Goal: Answer question/provide support: Share knowledge or assist other users

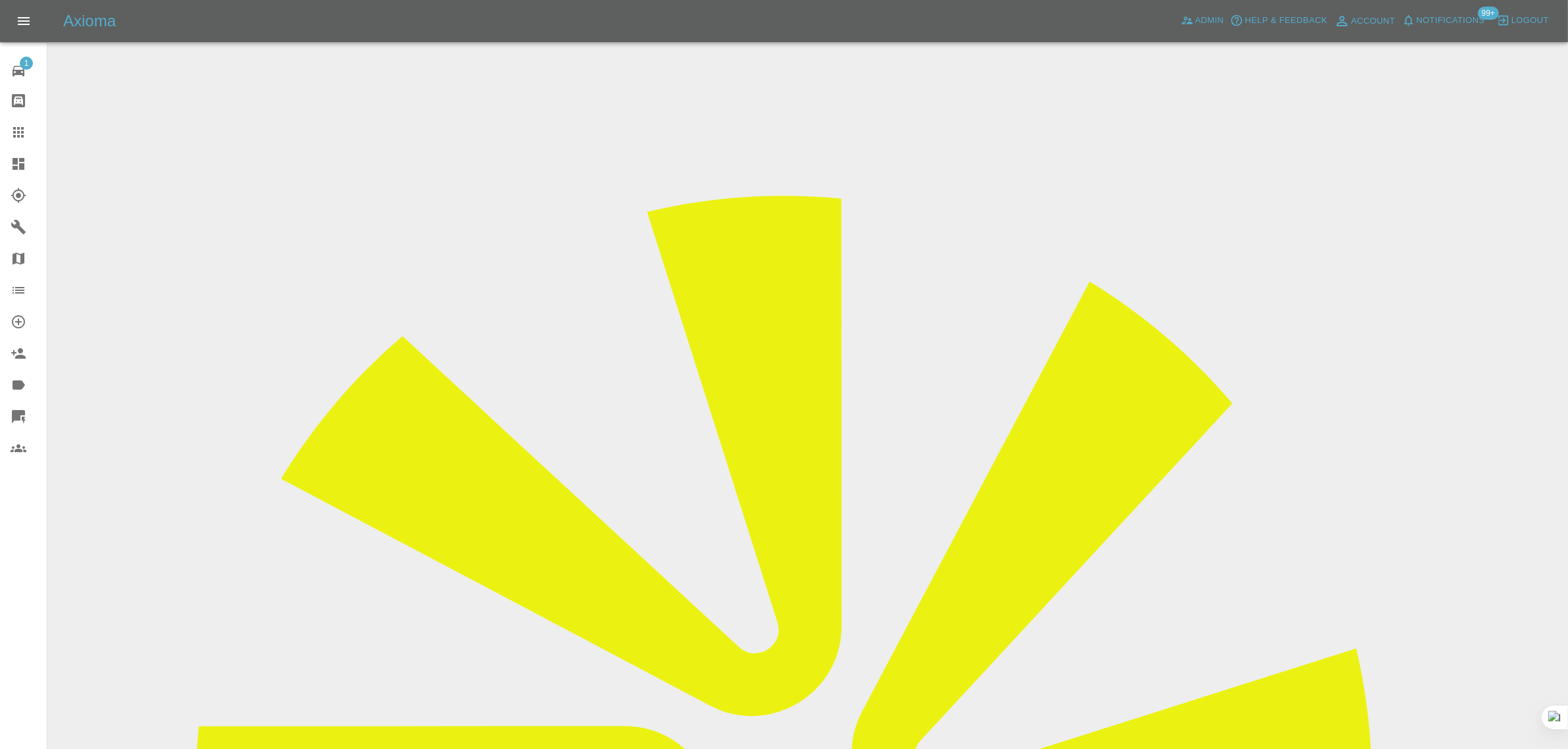
click at [20, 125] on icon at bounding box center [18, 132] width 16 height 16
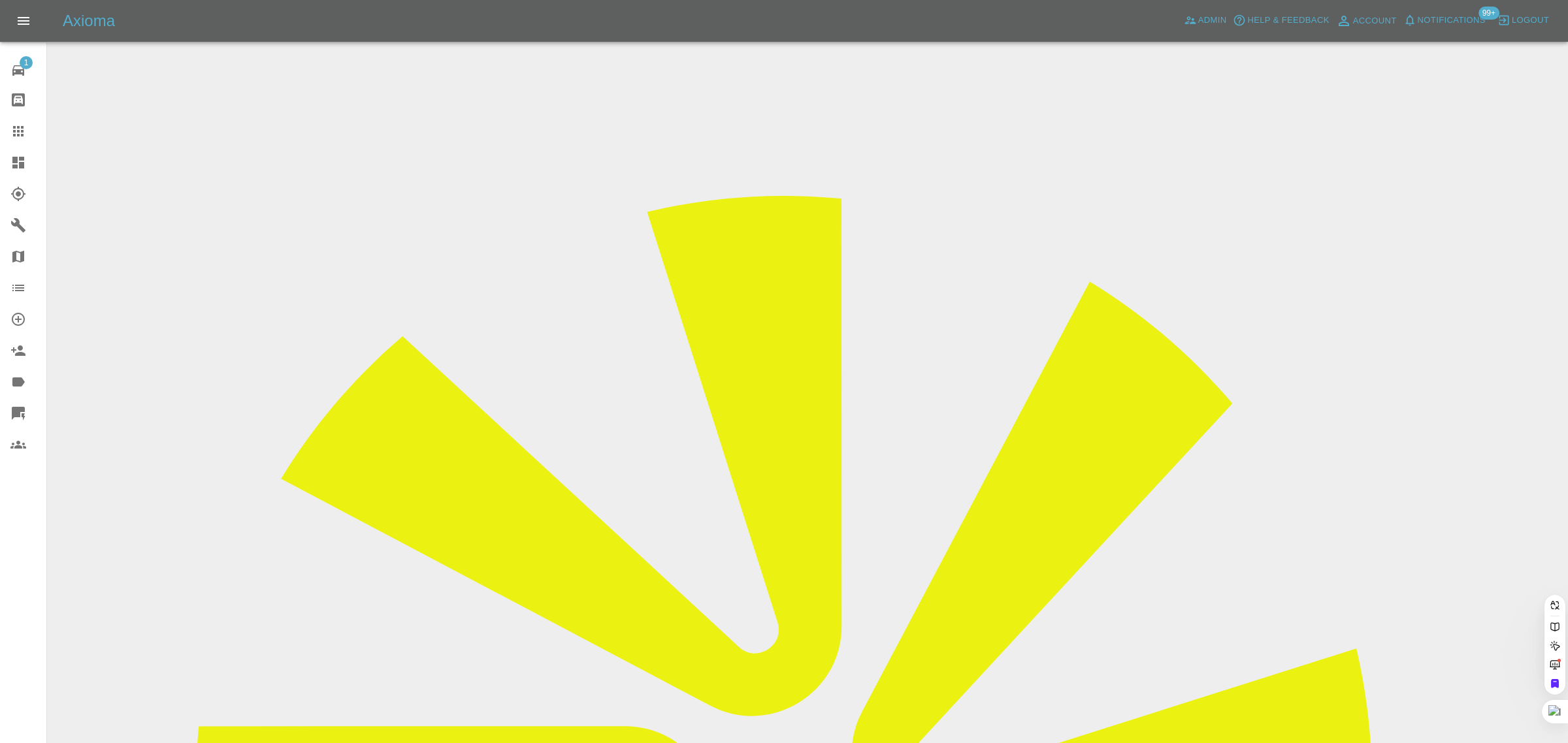
paste input "drwatts291@gmail.com"
type input "drwatts291@gmail.com"
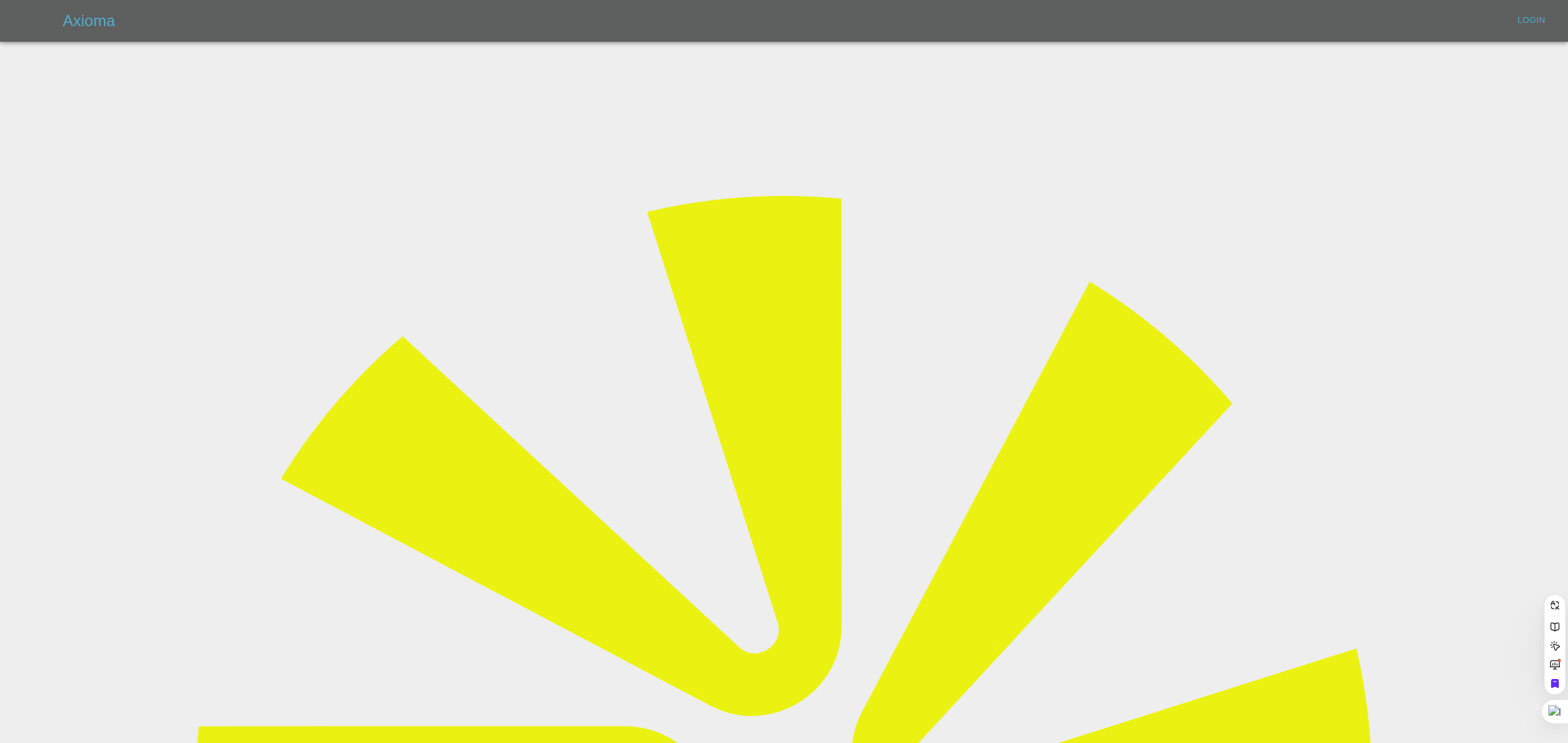
scroll to position [0, 1]
type input "bookkeeping@fifoaccounting.com"
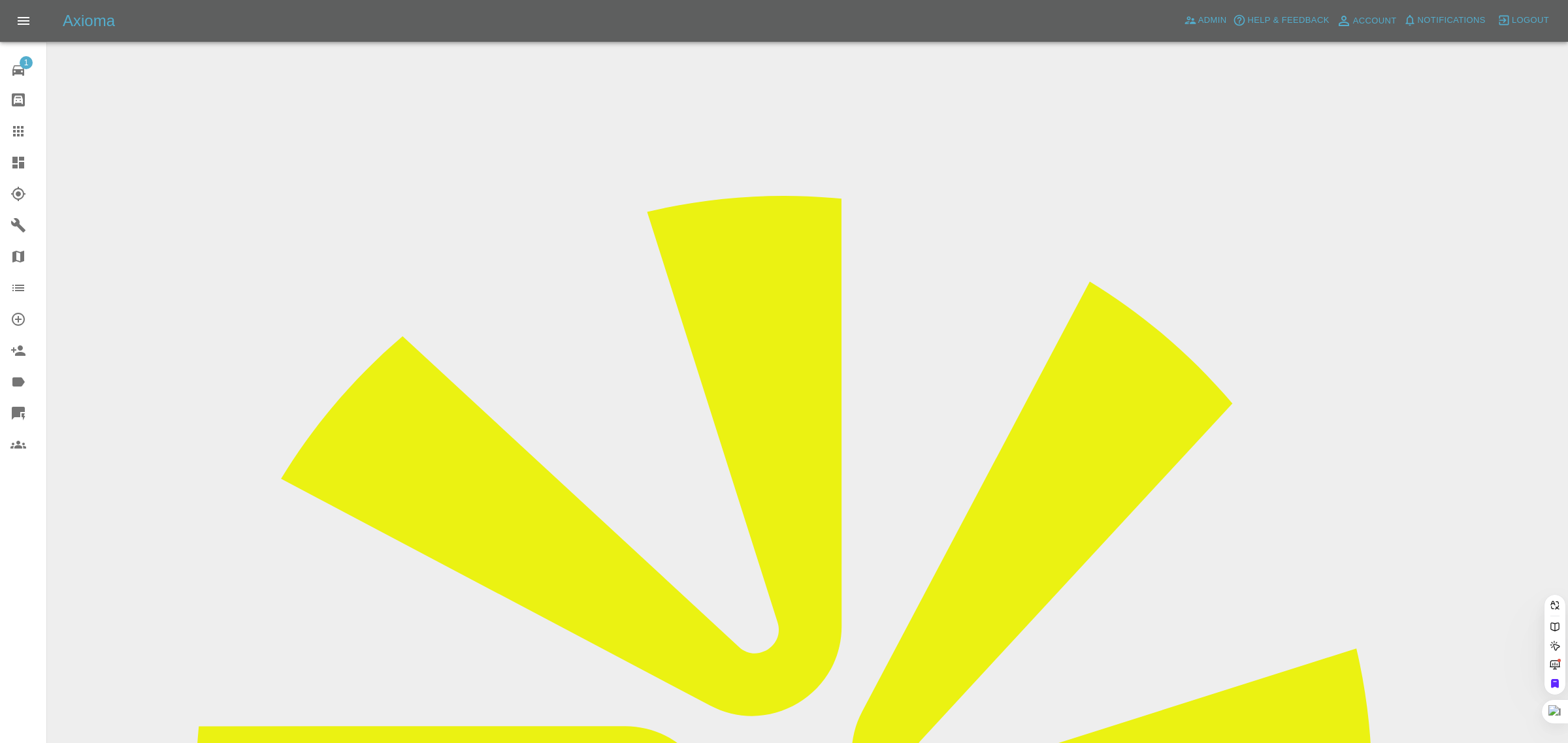
paste input "drwatts291@gmail.com"
type input "drwatts291@gmail.com"
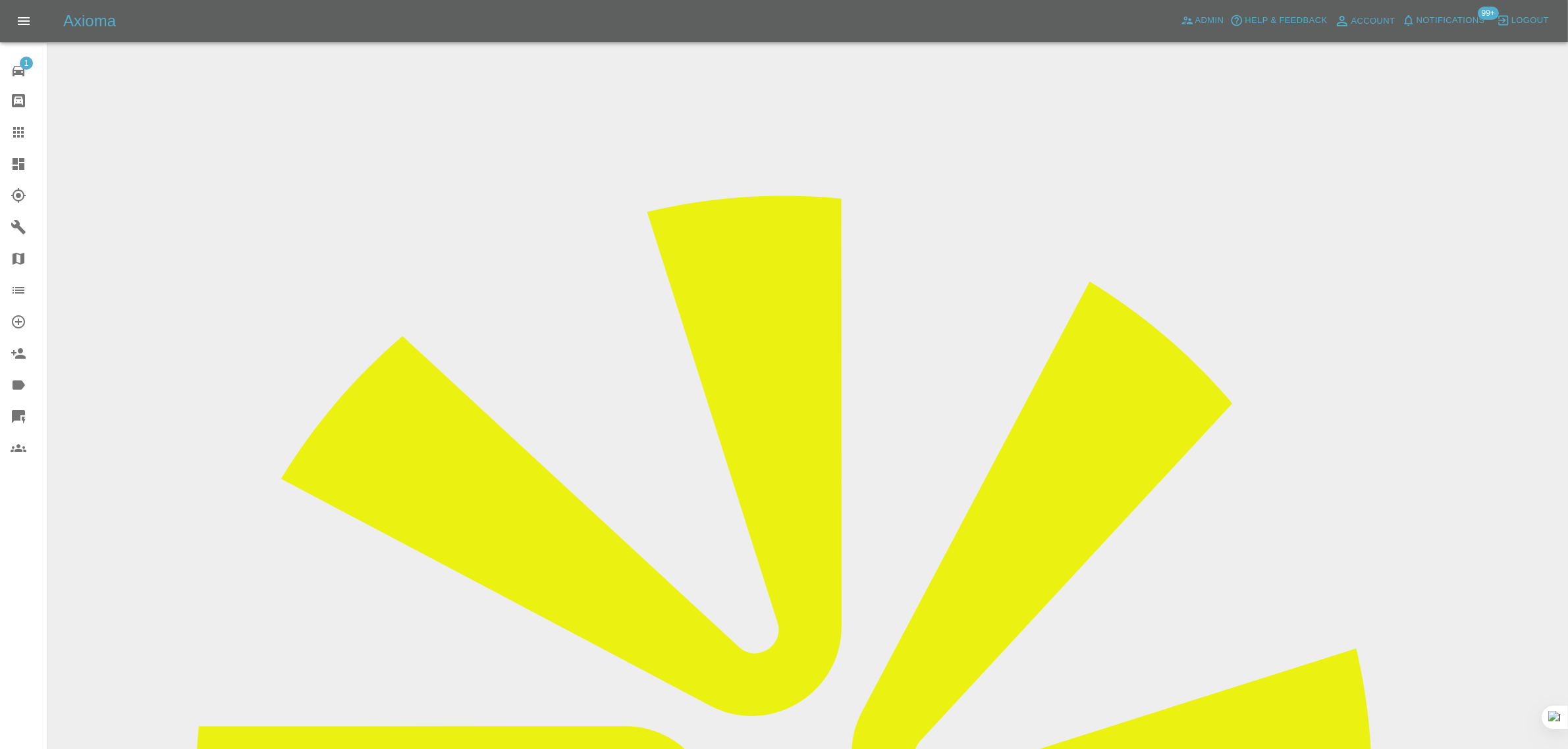
click at [12, 129] on icon at bounding box center [18, 132] width 16 height 16
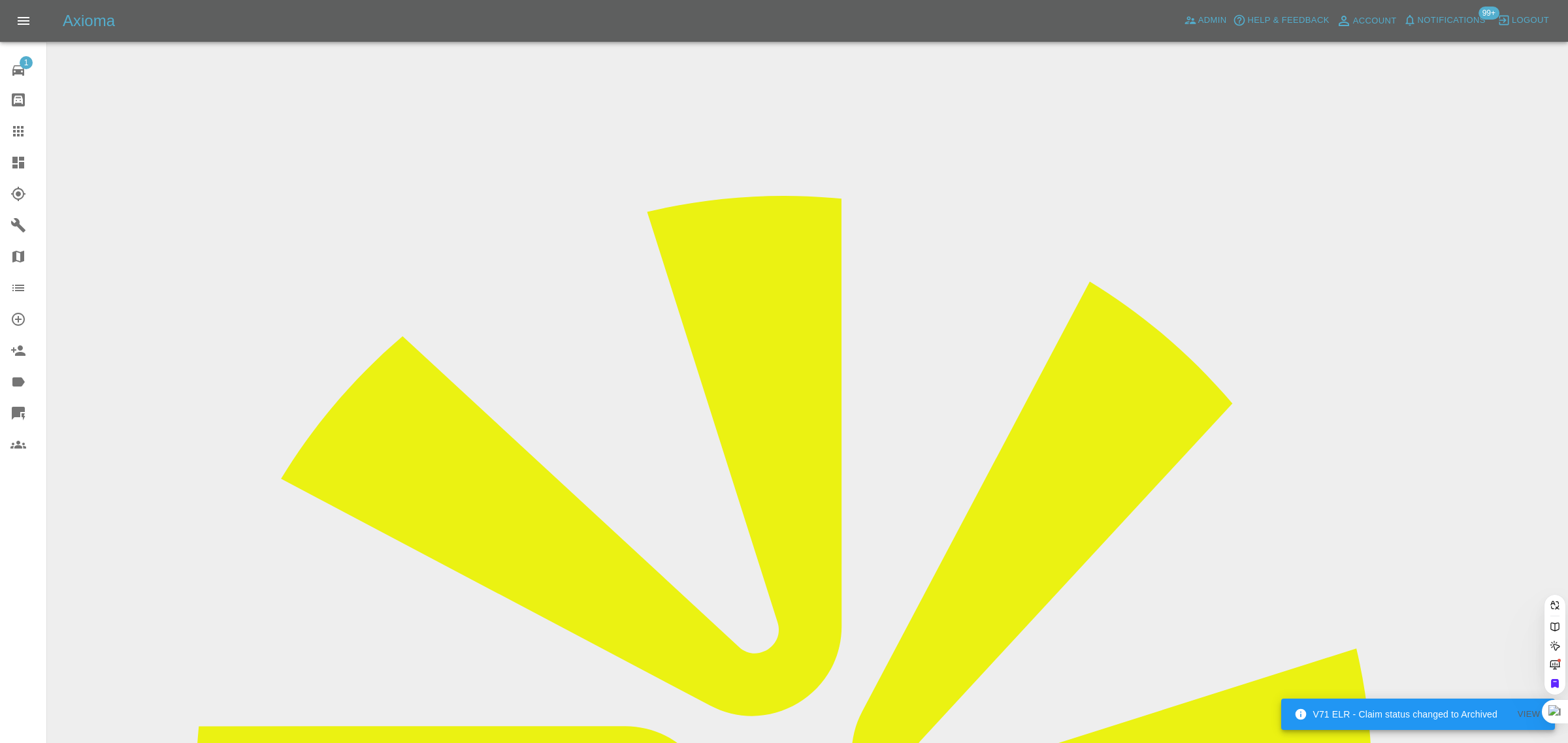
paste input "tahmid.rashid97@gmail.com"
type input "tahmid.rashid97@gmail.com"
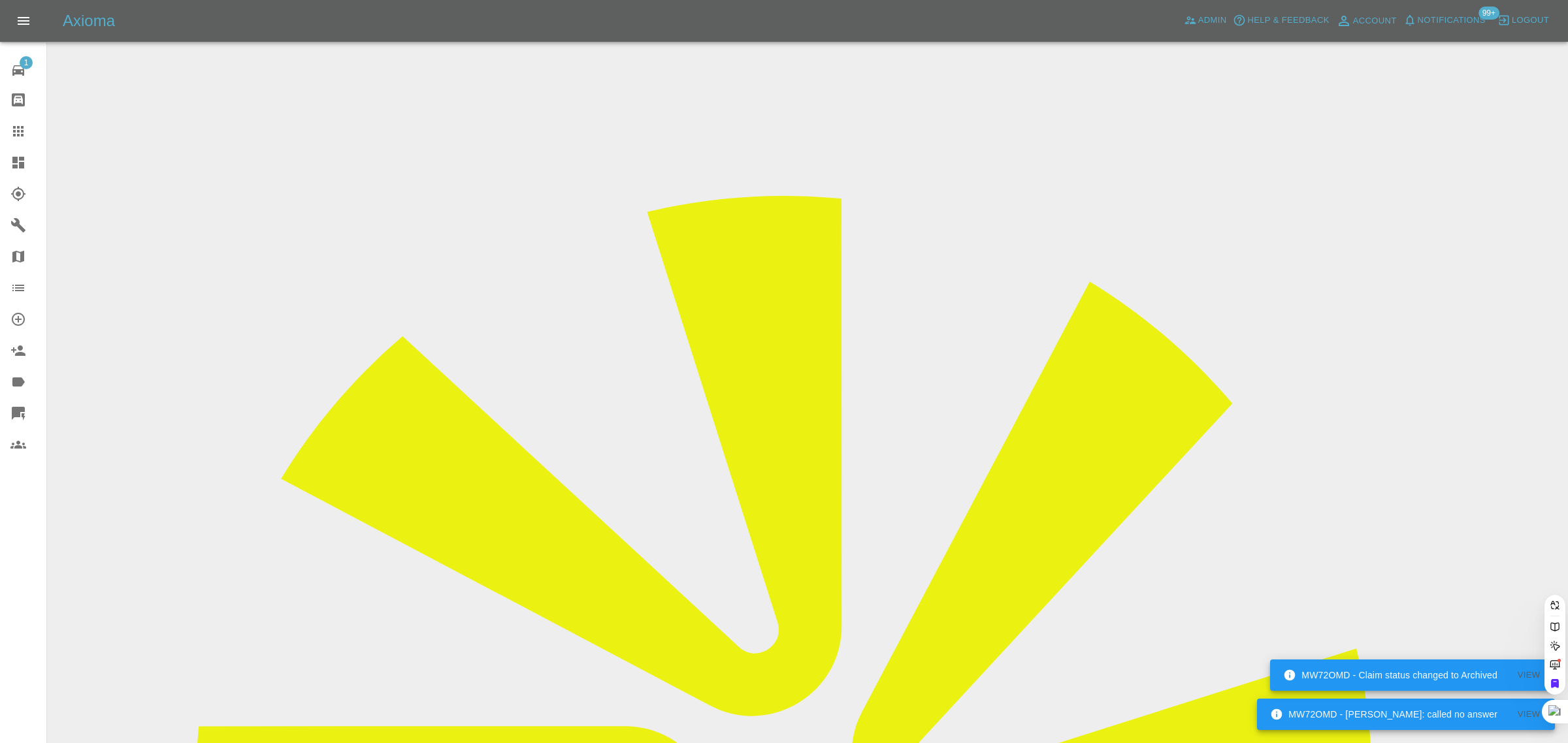
scroll to position [0, 0]
paste input "tahmid.rashid97@gmail.com"
type input "tahmid.rashid97@gmail.com"
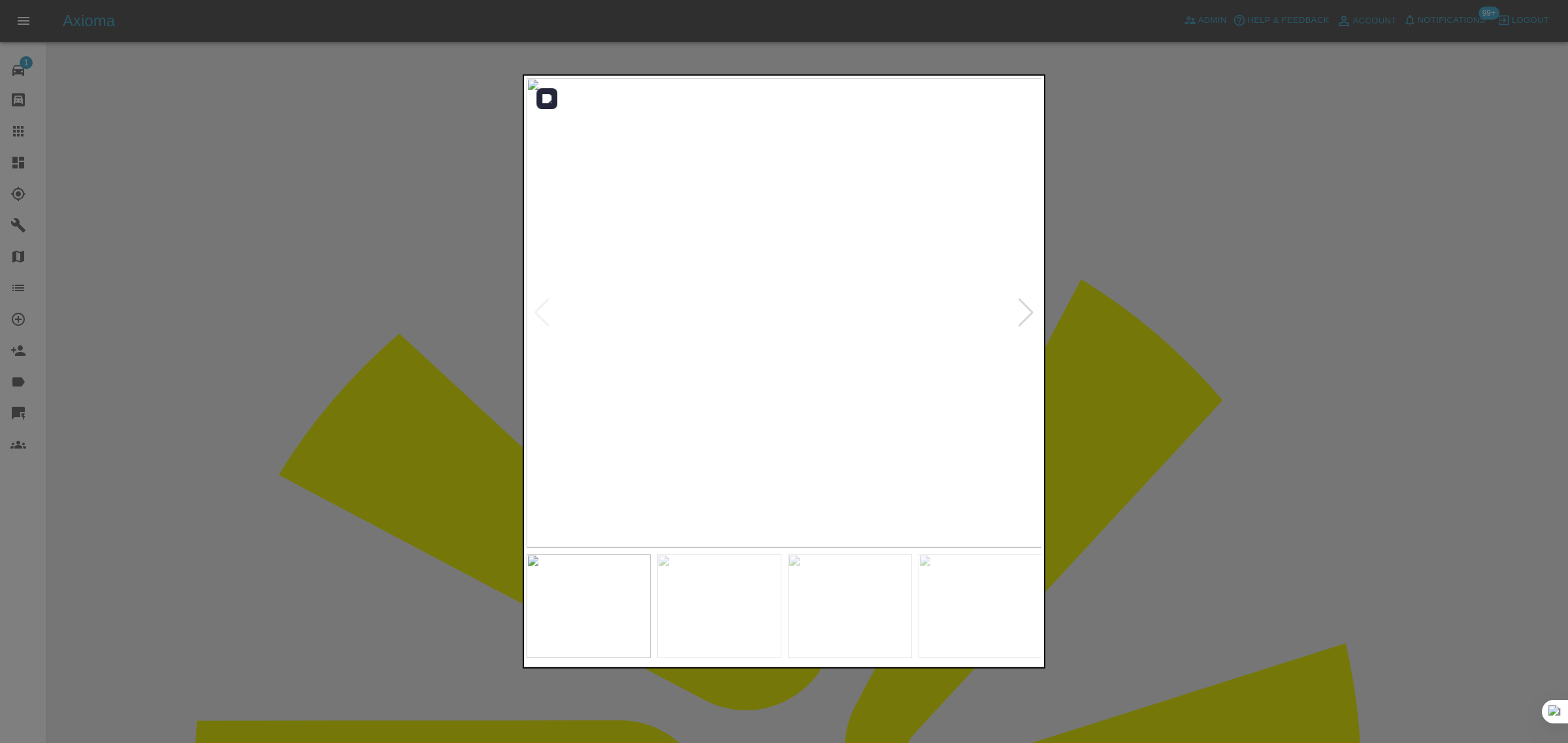
click at [1026, 320] on div at bounding box center [1026, 313] width 18 height 29
click at [1026, 318] on div at bounding box center [1026, 313] width 18 height 29
click at [1025, 320] on div at bounding box center [1026, 313] width 18 height 29
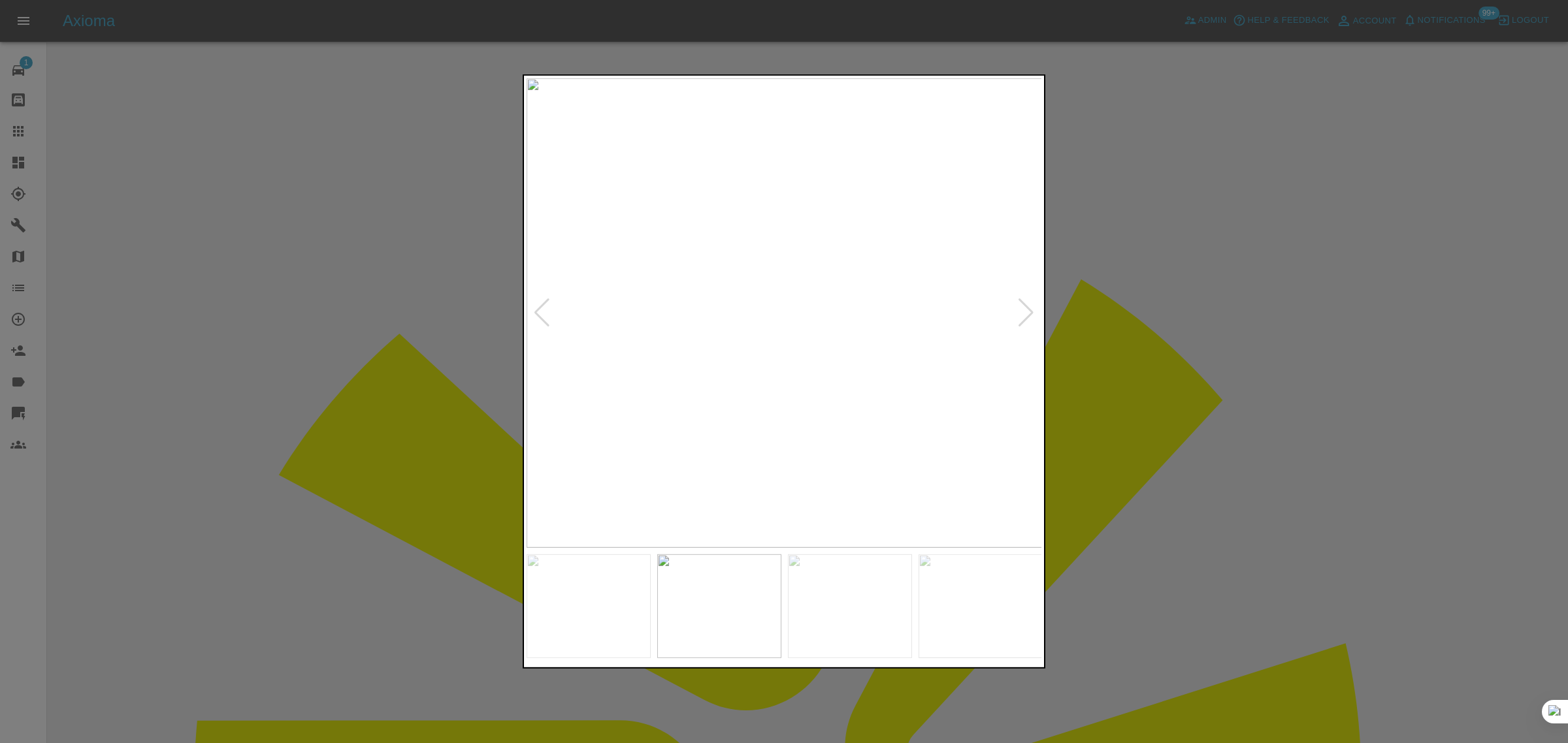
click at [1025, 320] on div at bounding box center [1026, 313] width 18 height 29
click at [1023, 322] on div at bounding box center [1026, 313] width 18 height 29
click at [1021, 322] on div at bounding box center [1026, 313] width 18 height 29
click at [1021, 322] on img at bounding box center [784, 313] width 516 height 470
drag, startPoint x: 1199, startPoint y: 395, endPoint x: 1183, endPoint y: 395, distance: 16.0
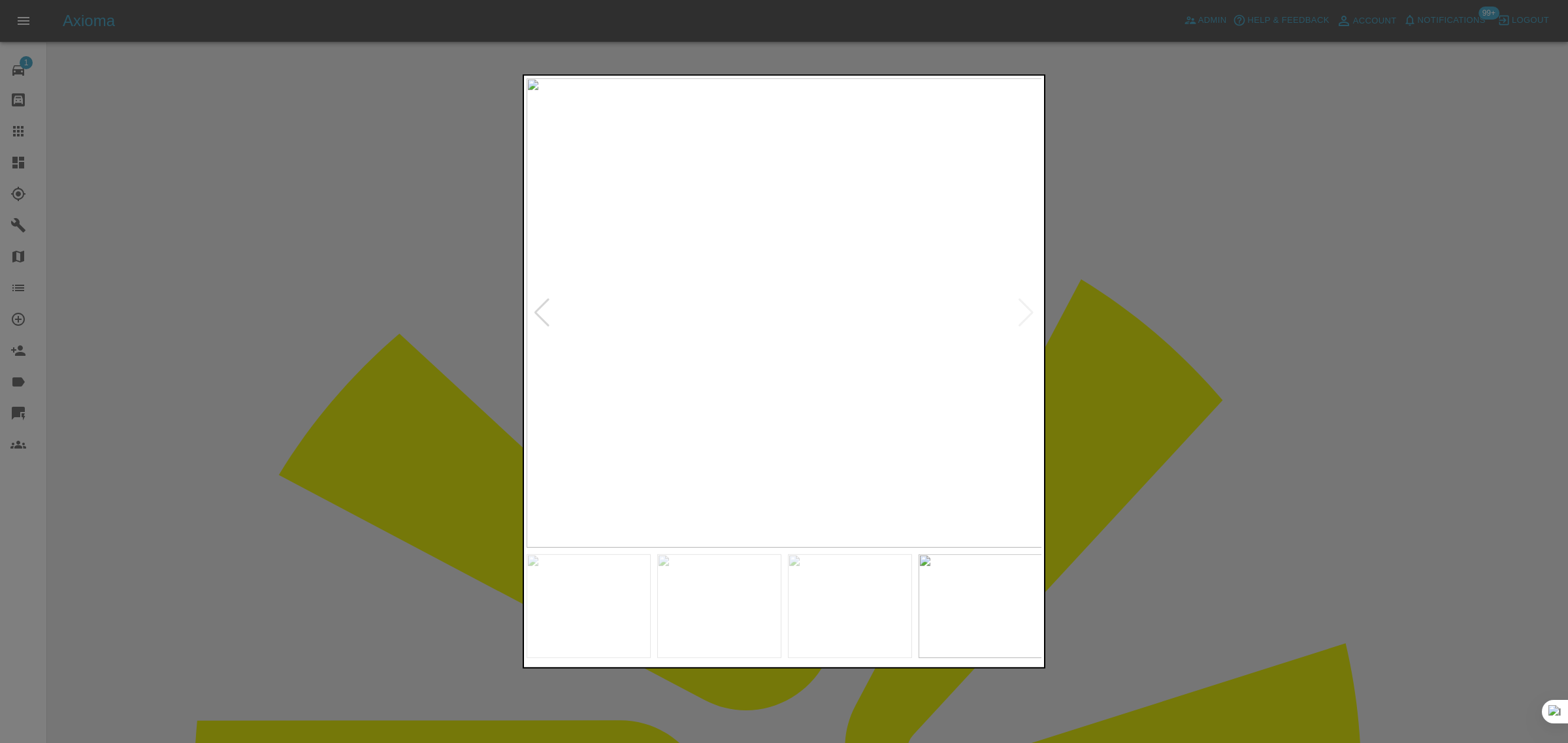
click at [1195, 396] on div at bounding box center [784, 372] width 1568 height 743
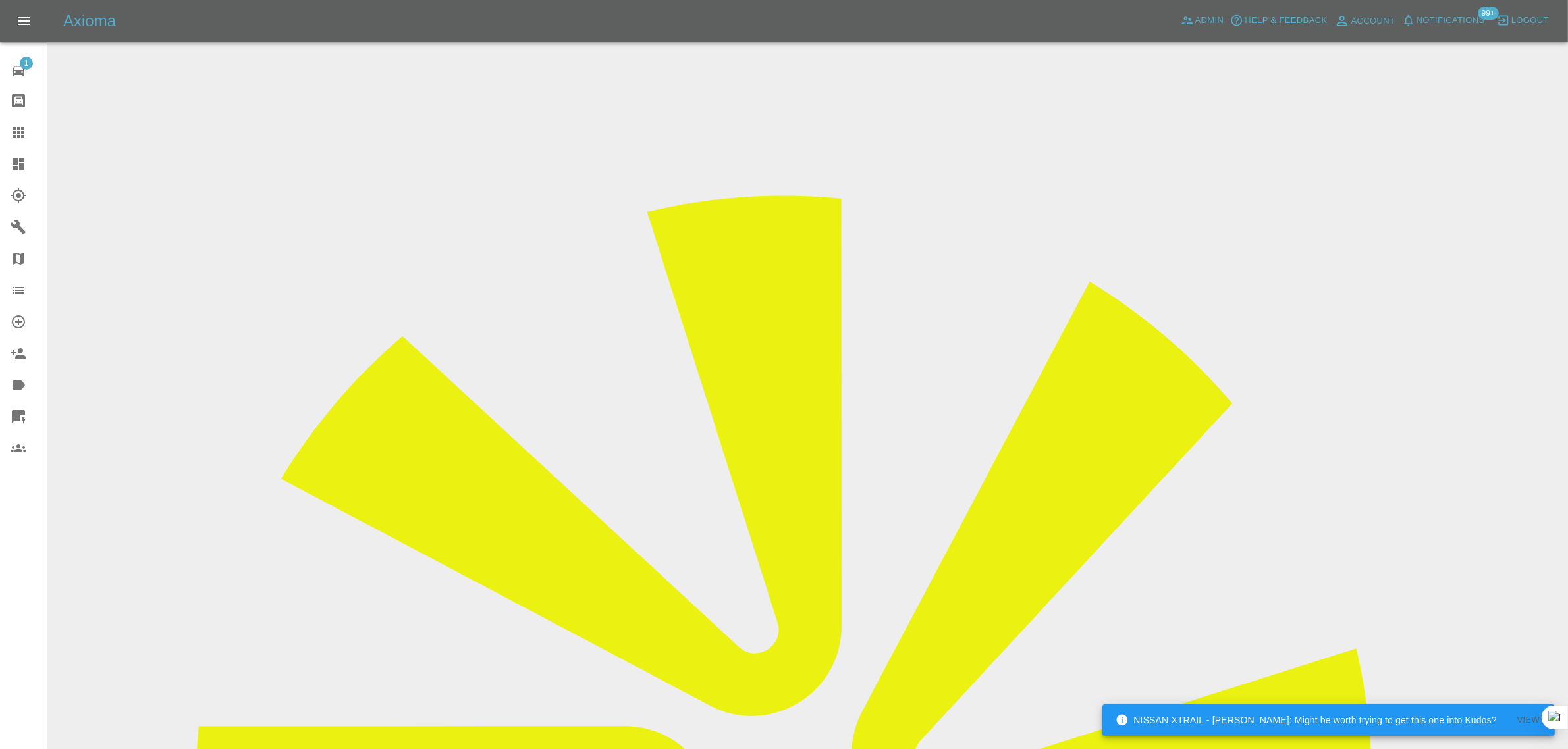
drag, startPoint x: 799, startPoint y: 445, endPoint x: 947, endPoint y: 432, distance: 148.6
copy tr "tahmid.rashid97@gmail.com"
click at [24, 127] on icon at bounding box center [18, 132] width 16 height 16
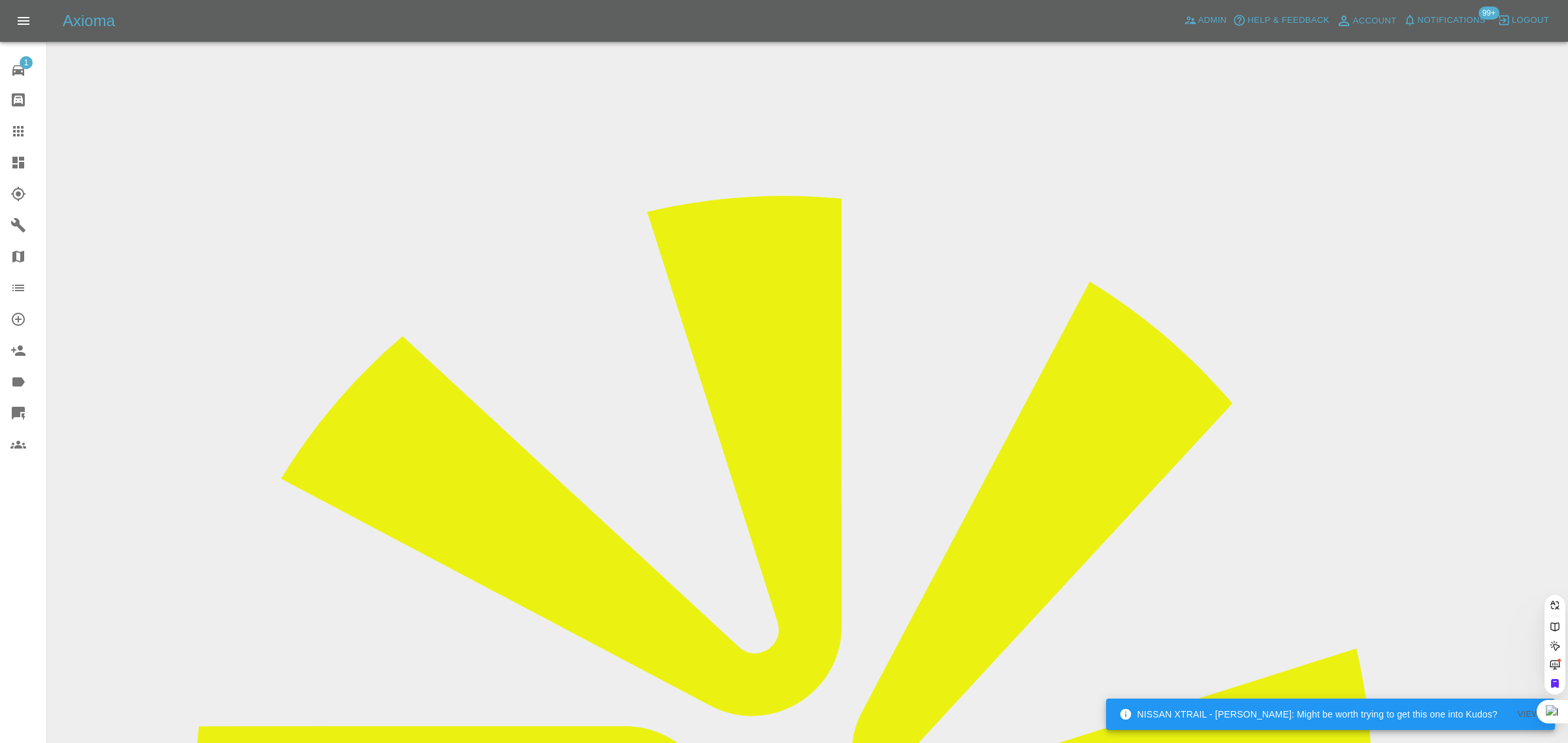
paste input "tahmid.rashid97@gmail.com"
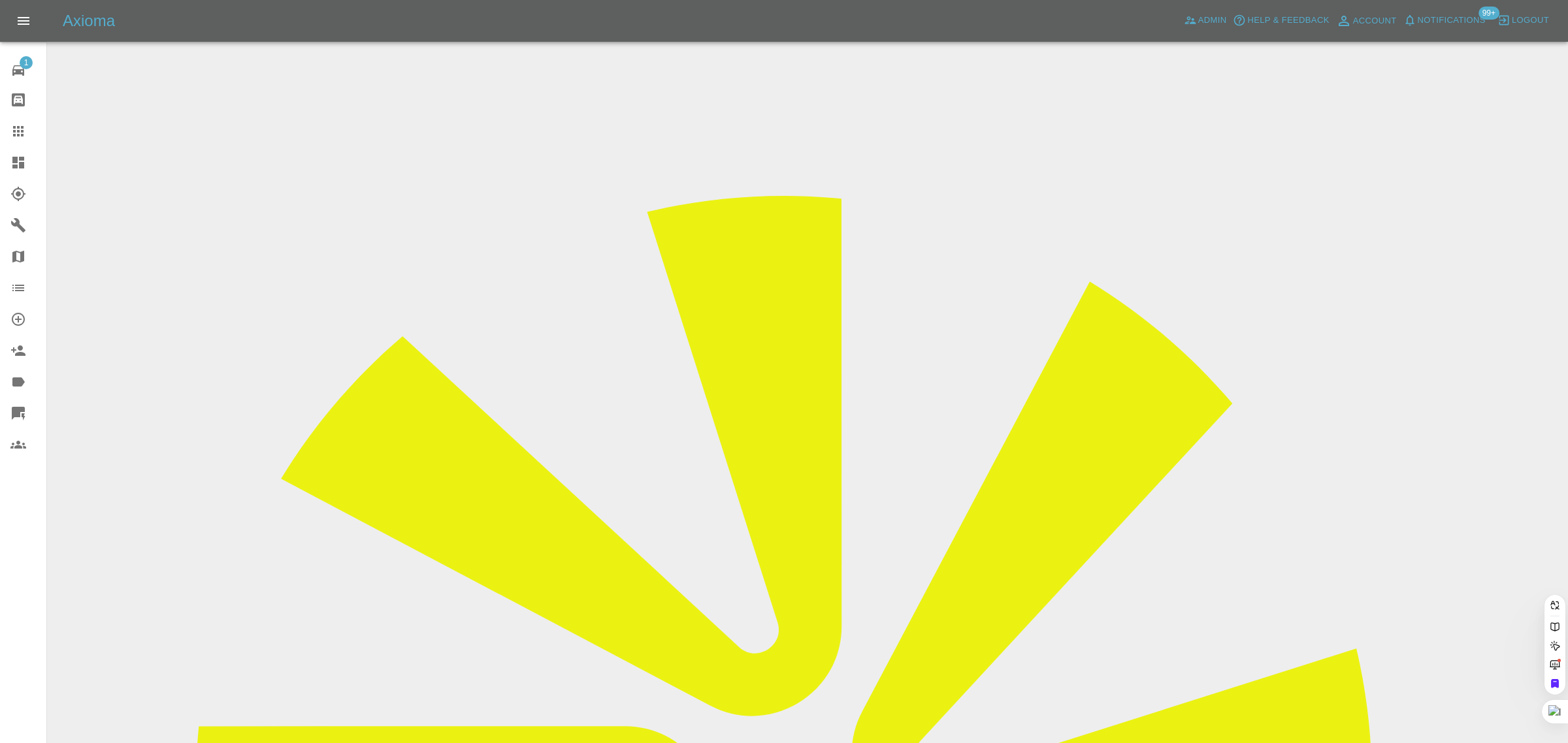
scroll to position [0, 7]
type input "tahmid.rashid97@gmail.c"
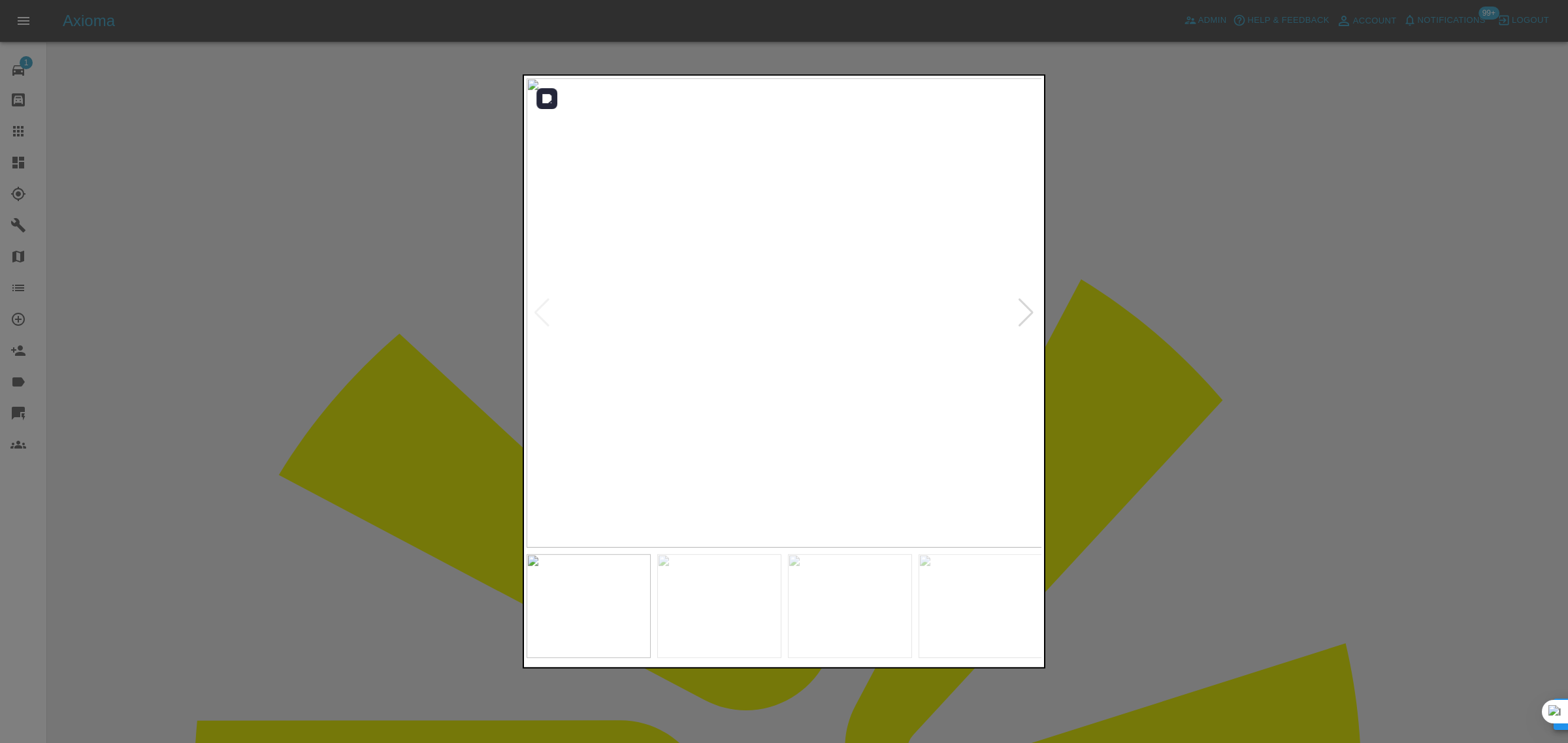
click at [1026, 304] on div at bounding box center [1026, 313] width 18 height 29
click at [1165, 360] on div at bounding box center [784, 372] width 1568 height 743
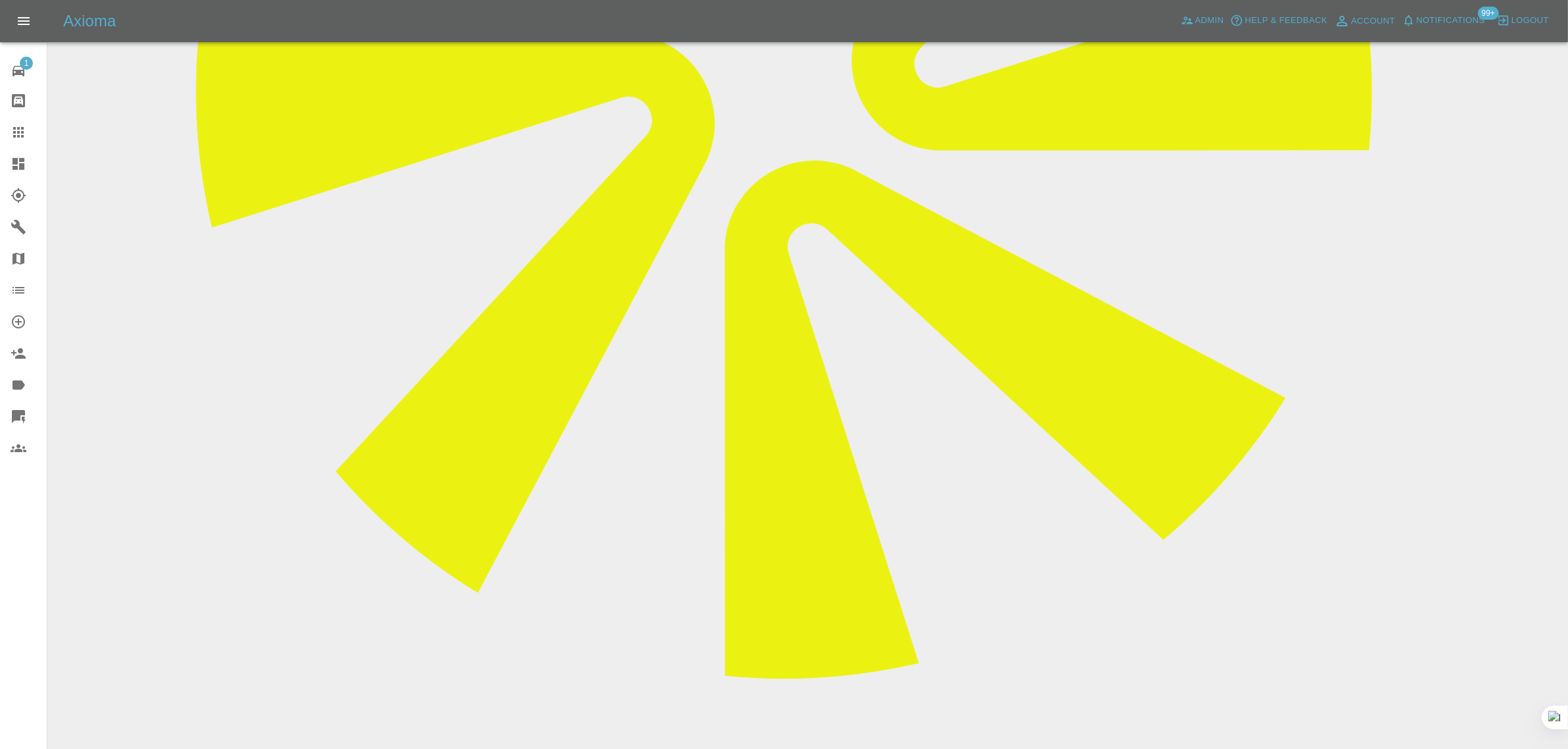
scroll to position [695, 0]
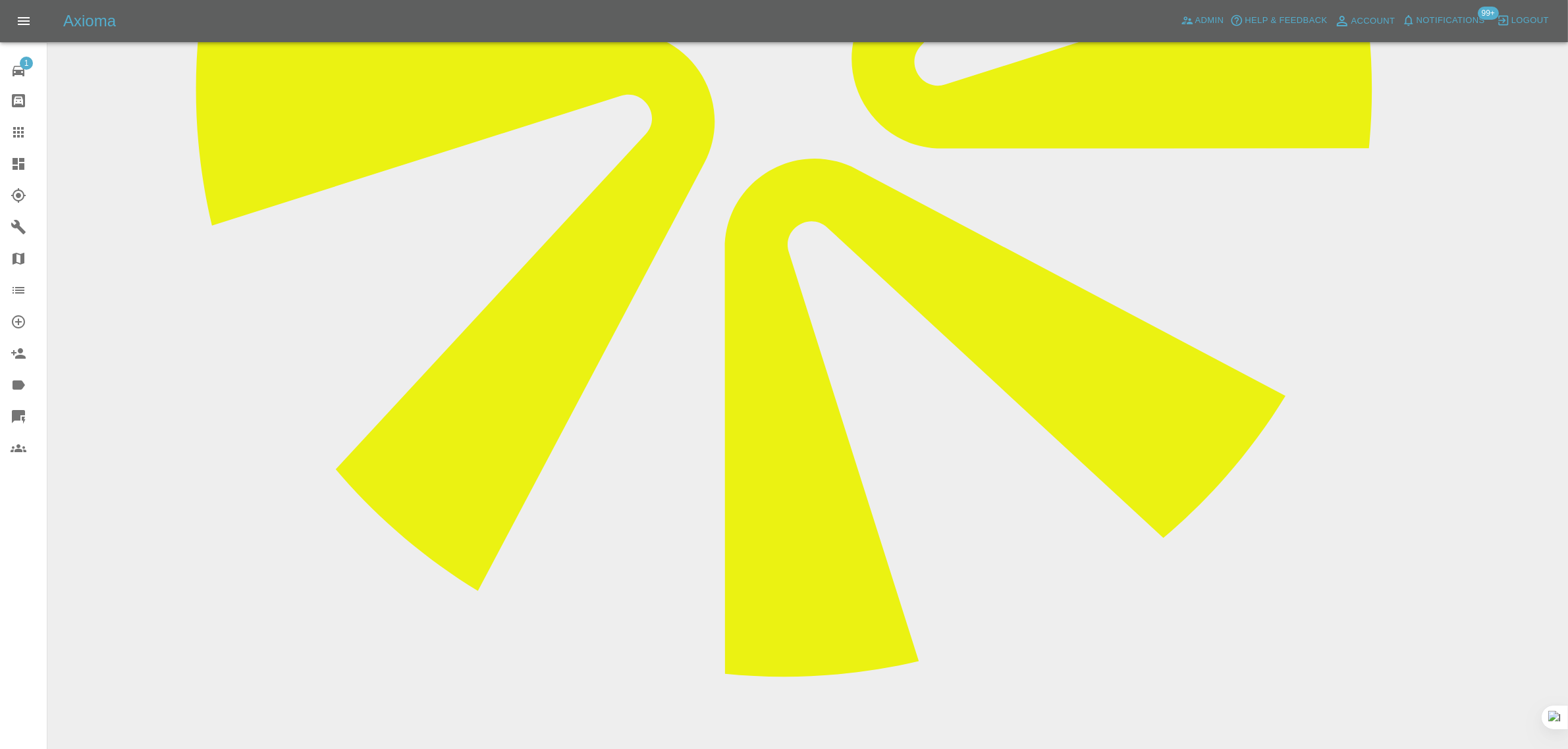
drag, startPoint x: 696, startPoint y: 576, endPoint x: 805, endPoint y: 578, distance: 109.0
copy p "Front Bumper + Wing"
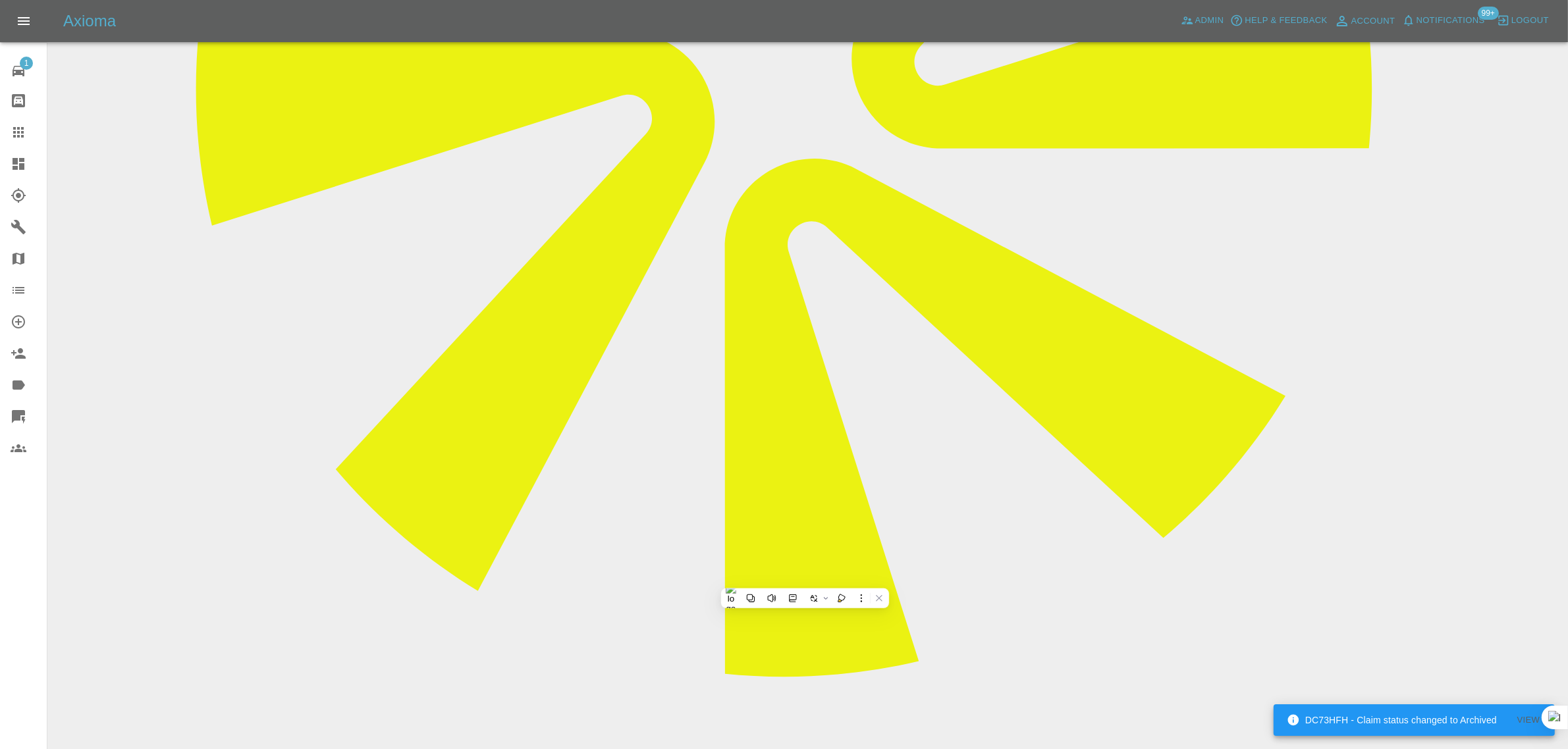
click at [22, 123] on link "Claims" at bounding box center [23, 132] width 47 height 32
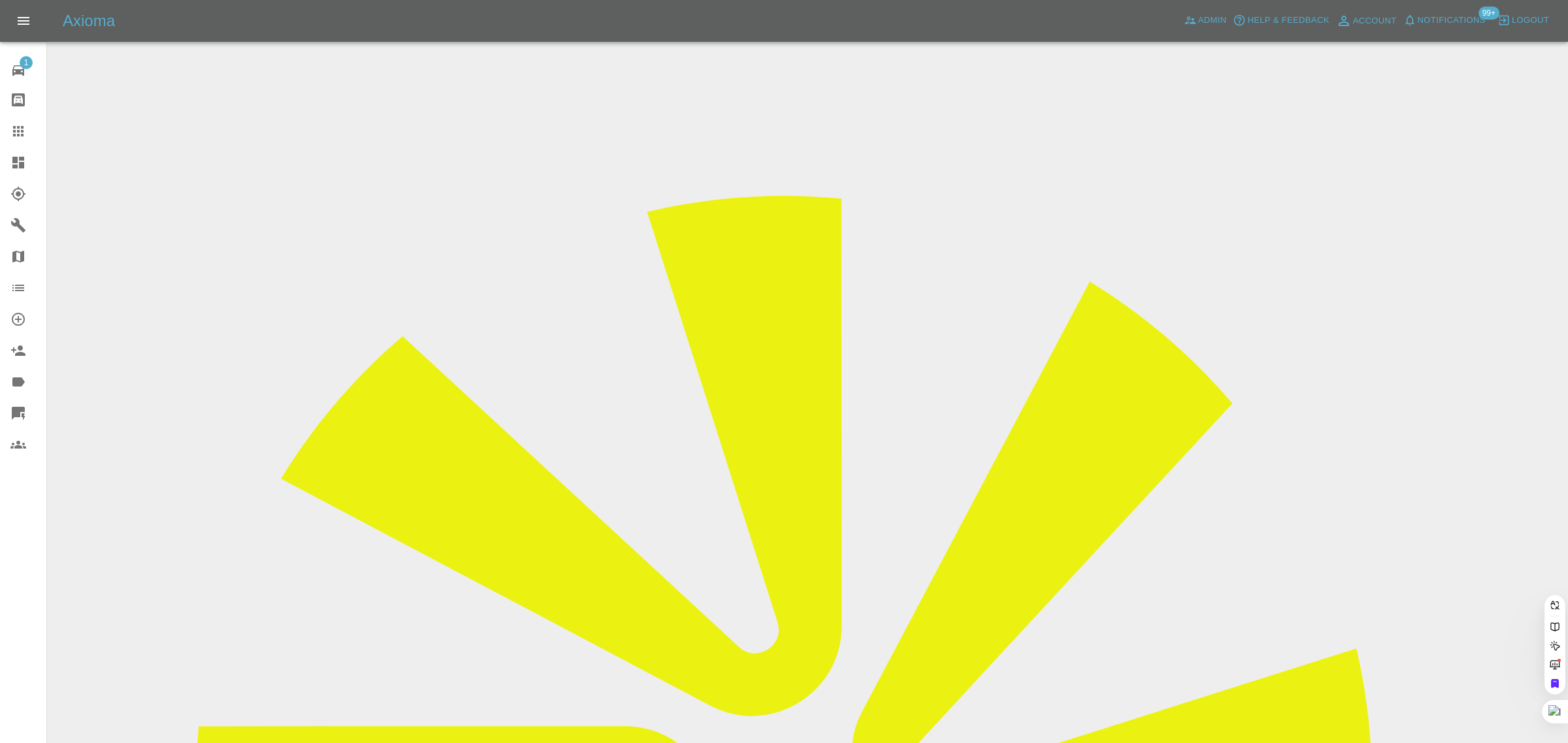
paste input "twickmd@gmail.com"
type input "twickmd@gmail.com"
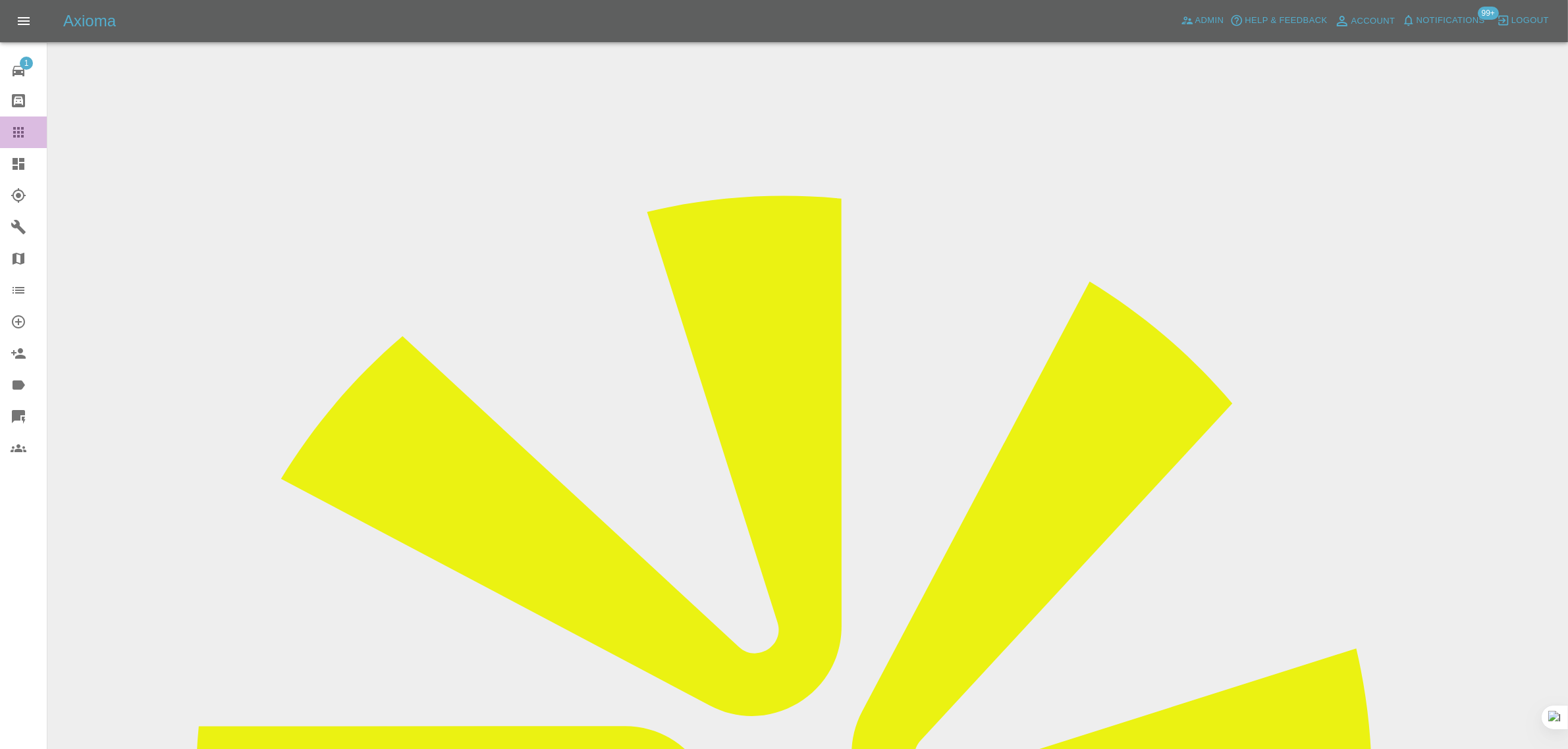
click at [15, 137] on icon at bounding box center [19, 132] width 11 height 11
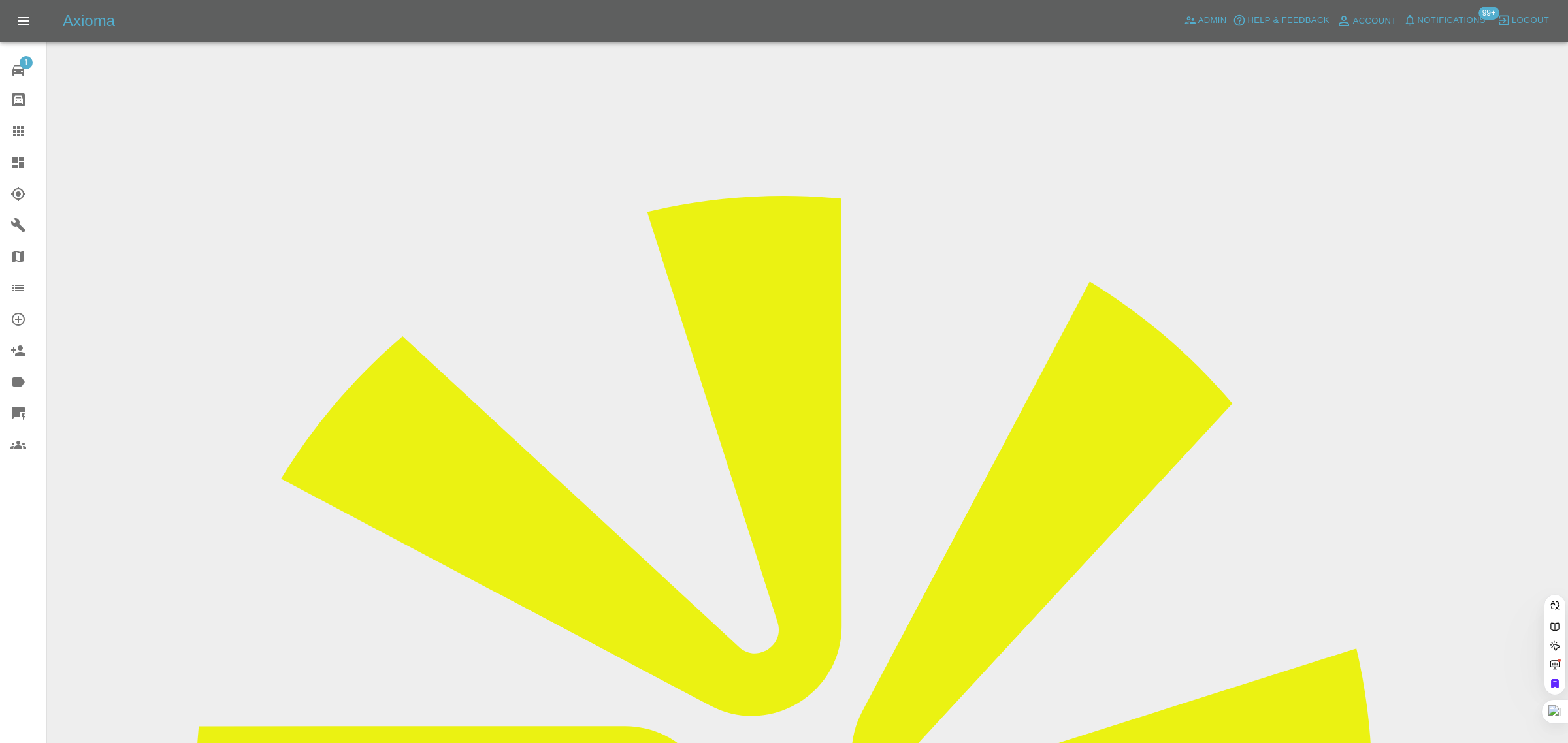
paste input "toby.hambridge@riggingservices.co.uk"
type input "toby.hambridge@riggingservices.co.u"
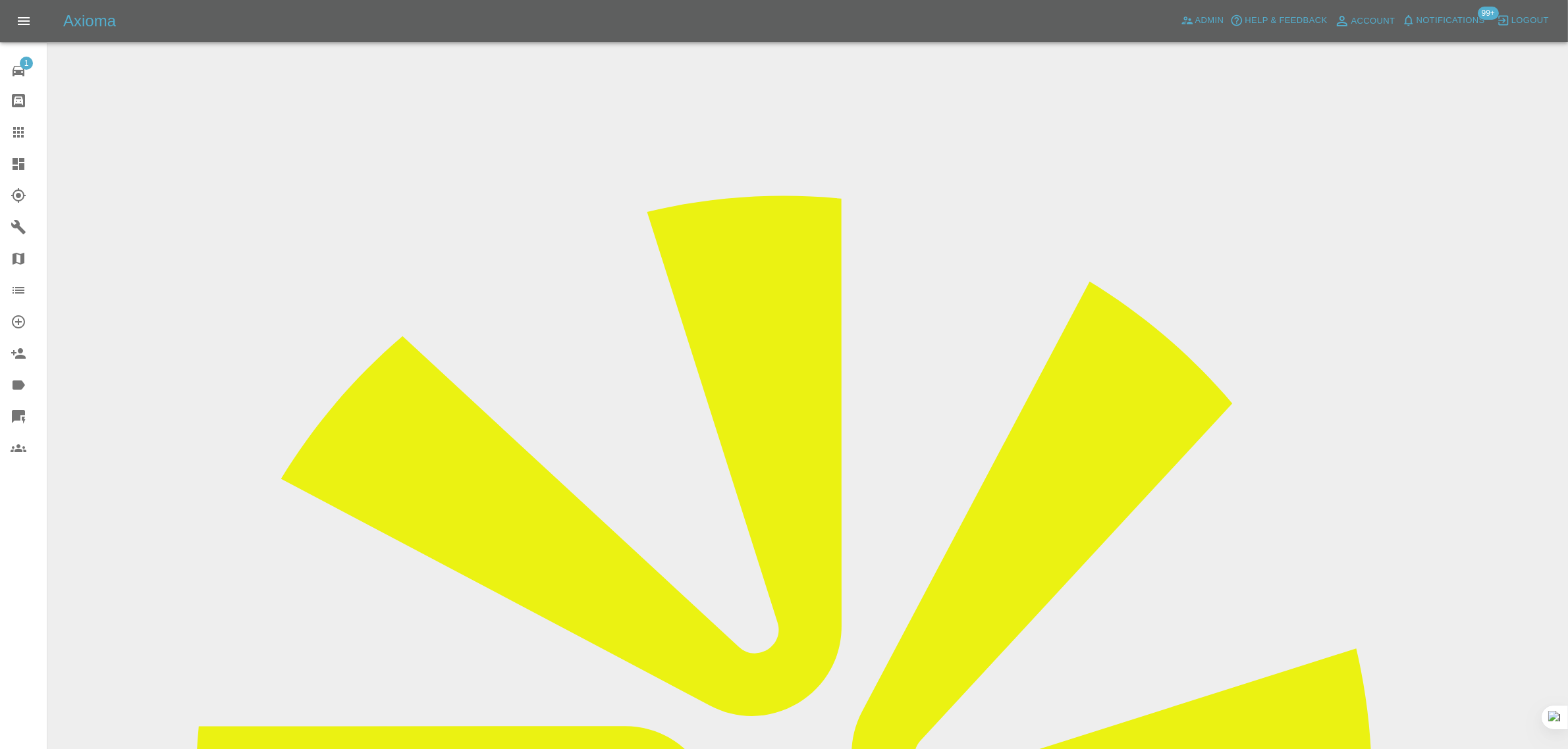
scroll to position [576, 0]
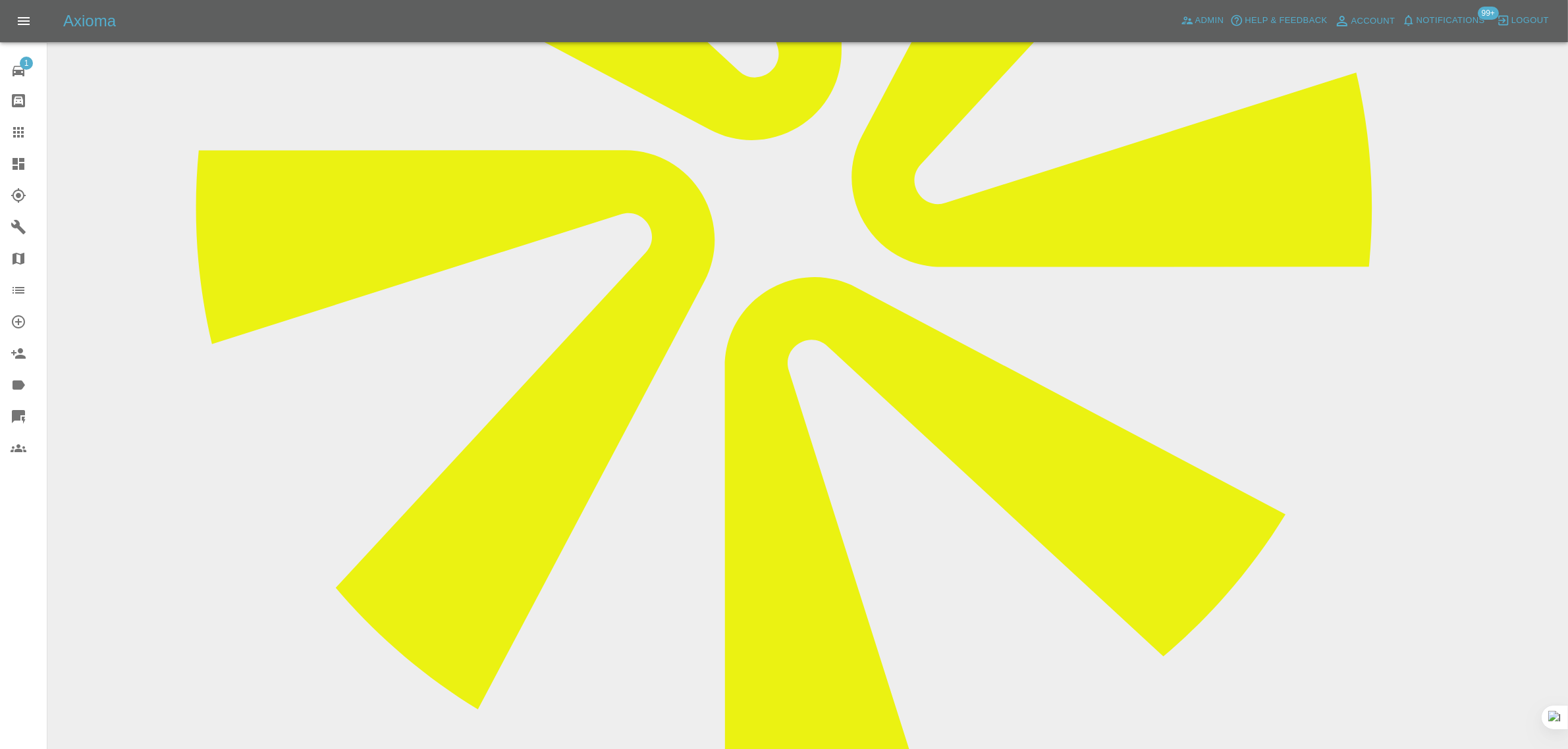
copy p "Repairer is currently on holiday, returns tomorrow, we think that its rebooked …"
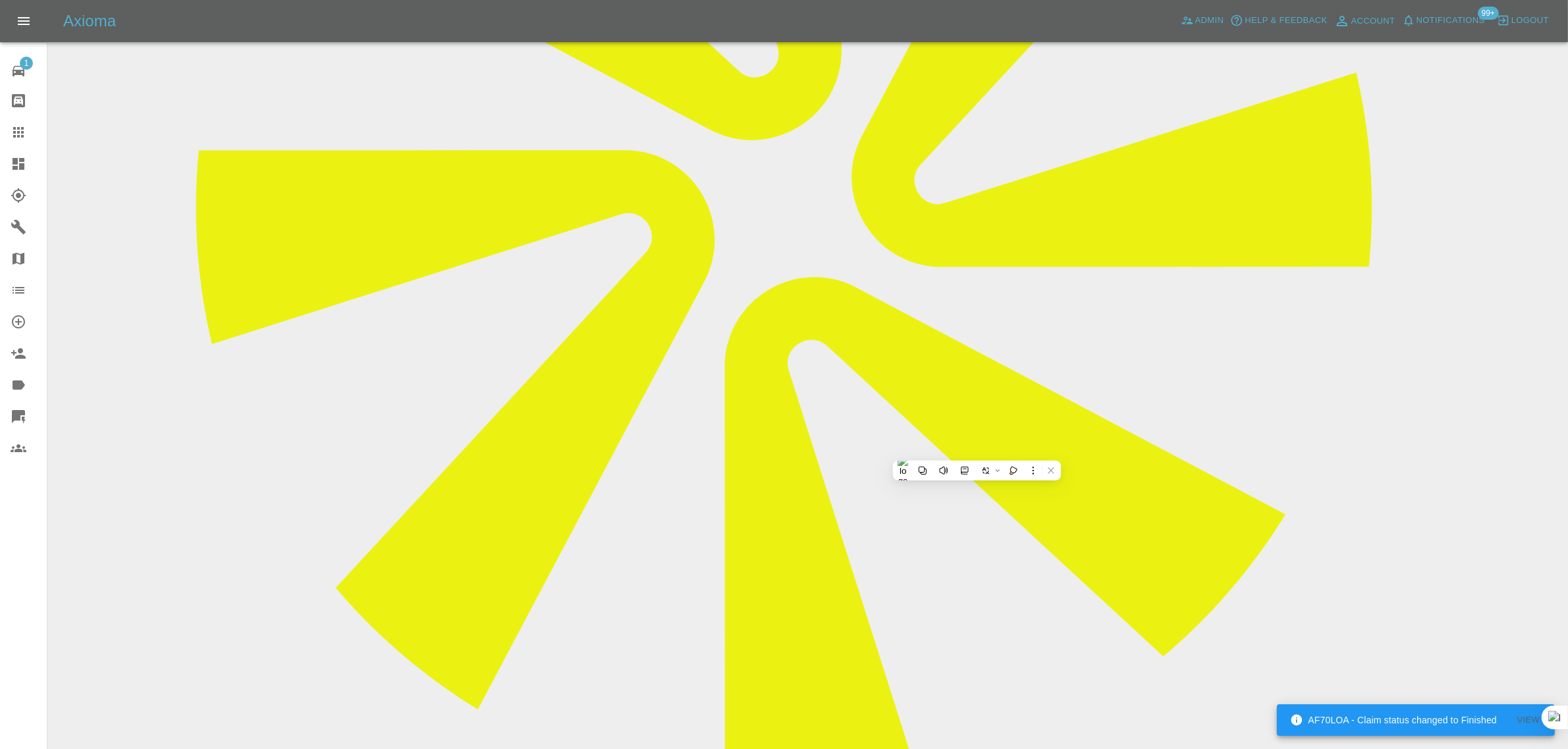
click at [20, 136] on icon at bounding box center [18, 132] width 16 height 16
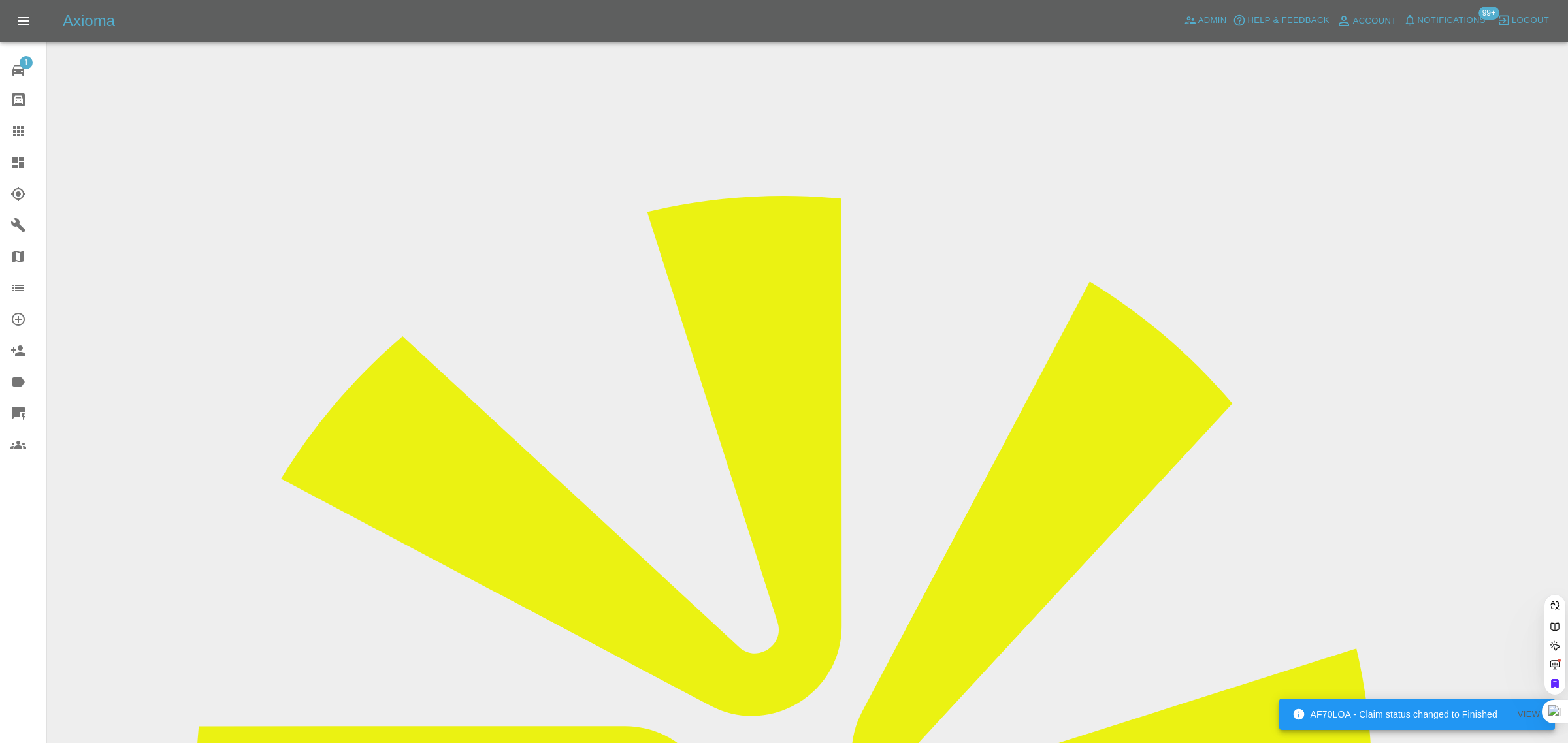
paste input "levi.budi@outlook.com"
type input "levi.budi@outlook.com"
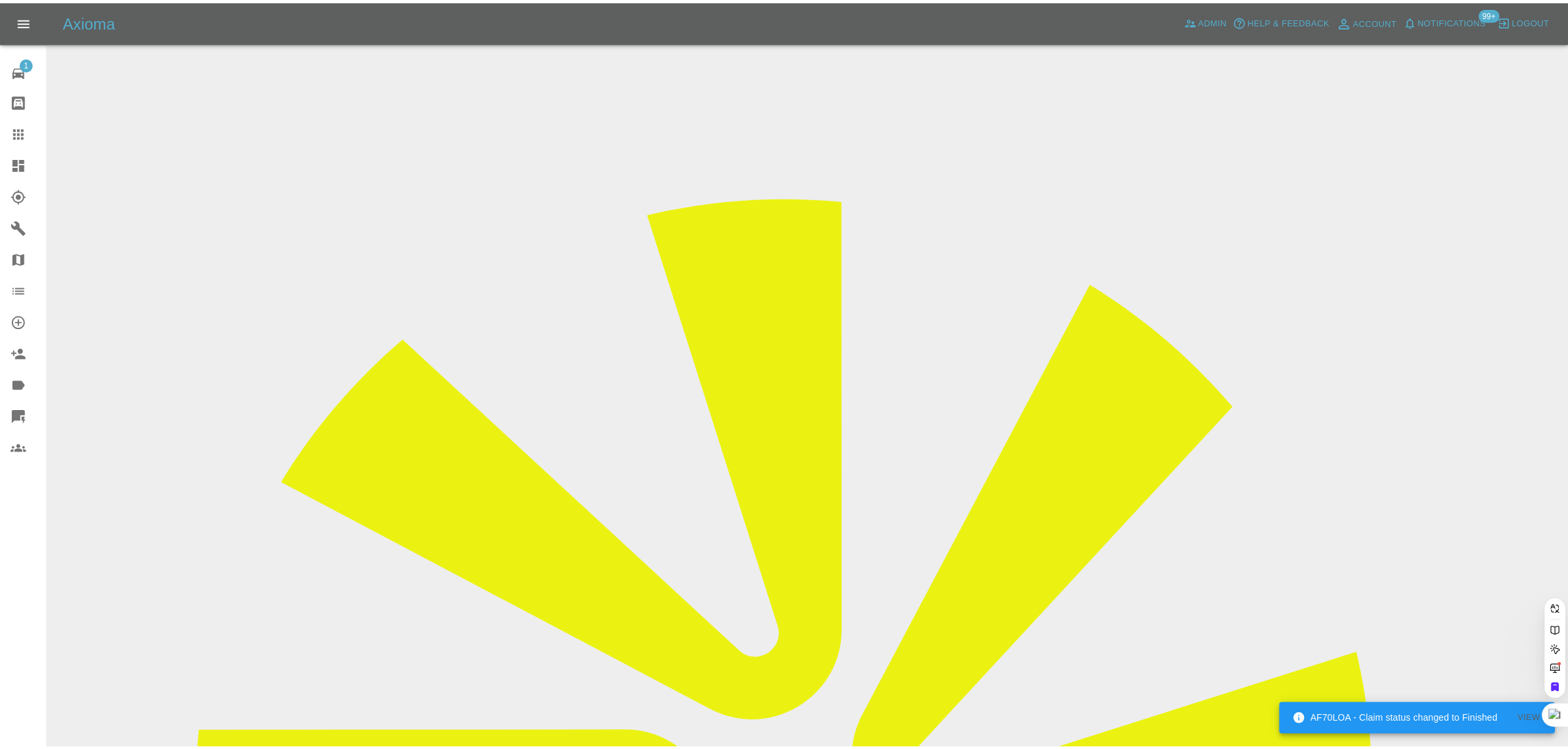
scroll to position [0, 0]
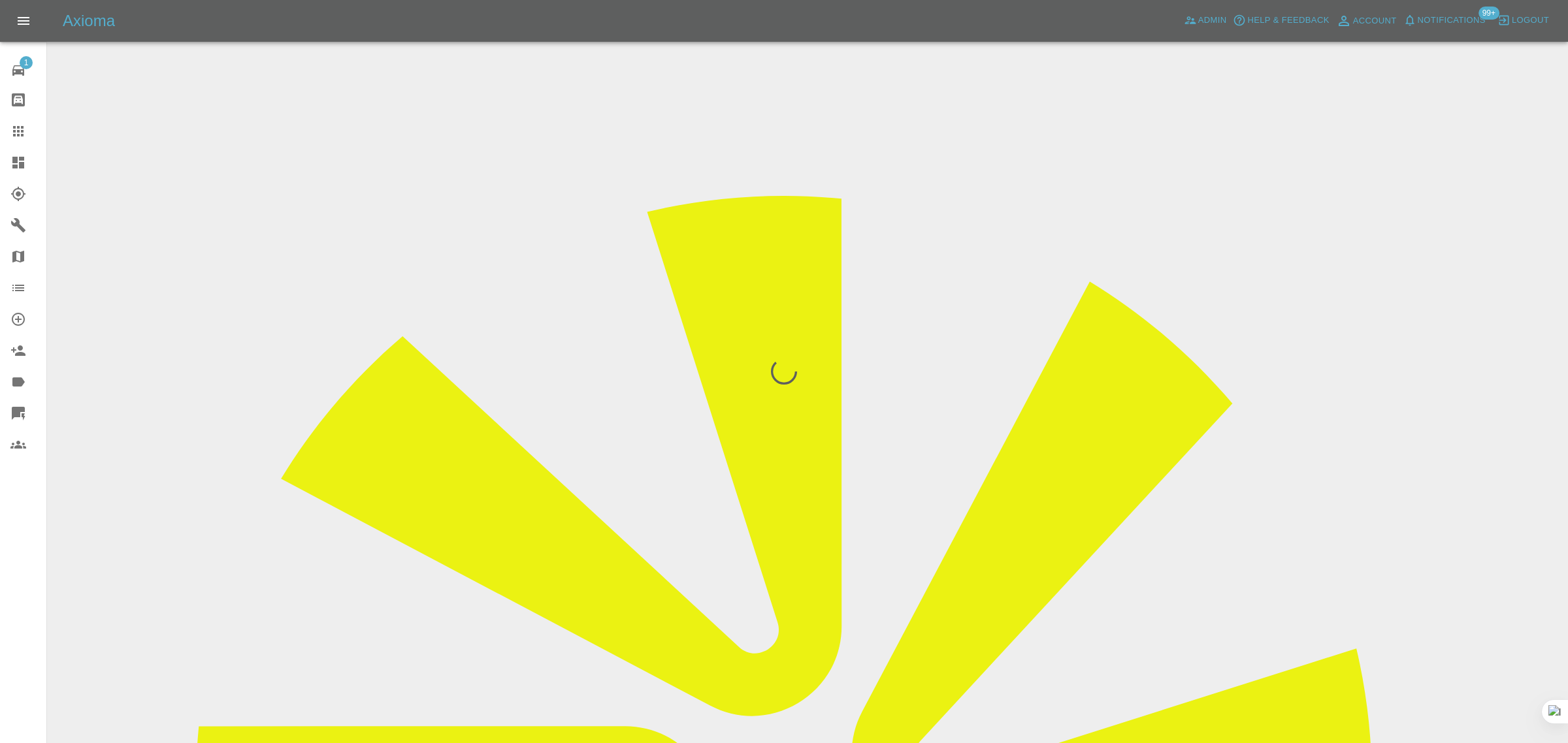
click at [10, 605] on div "1 Repair home Bodyshop home Claims Dashboard Explorer Garages Map Organization …" at bounding box center [23, 372] width 47 height 743
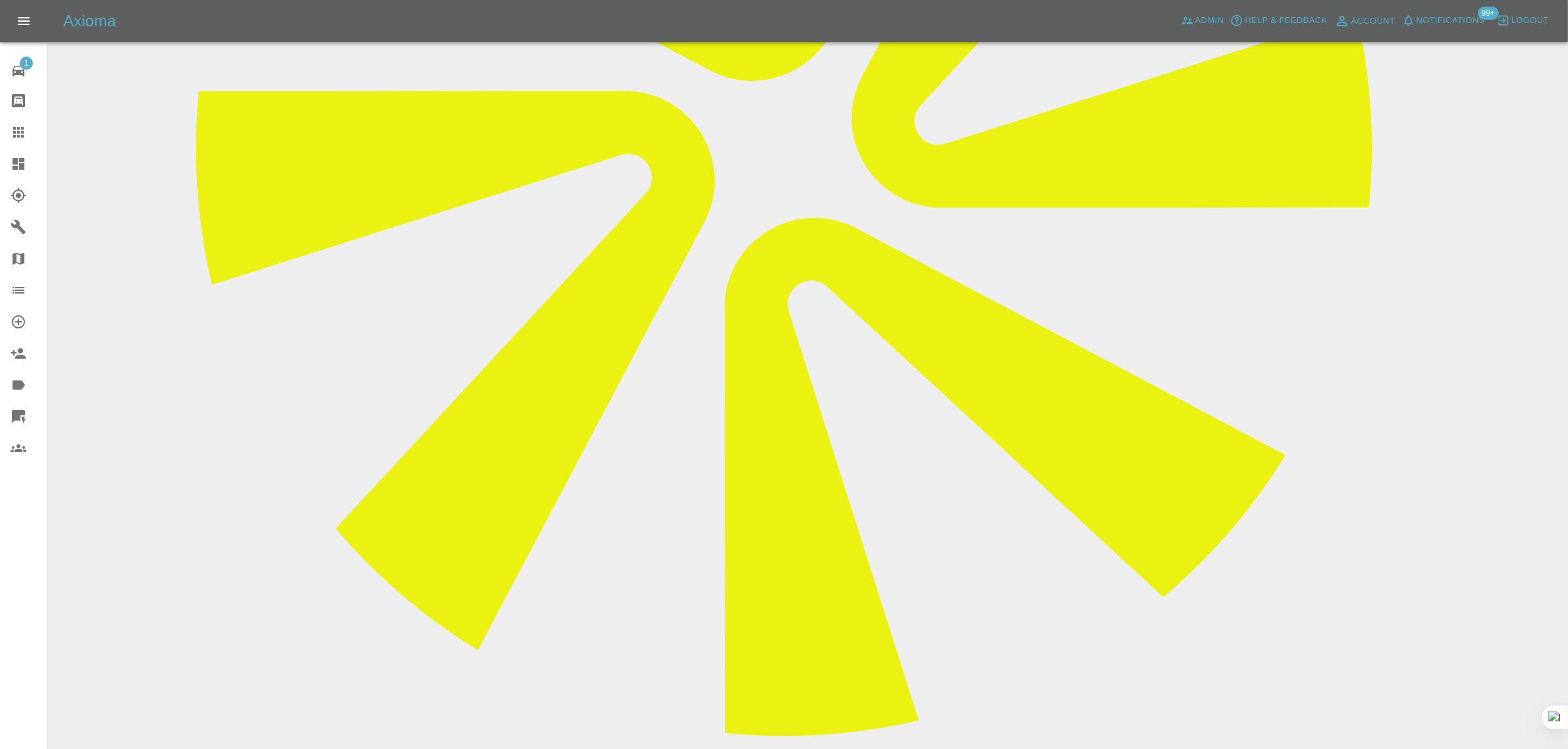
scroll to position [329, 0]
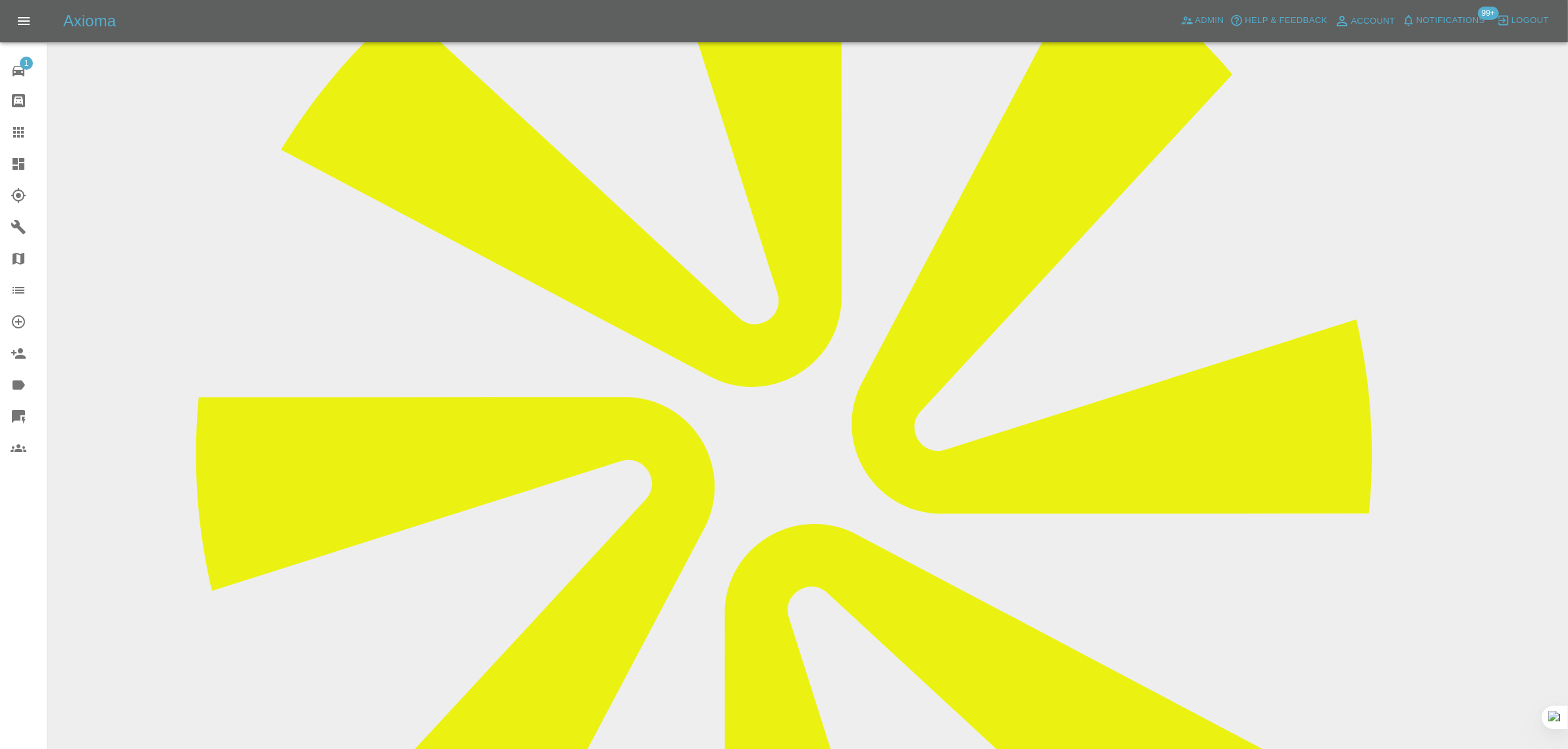
click at [24, 134] on icon at bounding box center [18, 132] width 16 height 16
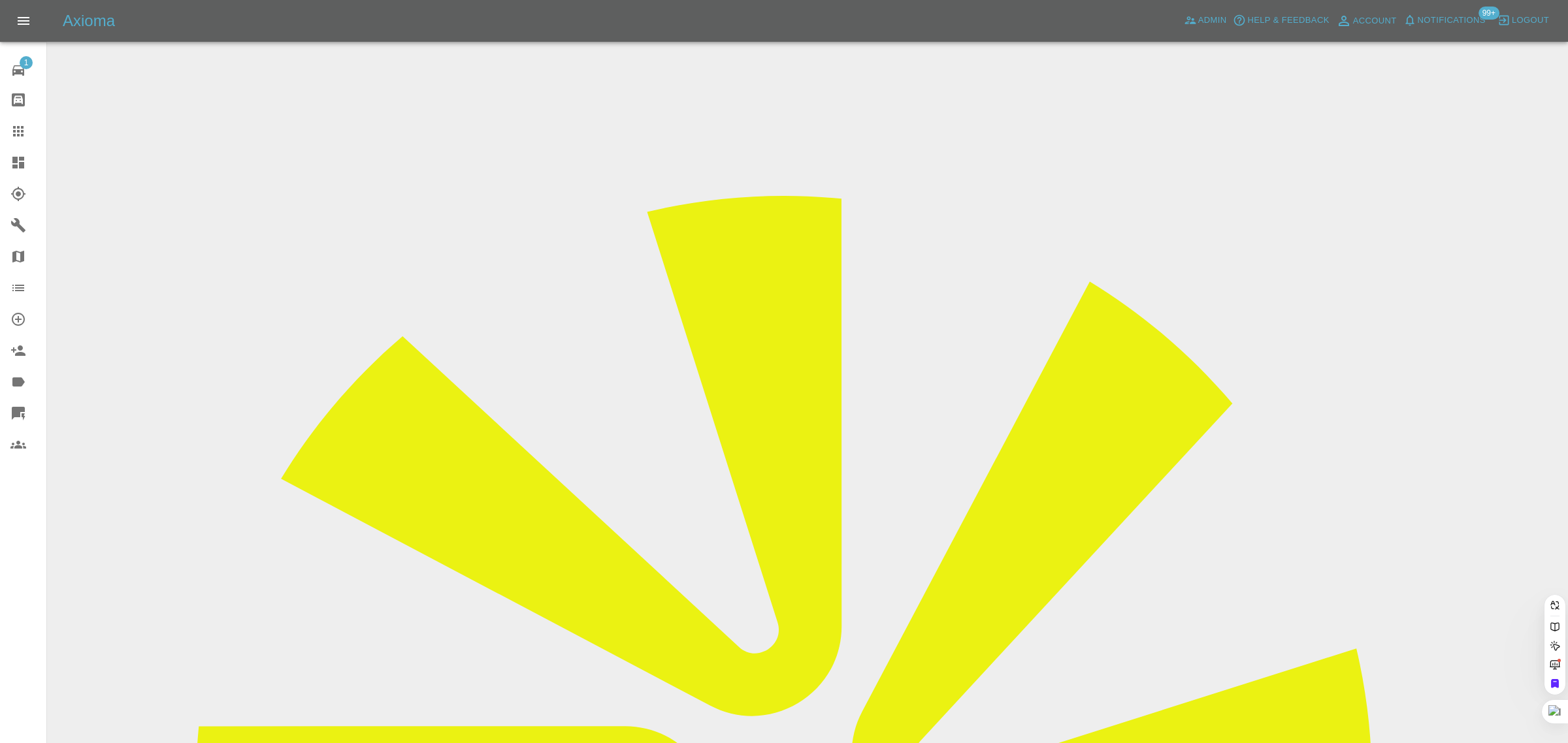
paste input "markwinard.arcangel@yahoo.com"
type input "markwinard.arcangel@yahoo.com"
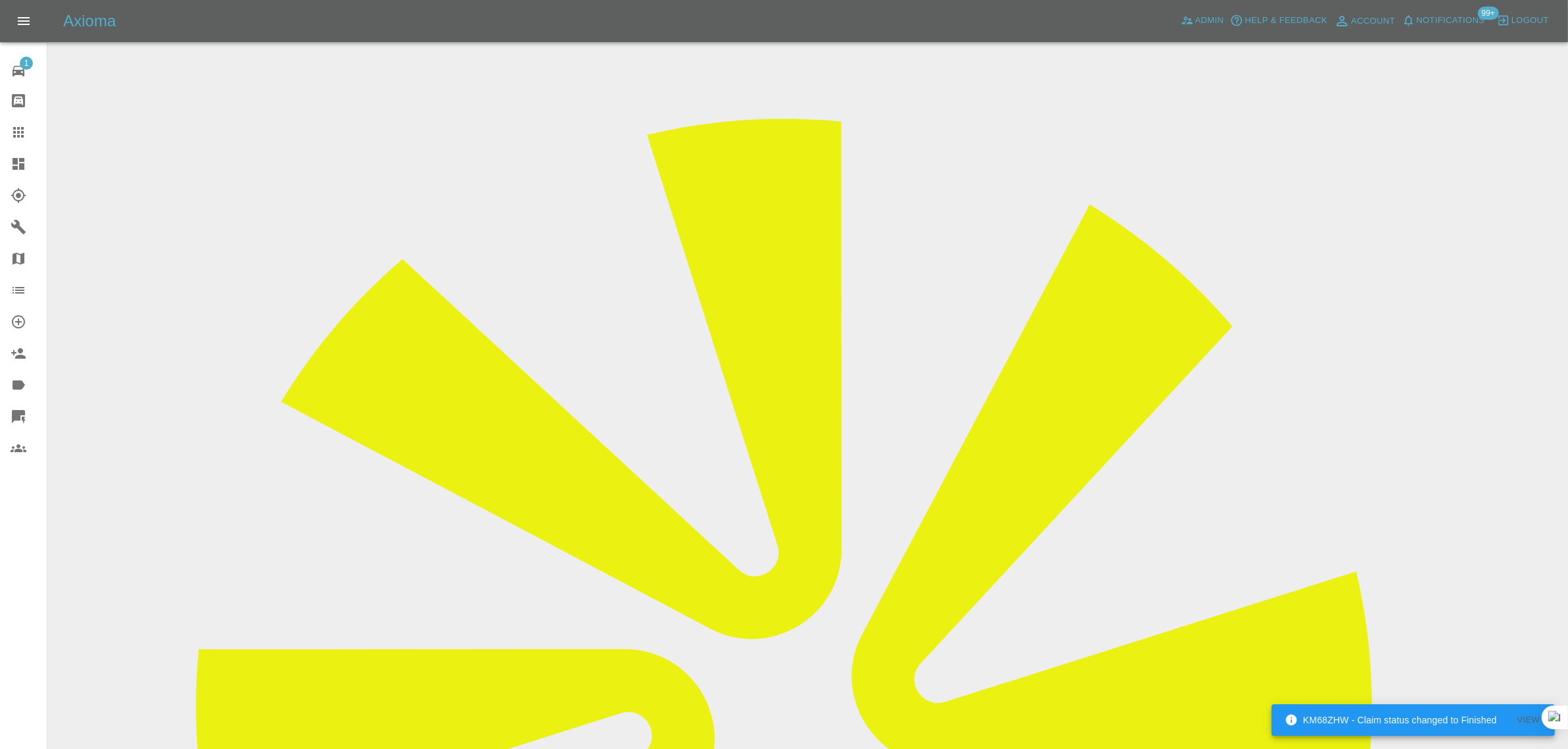
scroll to position [51, 0]
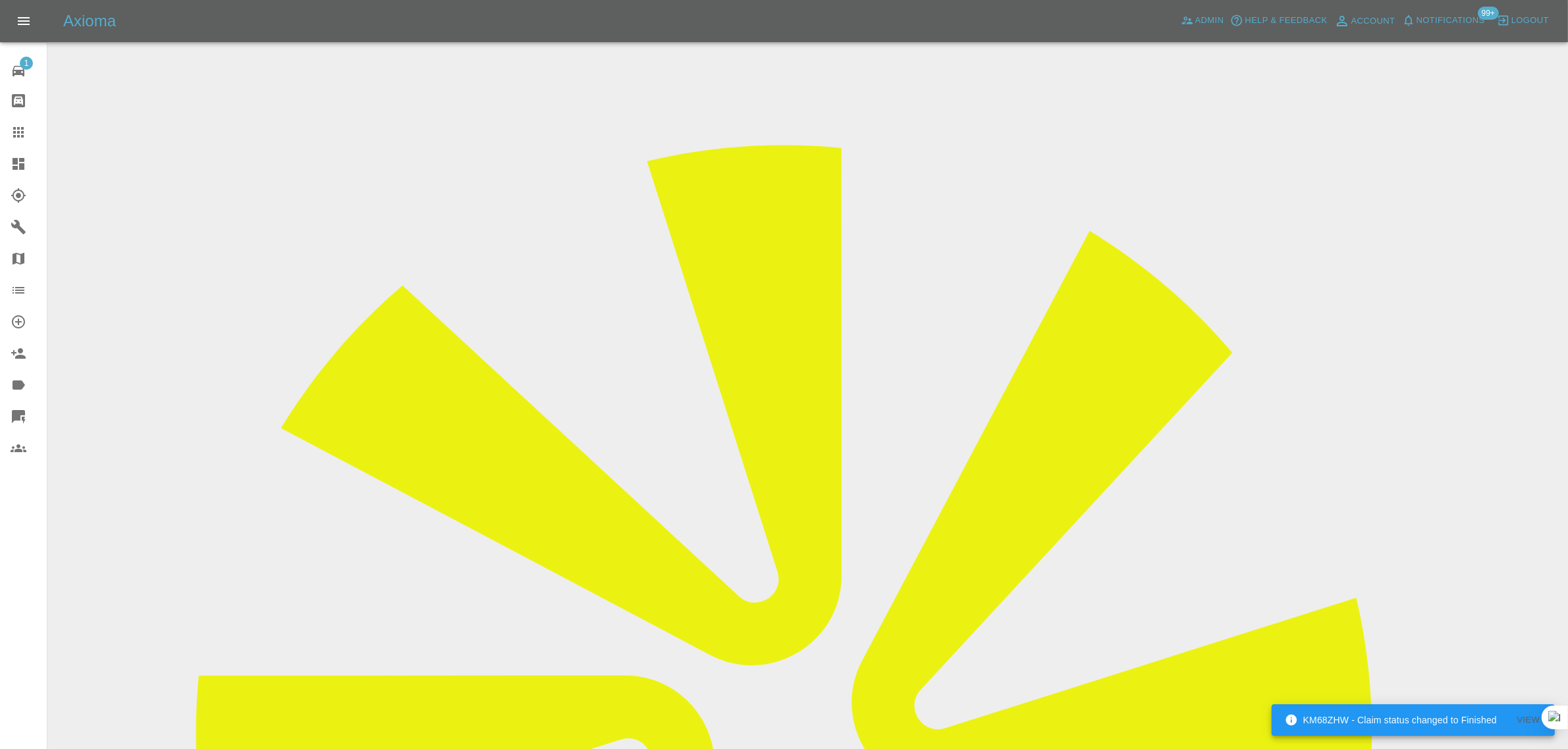
click at [11, 126] on icon at bounding box center [18, 132] width 16 height 16
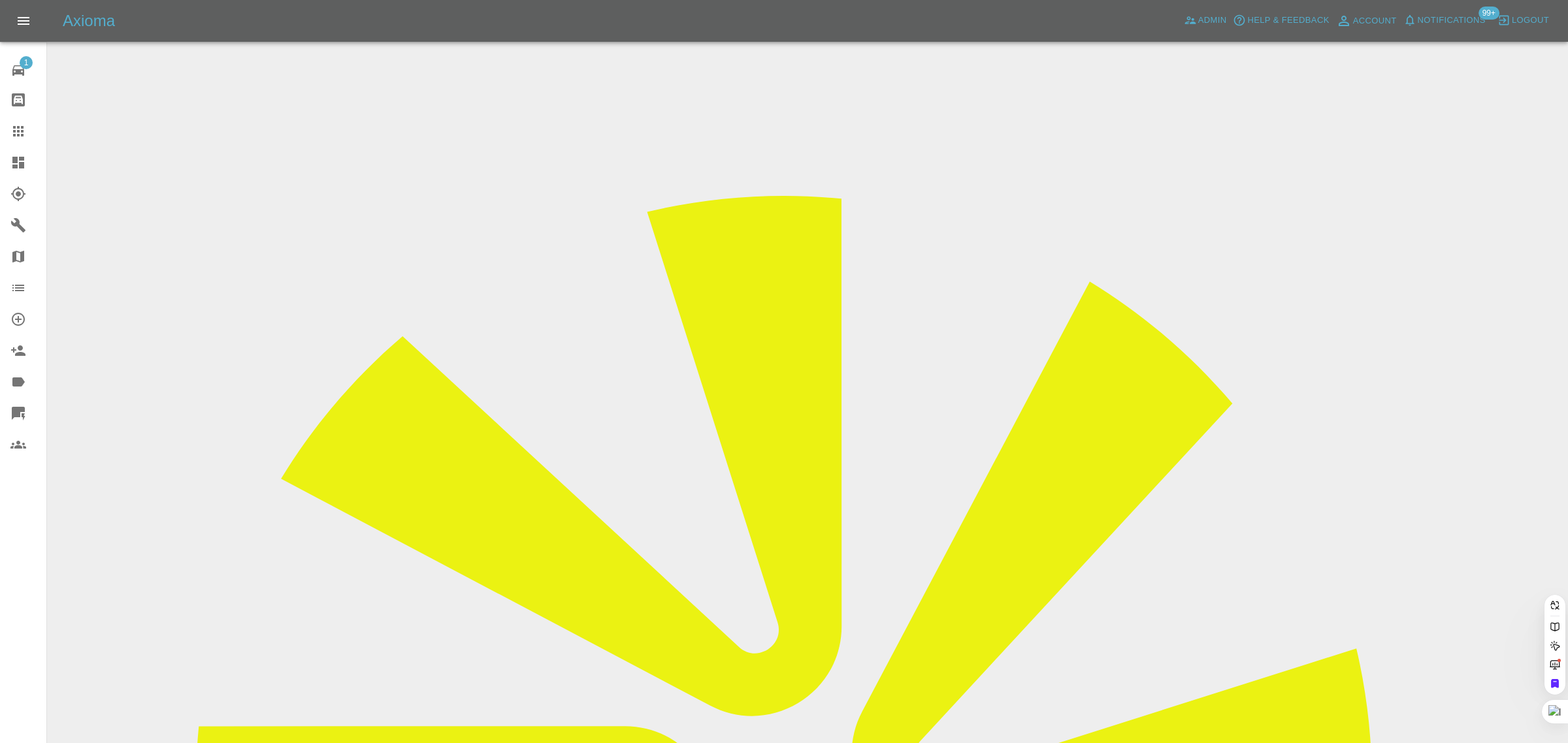
paste input "chris.j.thornton86@gmail.com"
type input "chris.j.thornton86@gmail.com"
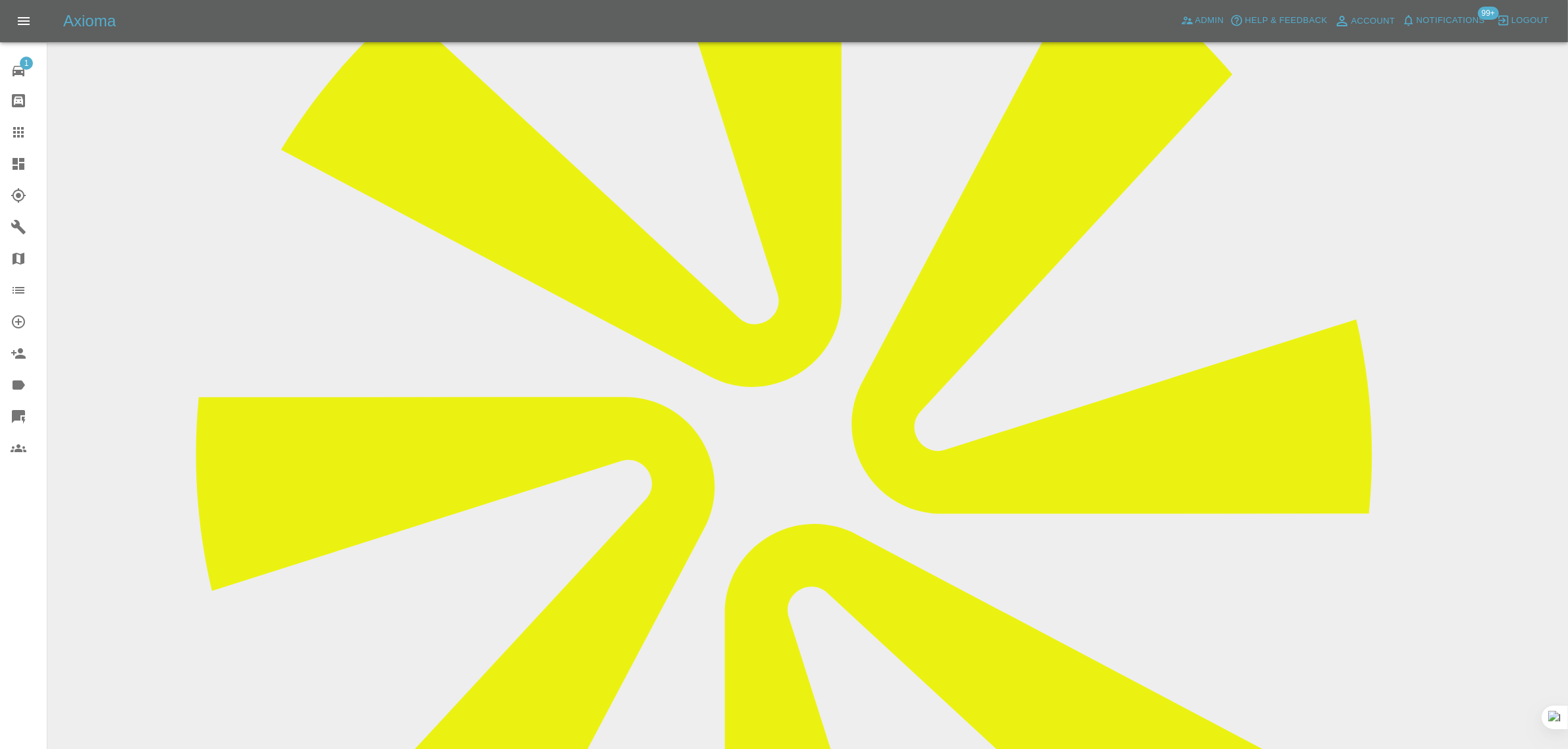
scroll to position [164, 0]
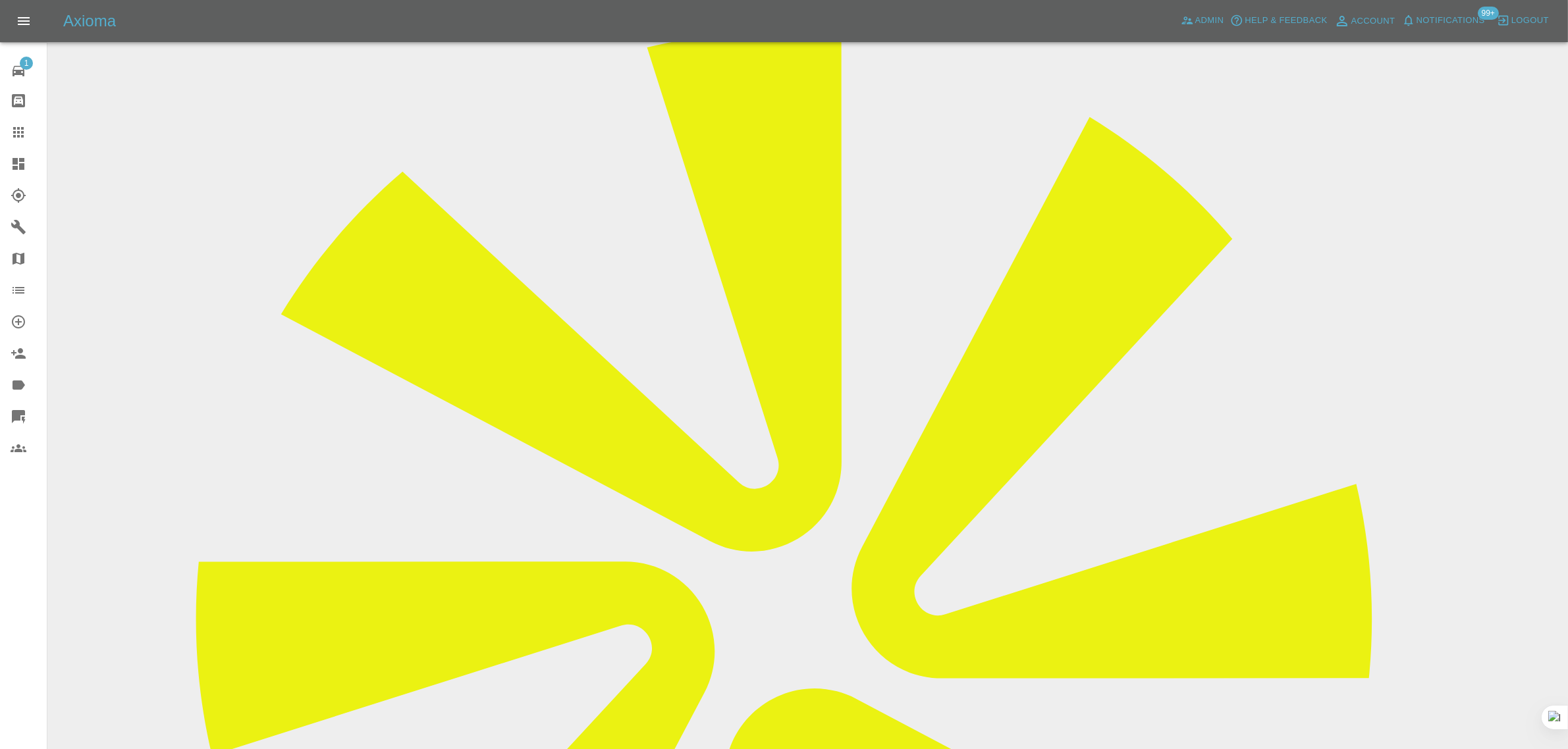
drag, startPoint x: 748, startPoint y: 281, endPoint x: 904, endPoint y: 287, distance: 156.1
copy td "chris.j.thornton86@gmail.com"
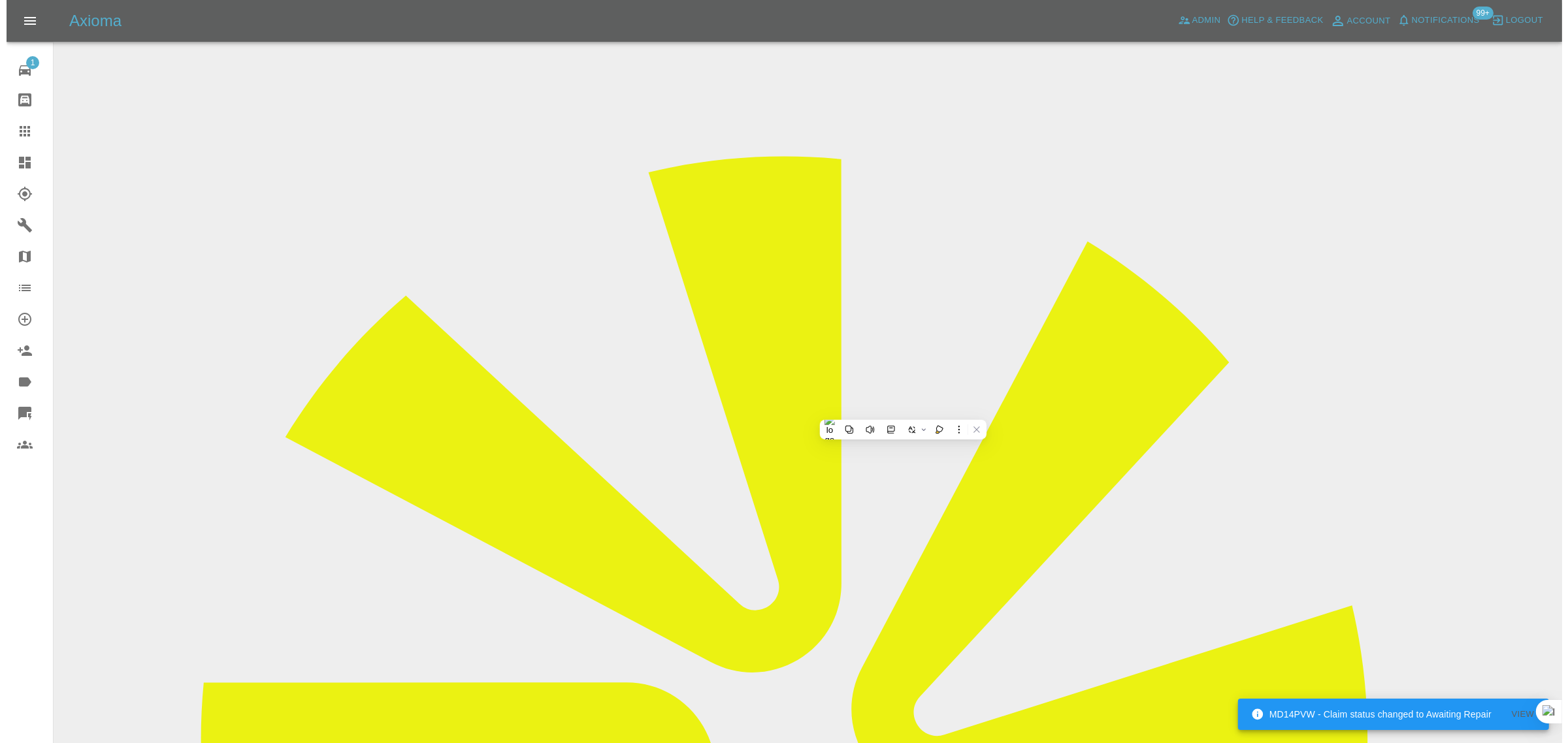
scroll to position [0, 0]
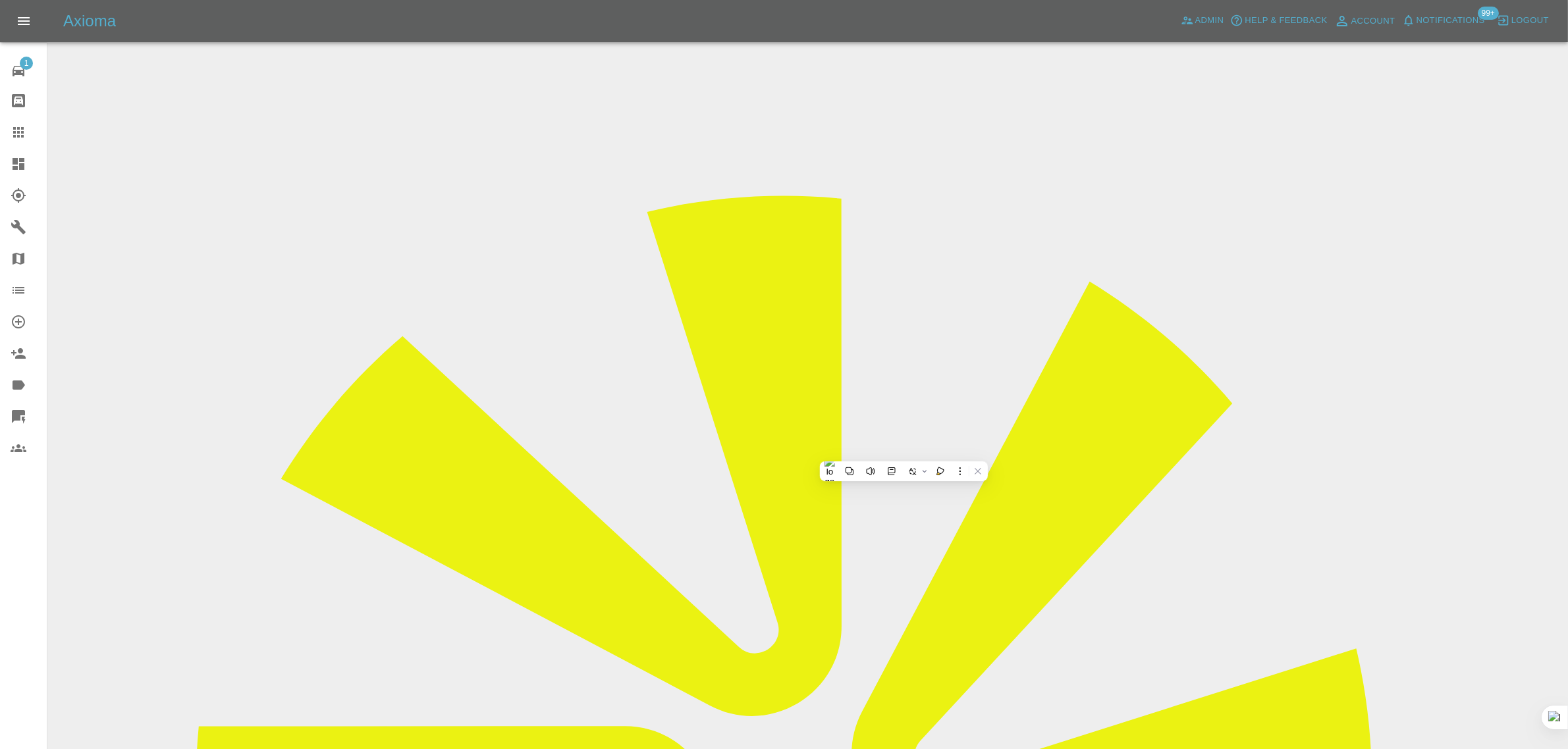
drag, startPoint x: 1309, startPoint y: 557, endPoint x: 1418, endPoint y: 563, distance: 109.2
click at [18, 133] on icon at bounding box center [18, 132] width 16 height 16
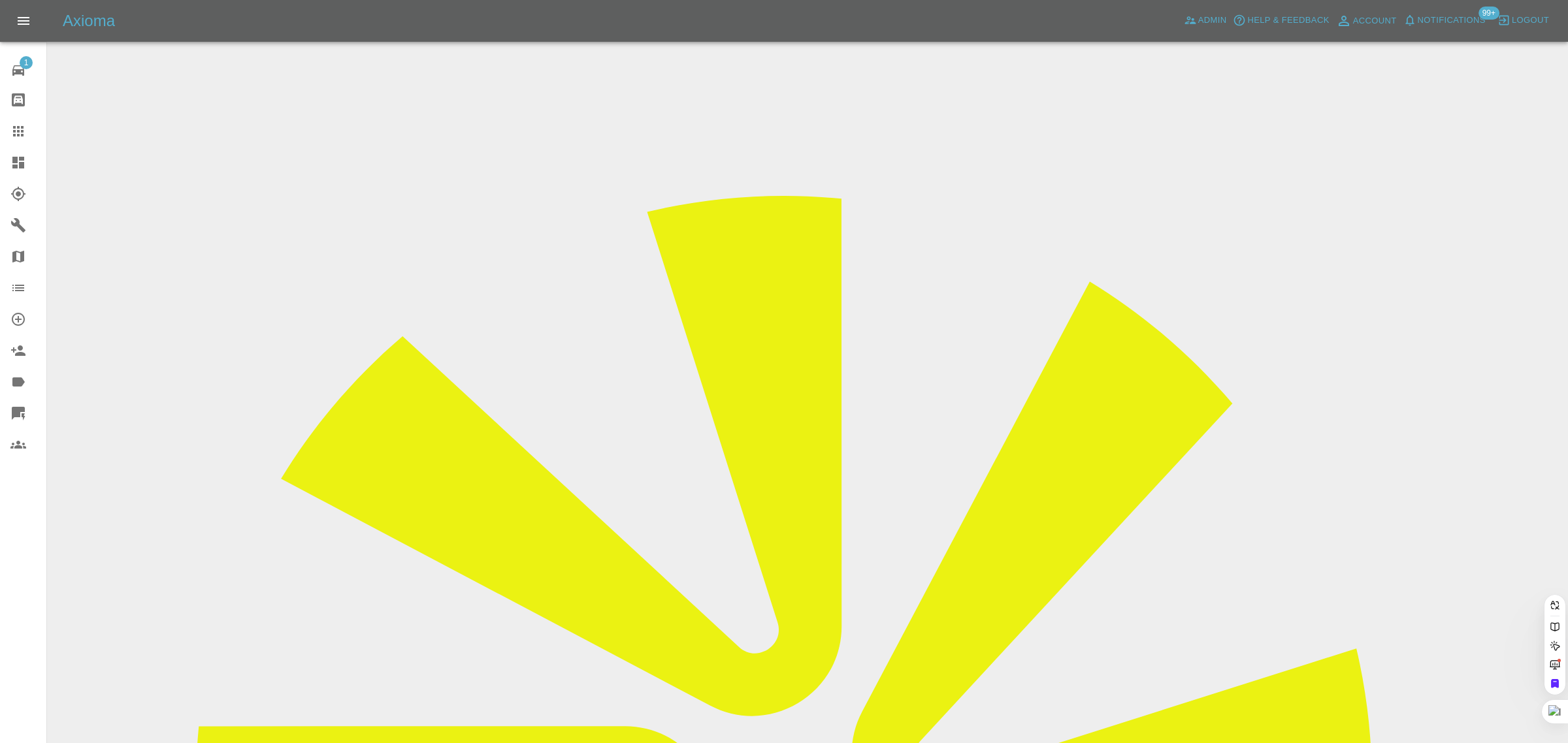
paste input "tessa.wood@gmail.com"
type input "tessa.wood@gmail.com"
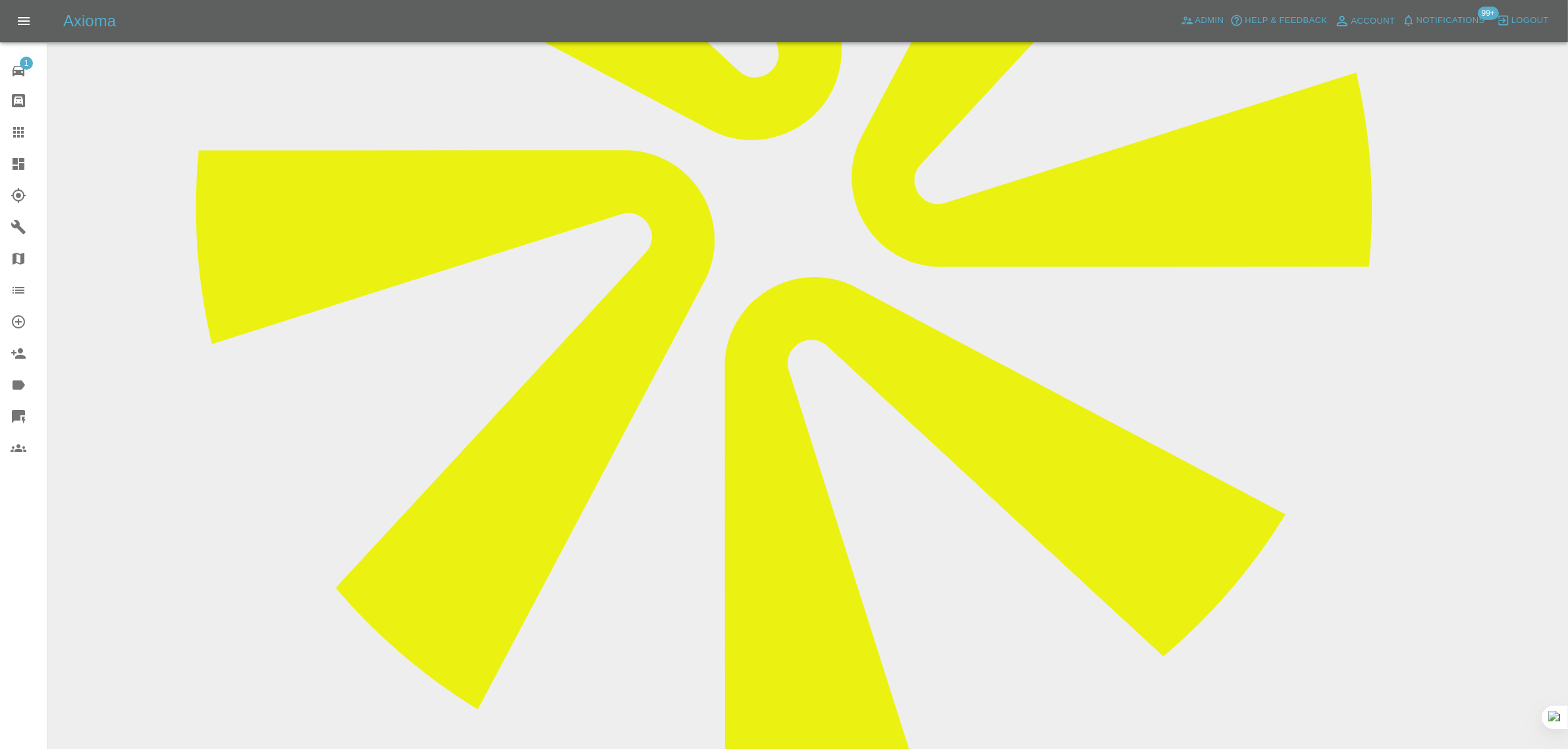
scroll to position [83, 0]
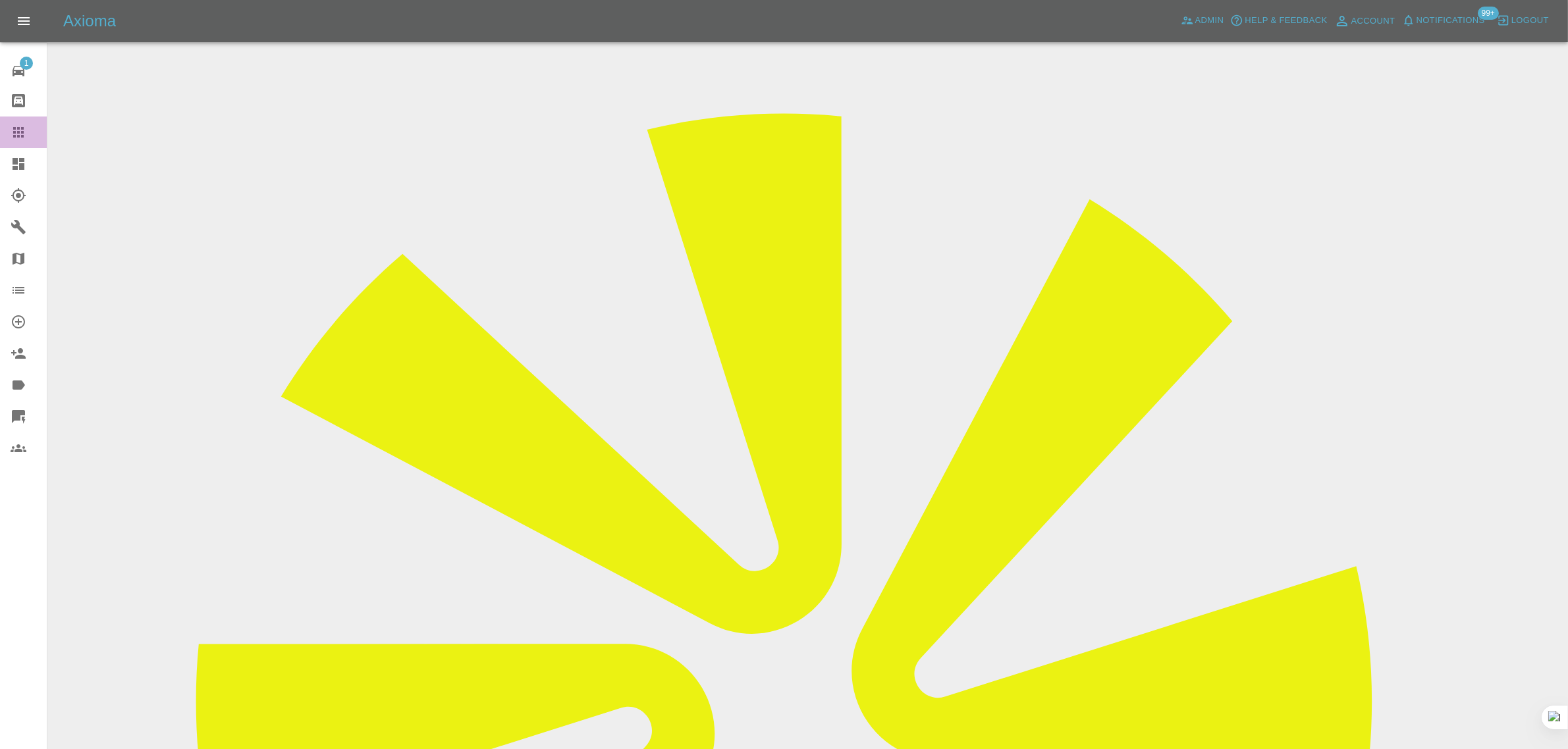
click at [20, 125] on icon at bounding box center [18, 132] width 16 height 16
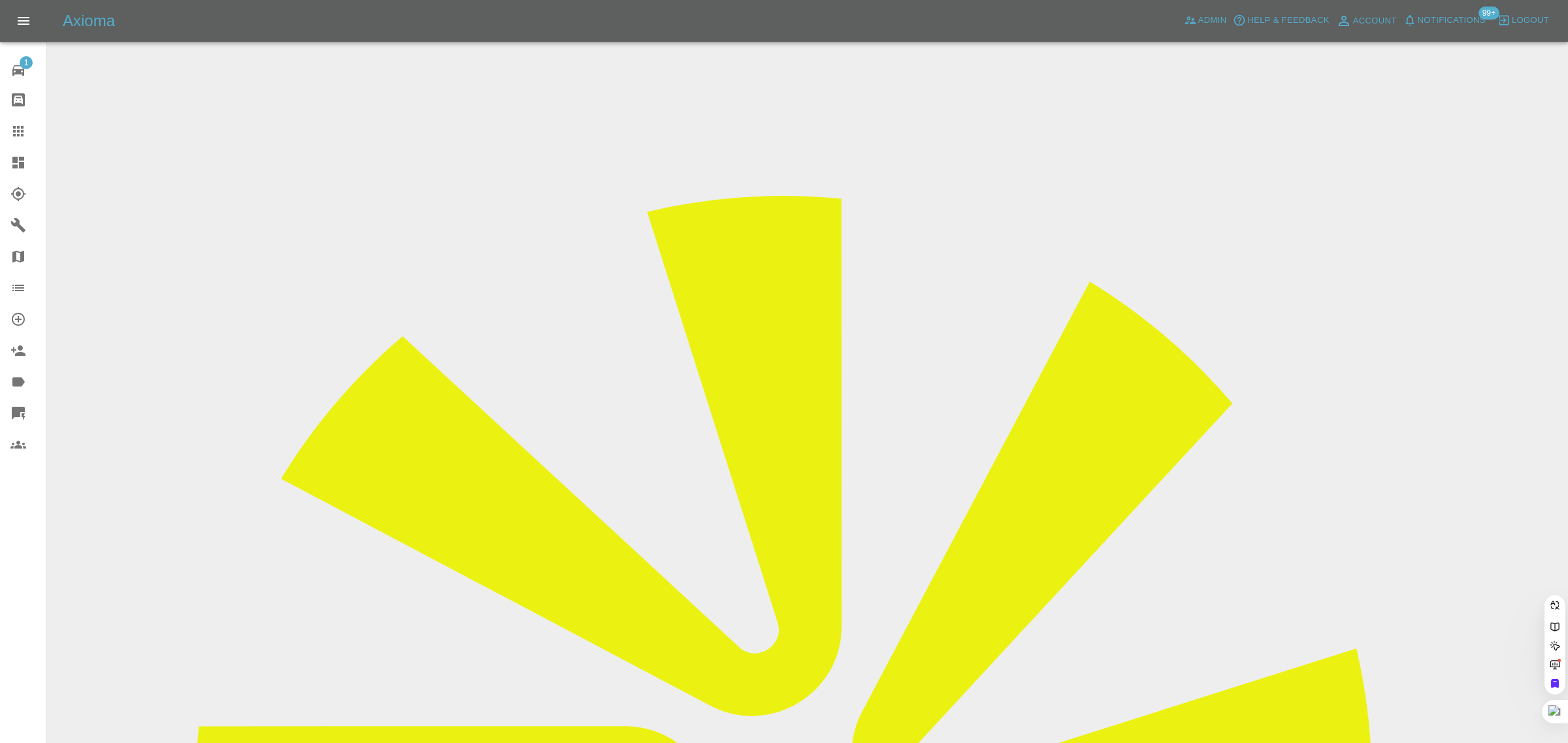
paste input "philip.anders@outlook.com"
type input "philip.anders@outlook.co"
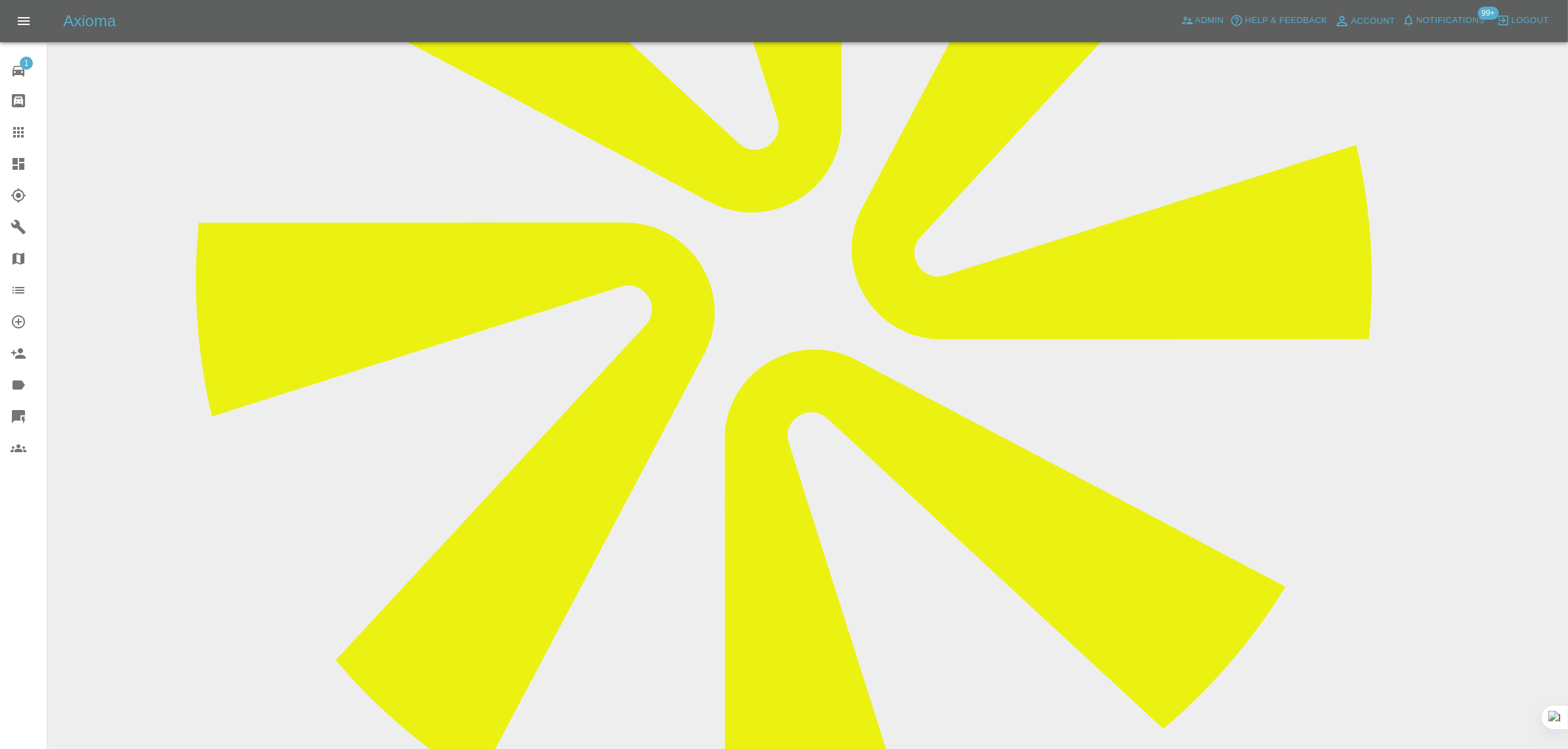
scroll to position [509, 0]
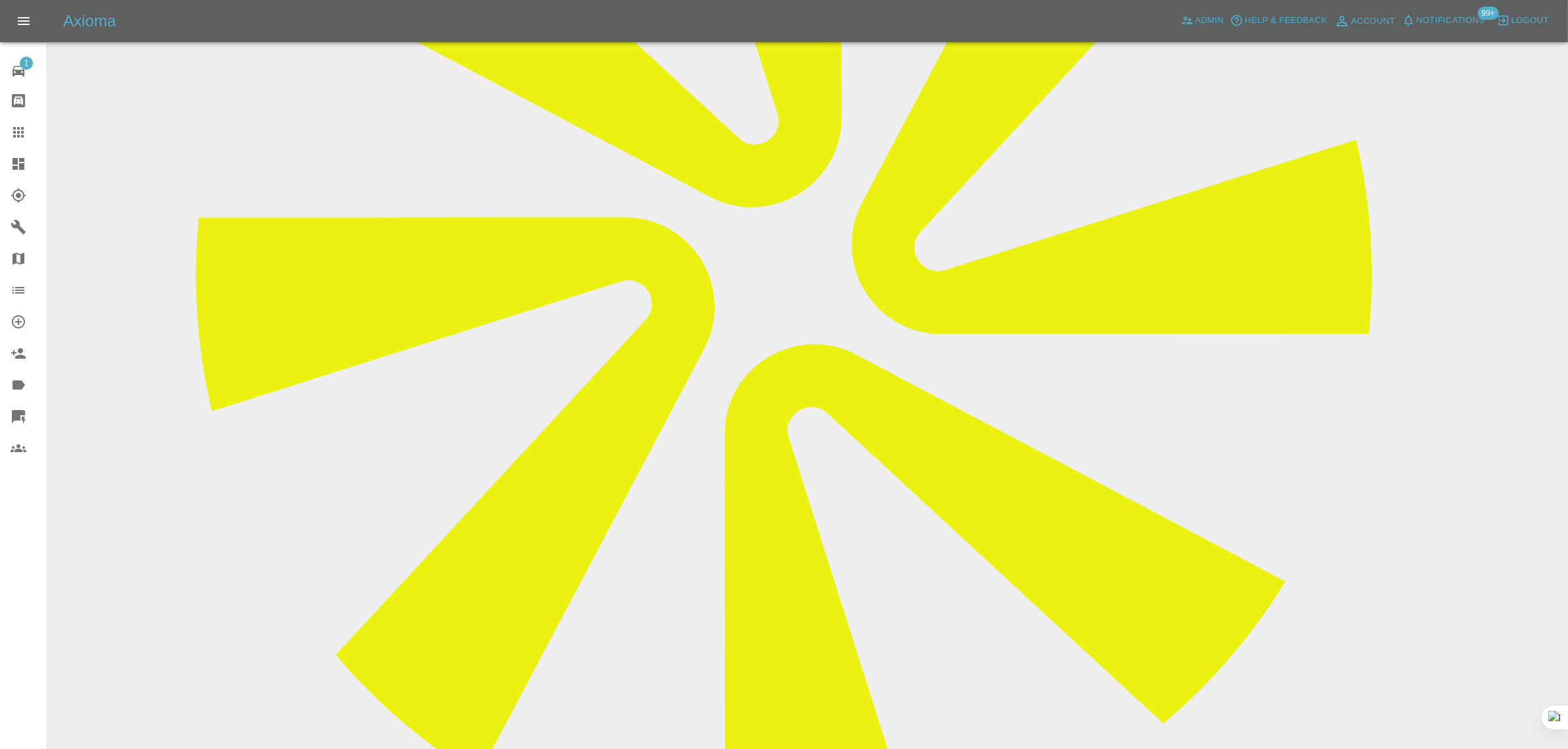
drag, startPoint x: 594, startPoint y: 577, endPoint x: 1016, endPoint y: 609, distance: 423.2
copy p "I don't need a repair service but a few body kit parts re-spraying in a differe…"
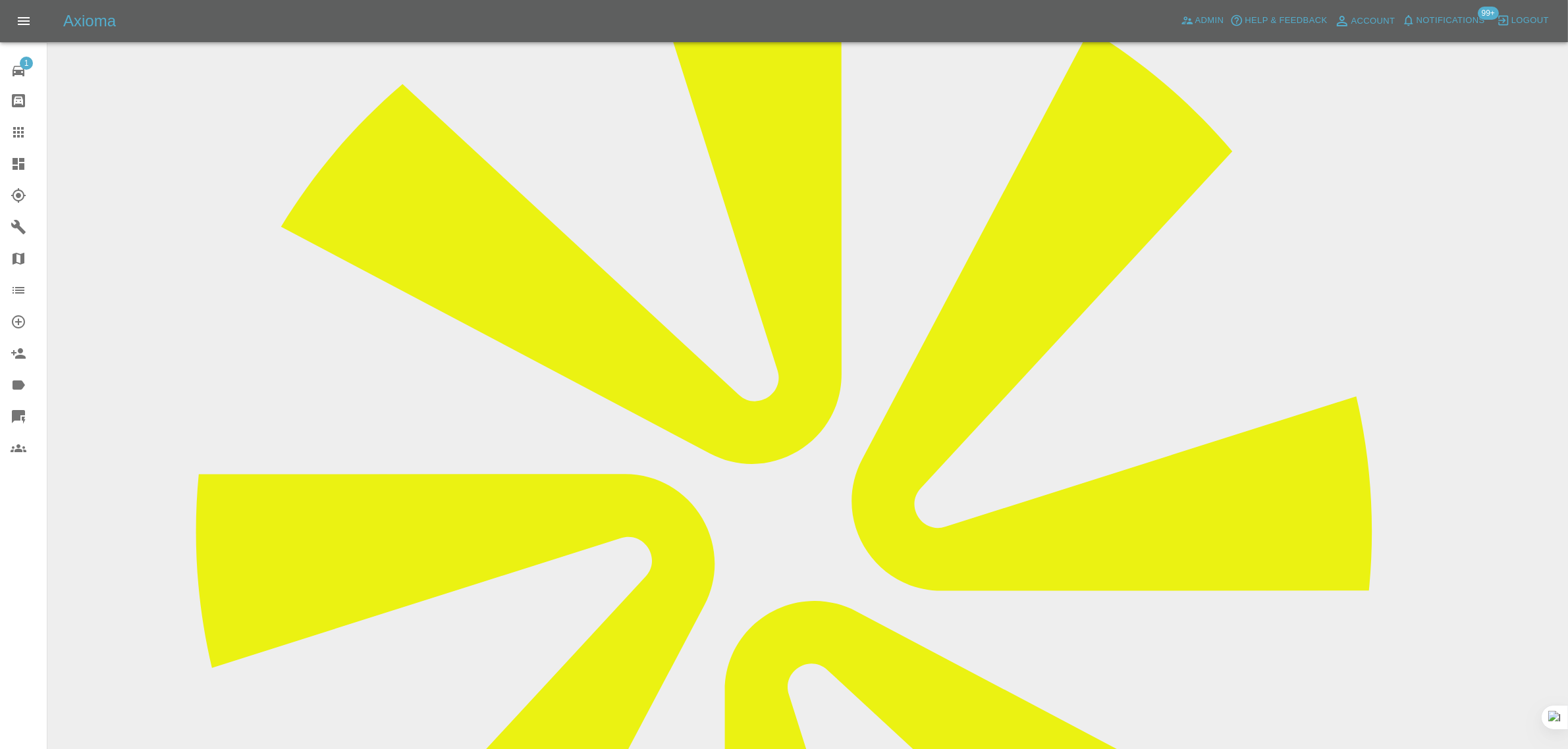
scroll to position [0, 0]
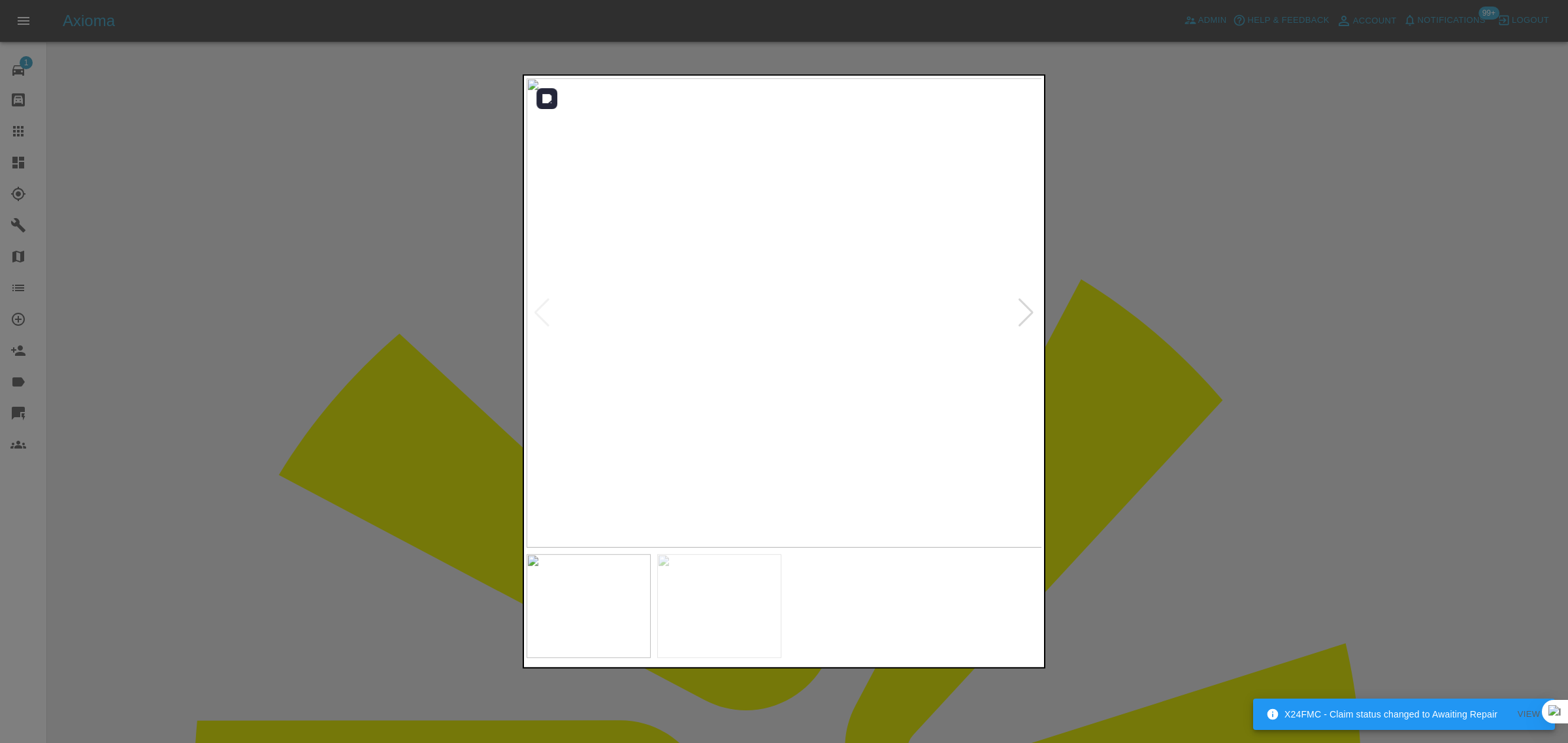
click at [1021, 307] on div at bounding box center [1026, 313] width 18 height 29
click at [1103, 348] on div at bounding box center [784, 372] width 1568 height 743
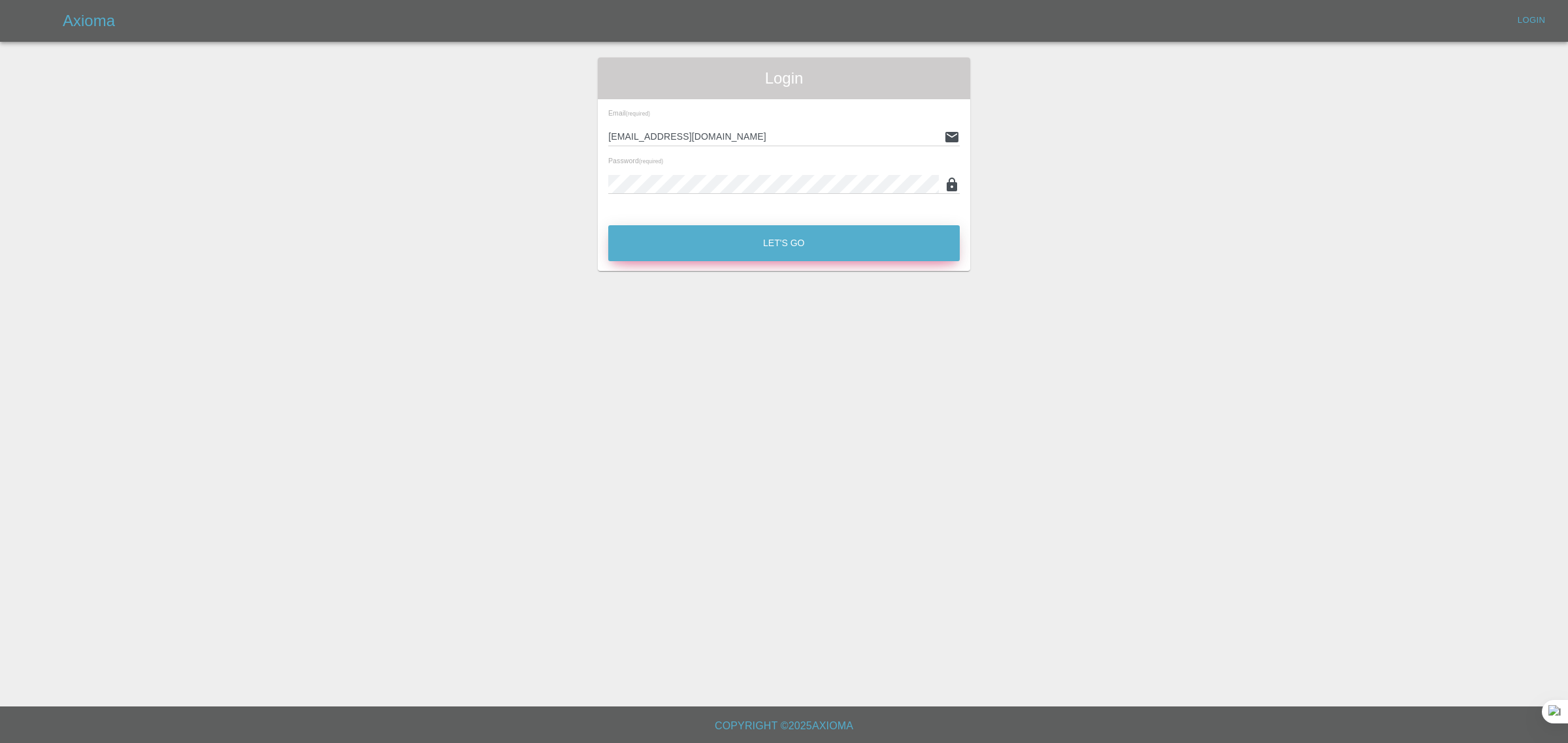
click at [691, 243] on button "Let's Go" at bounding box center [784, 243] width 352 height 36
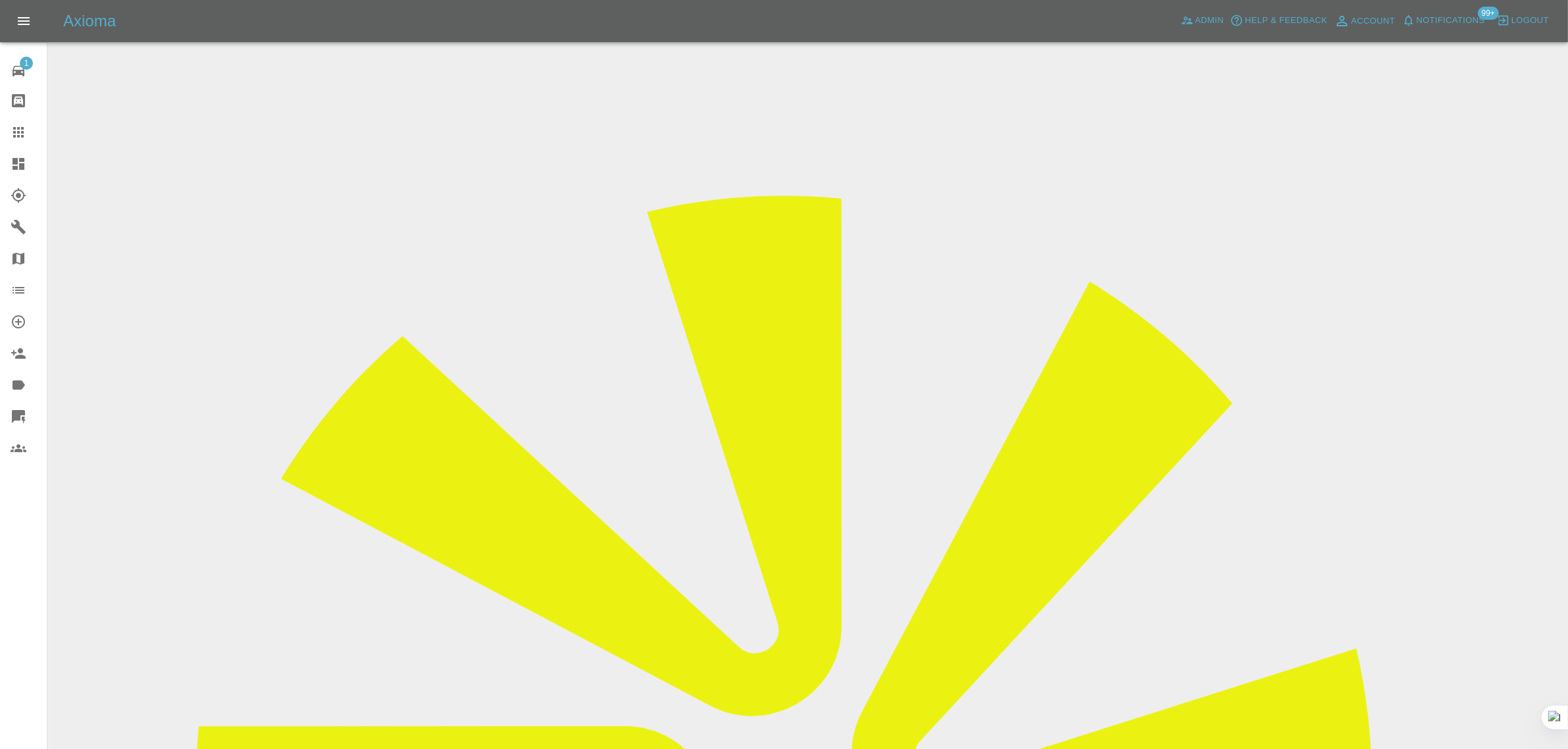
click at [19, 128] on icon at bounding box center [19, 132] width 11 height 11
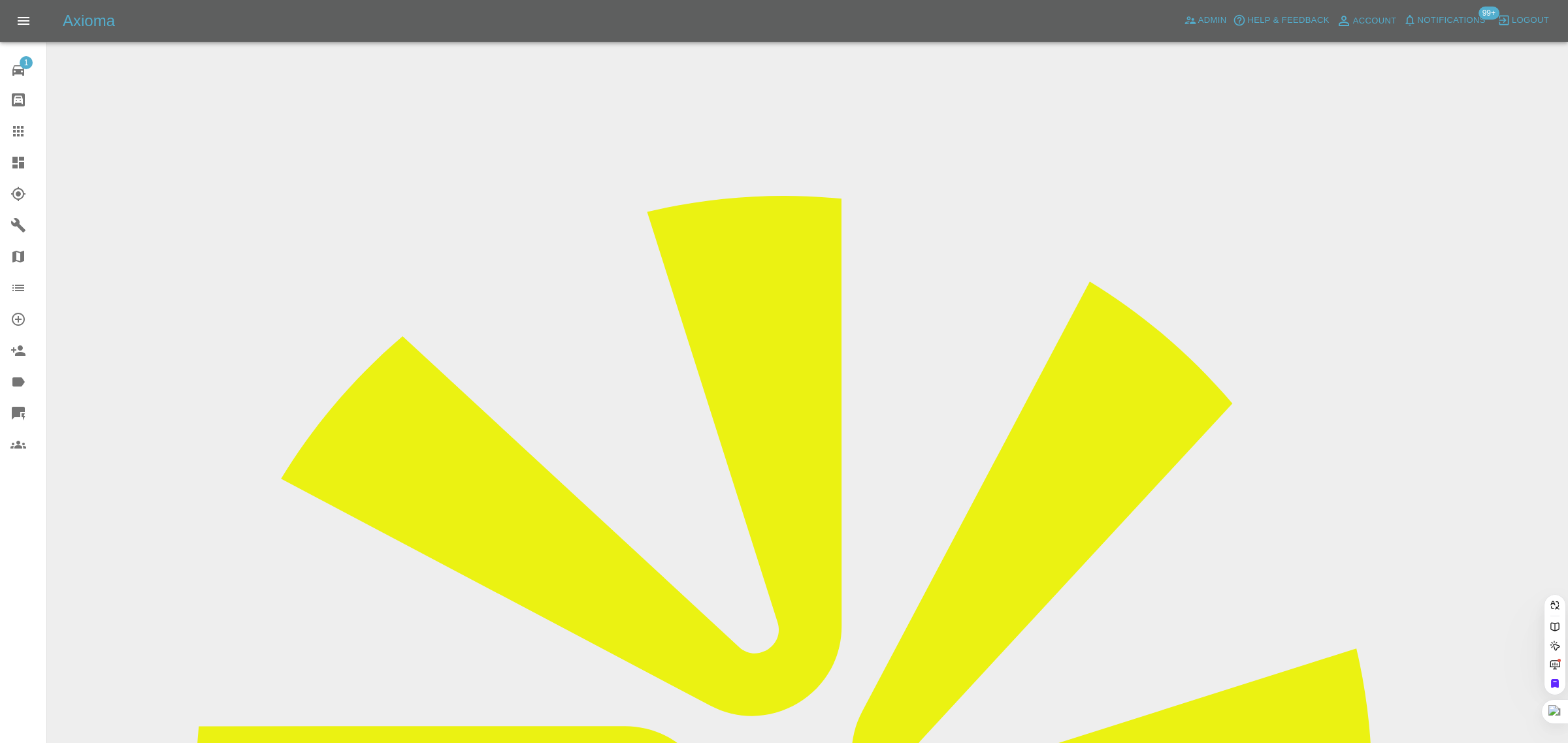
paste input "mccarthysarre@yahoo.com"
type input "mccarthysarre@yahoo.com"
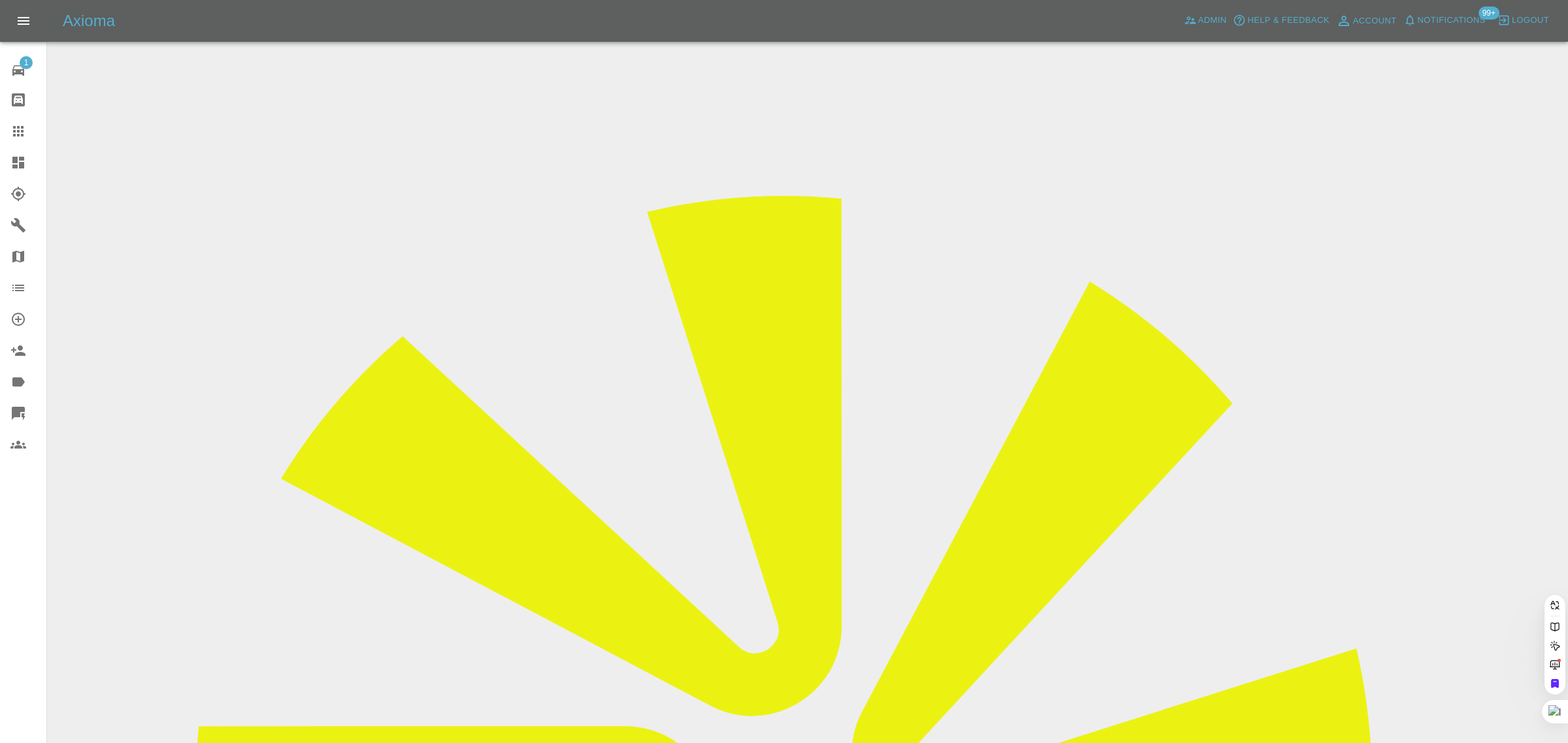
scroll to position [0, 24]
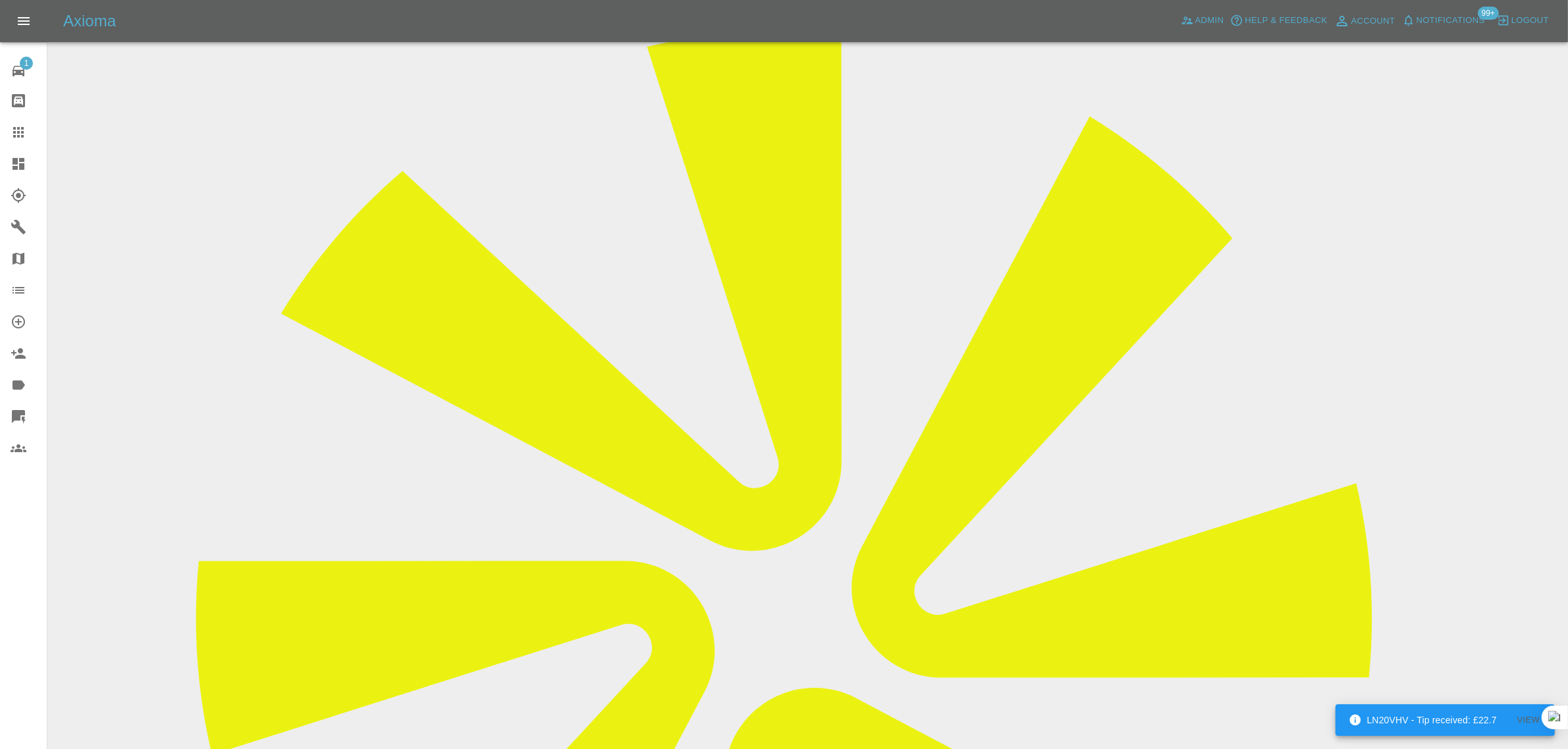
scroll to position [164, 0]
click at [17, 134] on icon at bounding box center [18, 132] width 16 height 16
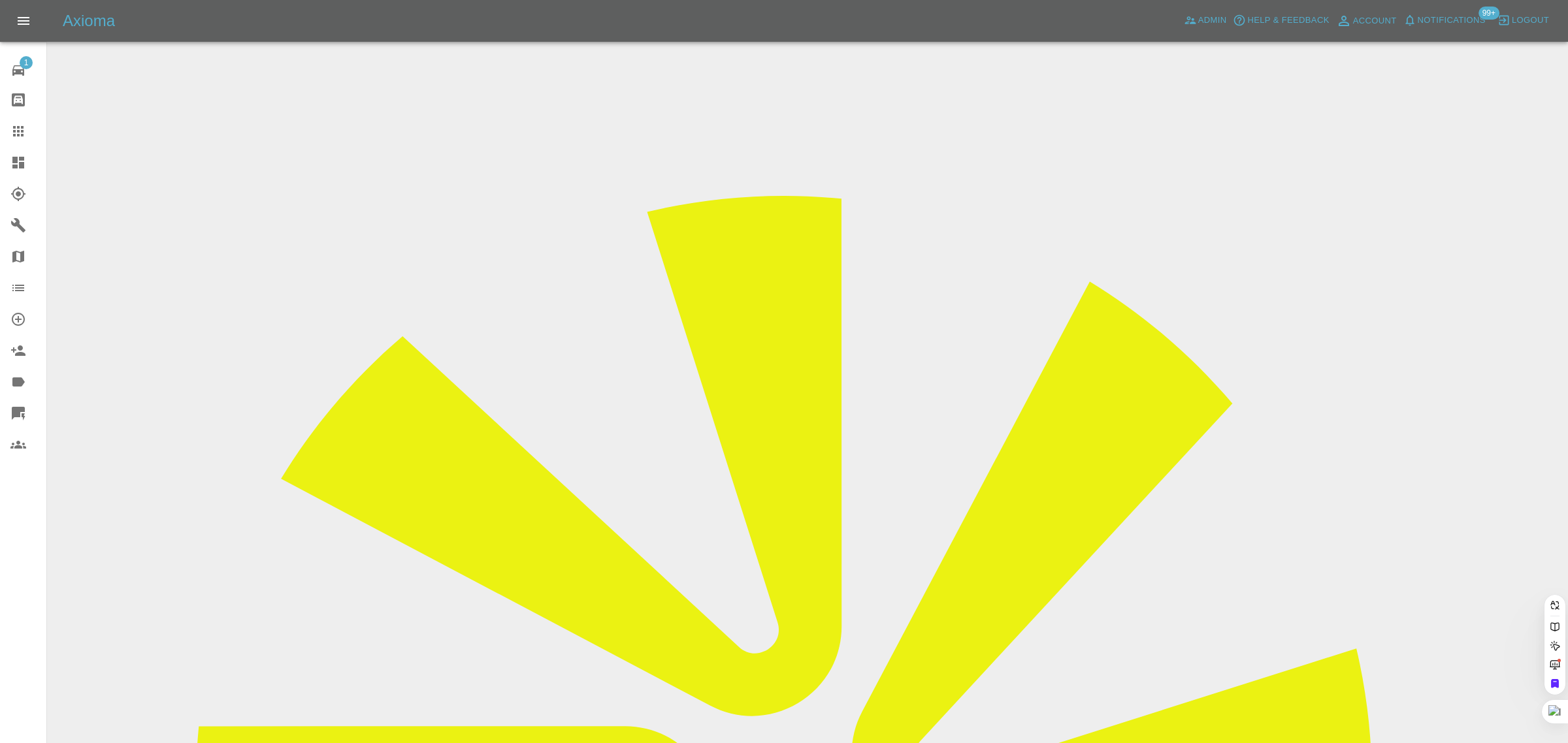
paste input "adric.marsh@hotmail.co.uk"
type input "adric.marsh@hotmail.co.uk"
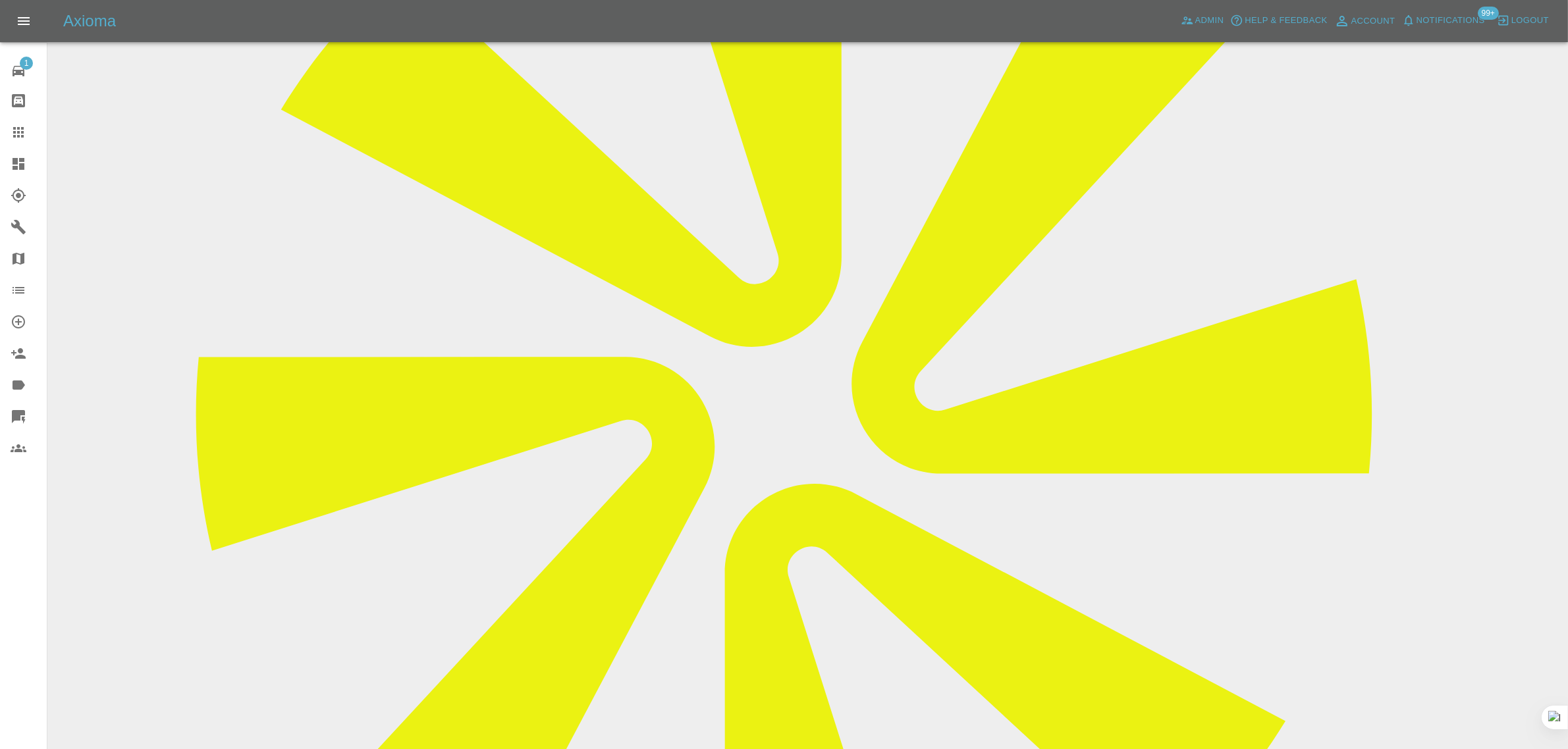
scroll to position [164, 0]
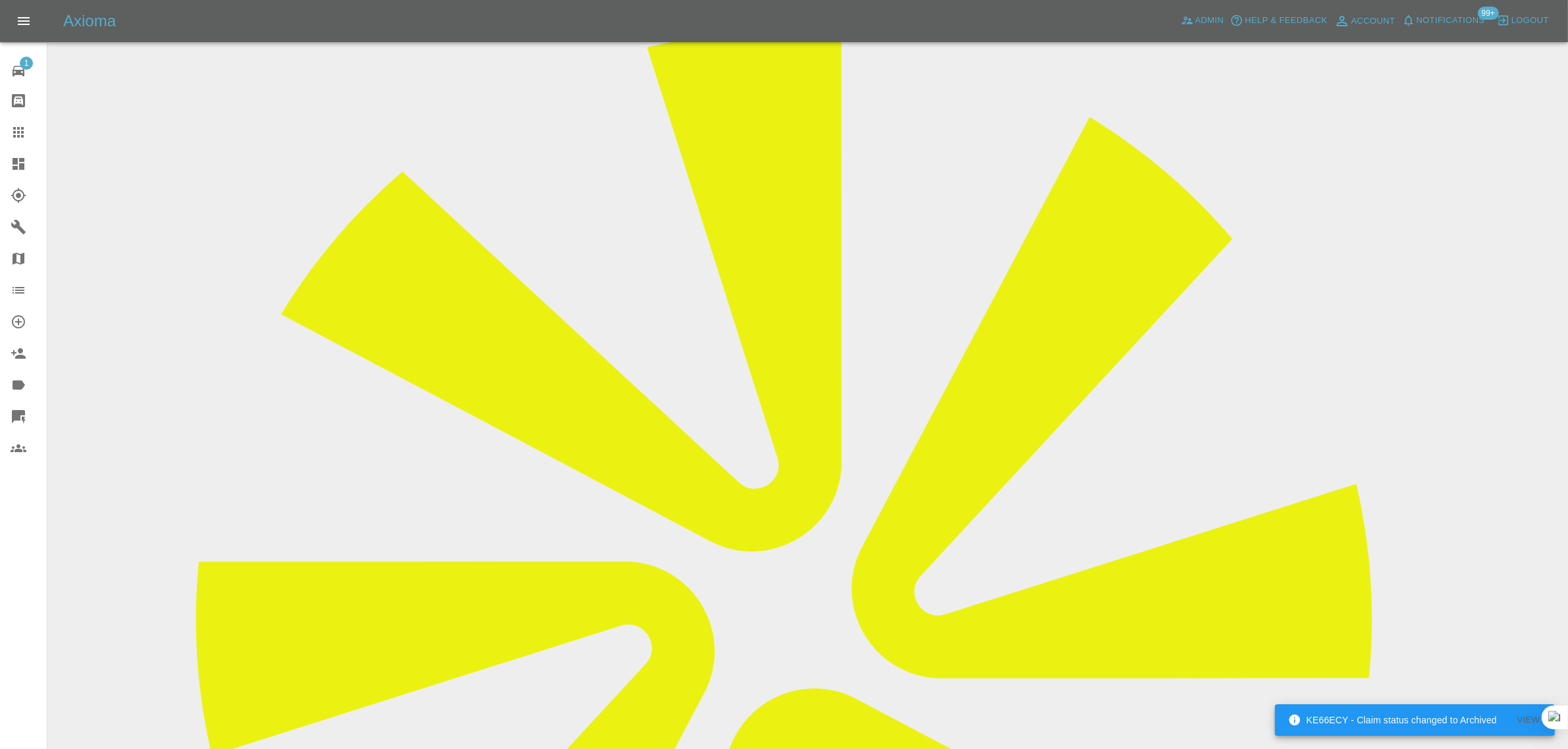
click at [11, 129] on icon at bounding box center [18, 132] width 16 height 16
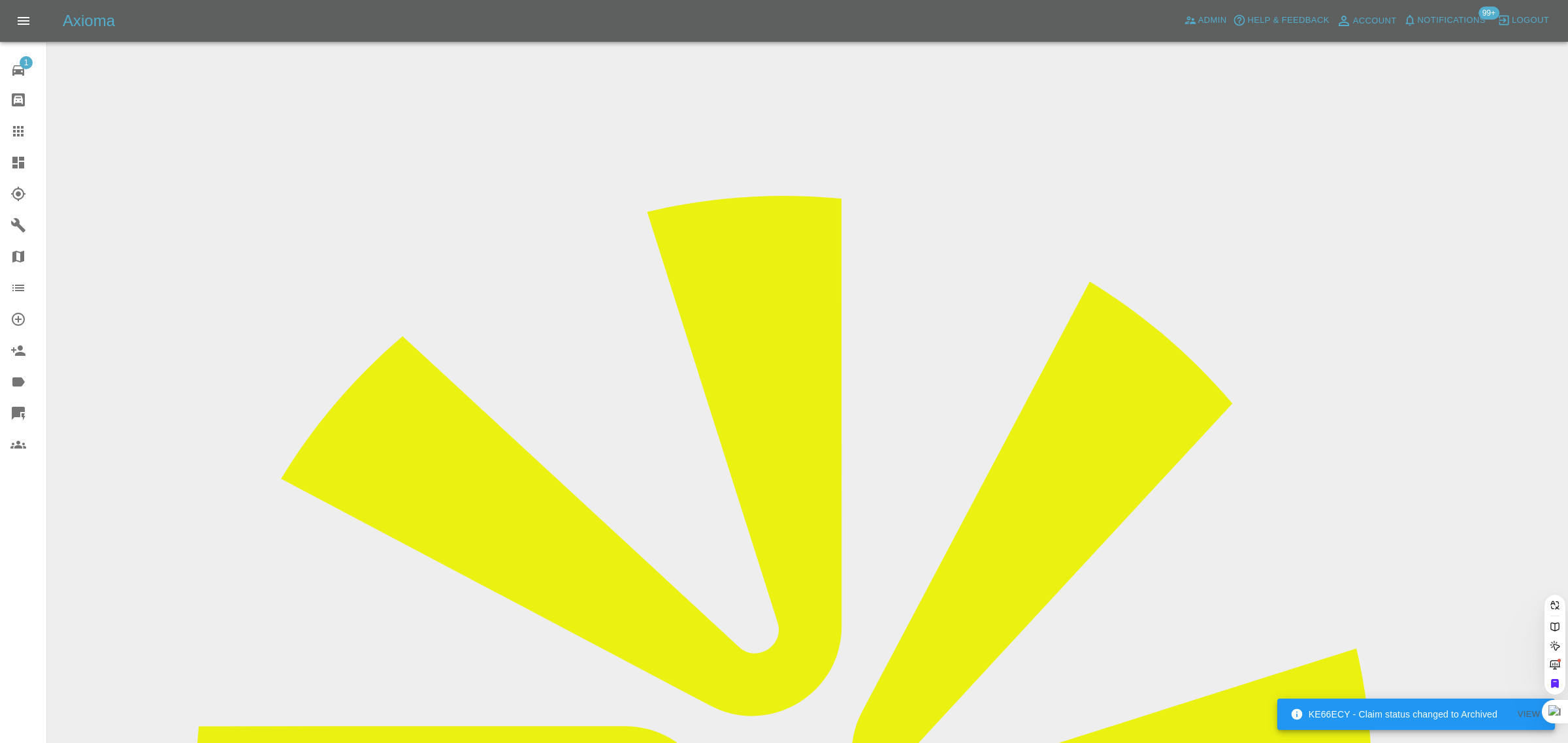
type input "levi.budi@outlook.com"
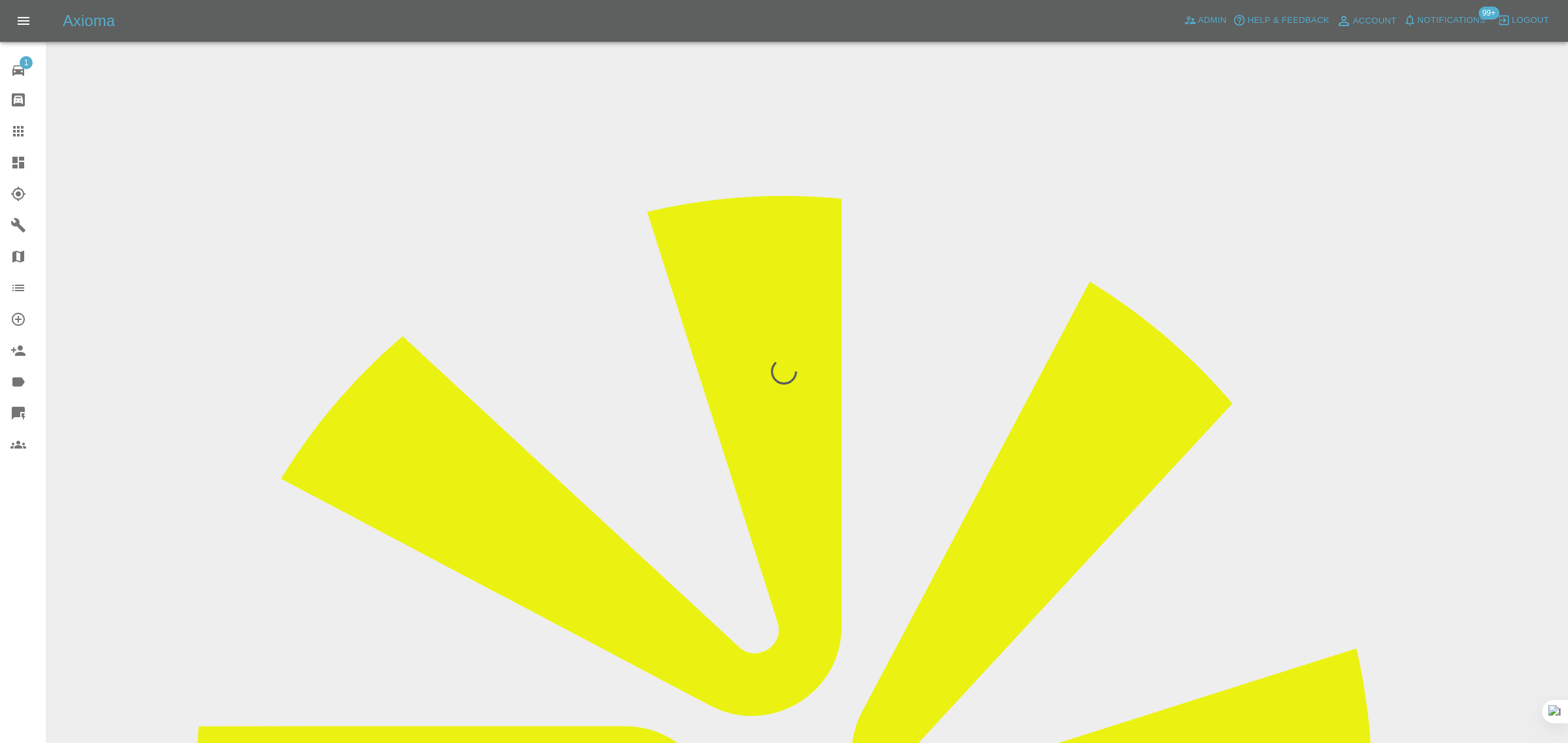
click at [16, 550] on div "1 Repair home Bodyshop home Claims Dashboard Explorer Garages Map Organization …" at bounding box center [23, 372] width 47 height 743
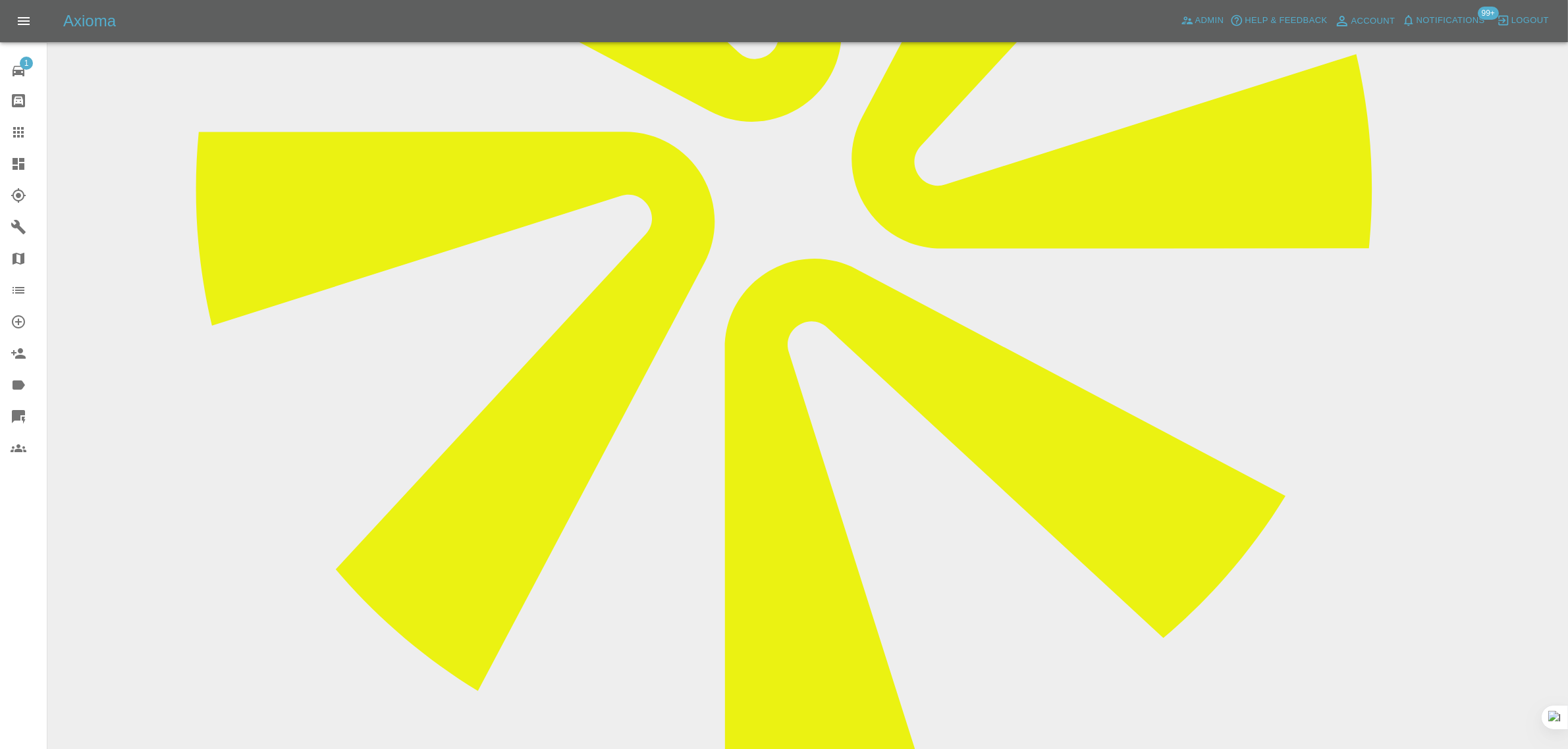
scroll to position [823, 0]
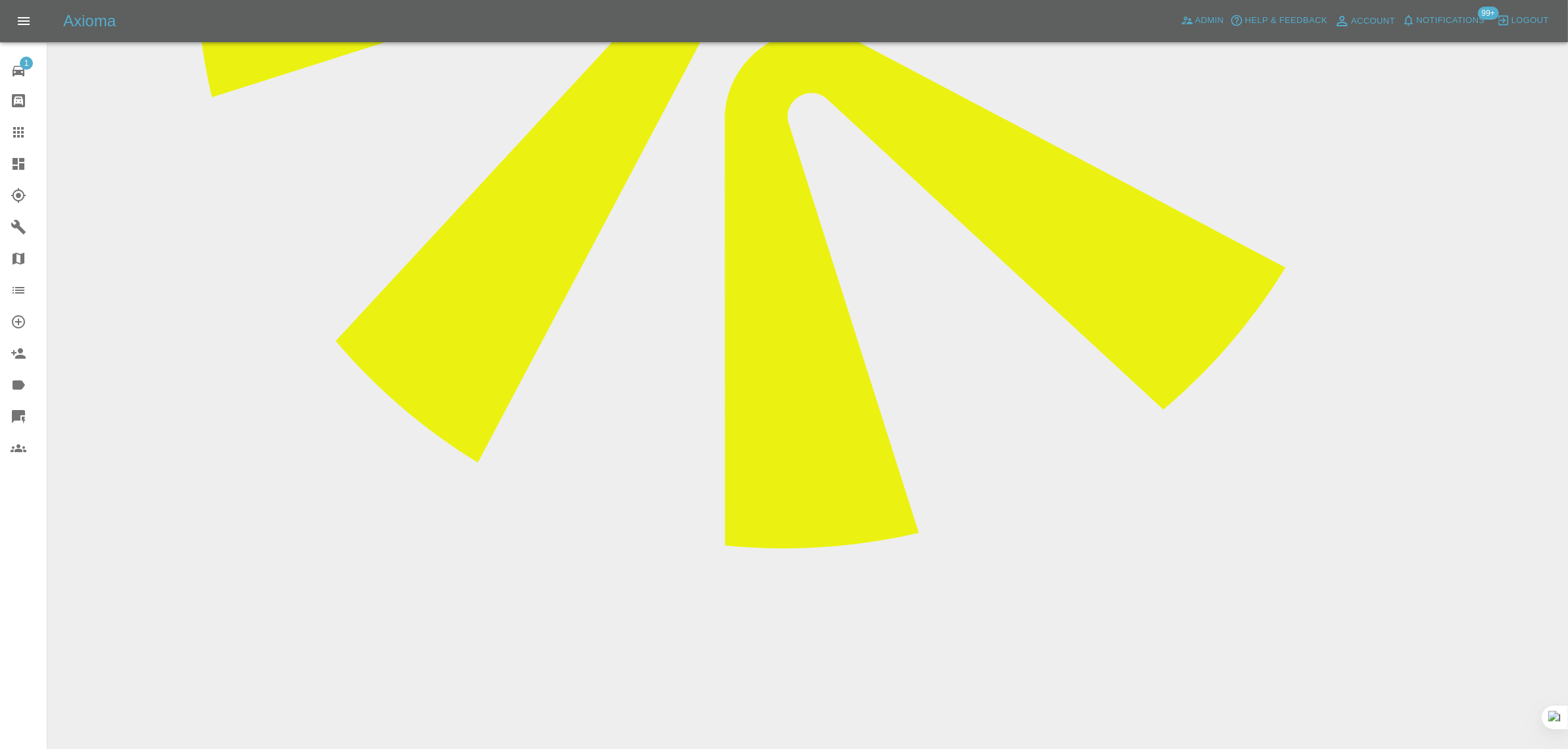
click at [11, 128] on icon at bounding box center [18, 132] width 16 height 16
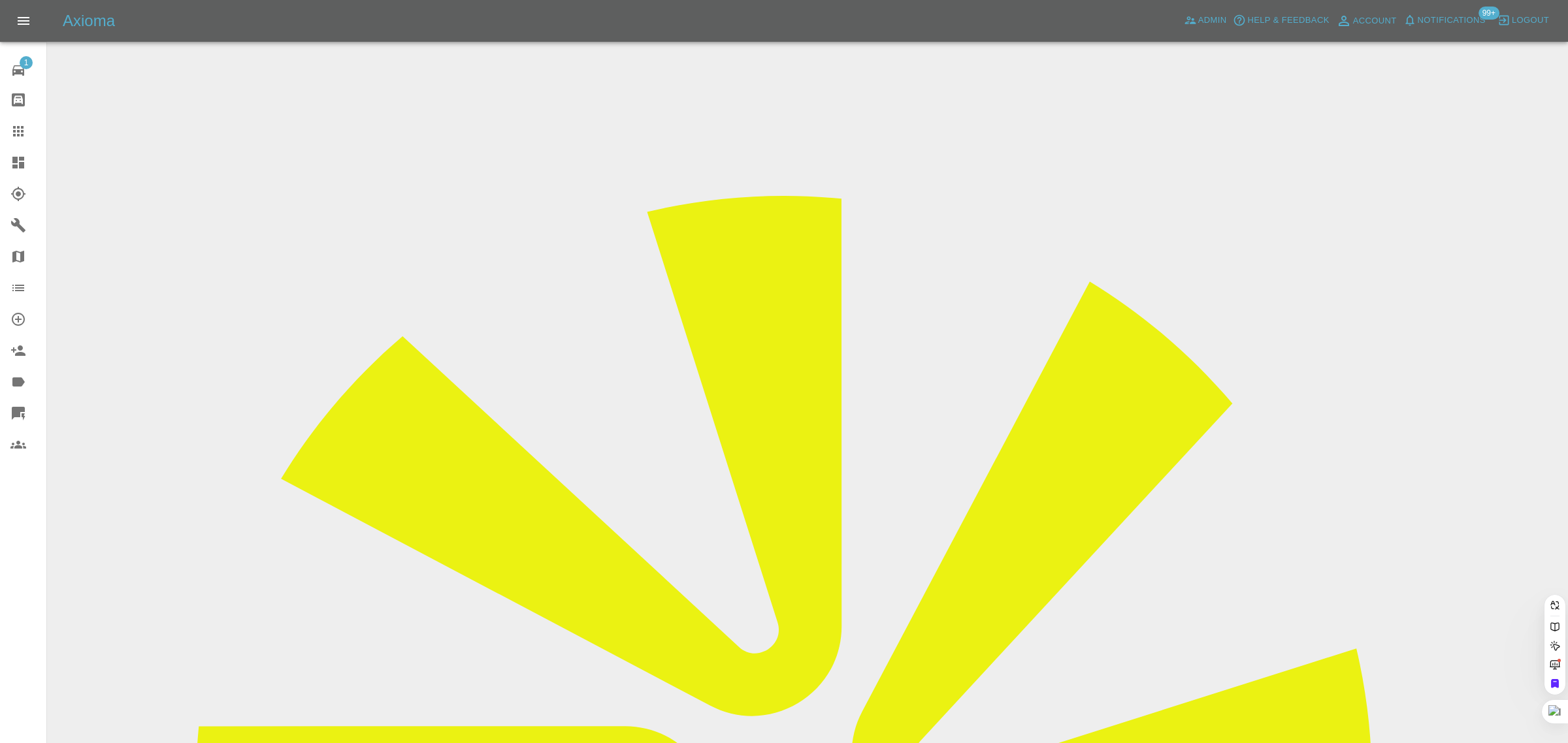
paste input "peterbux@yahoo.co.uk"
type input "peterbux@yahoo.co.uk"
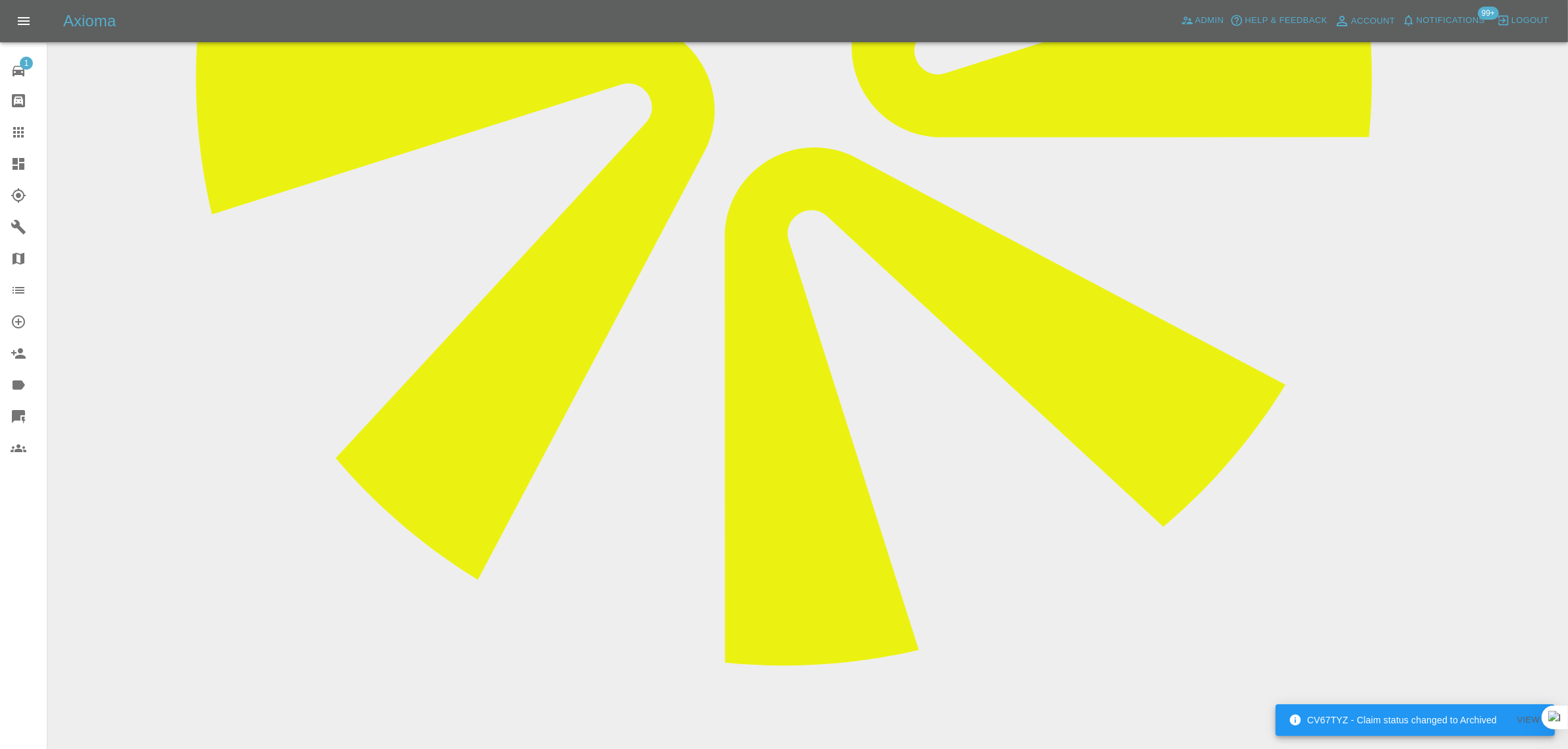
scroll to position [709, 0]
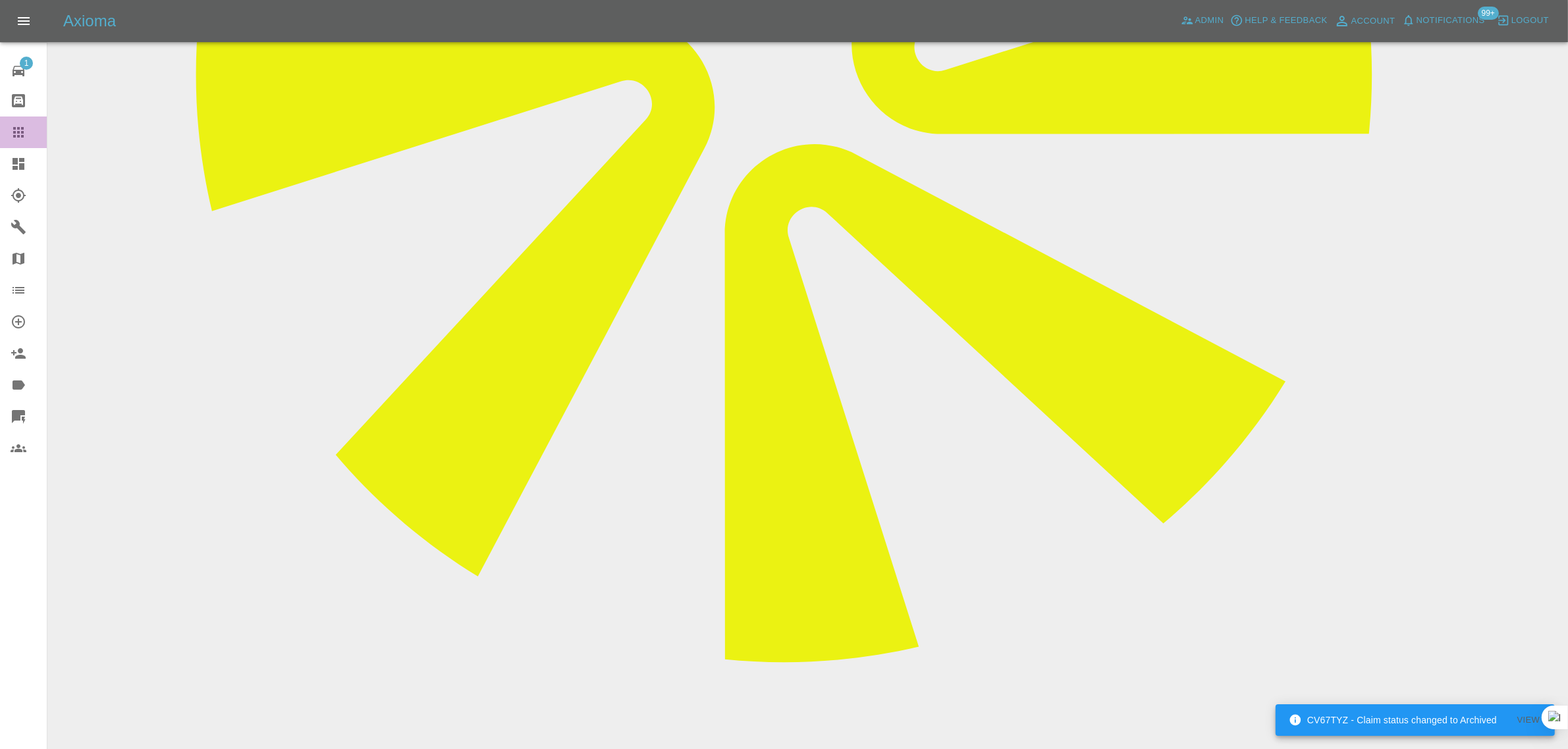
click at [27, 130] on div at bounding box center [29, 132] width 37 height 16
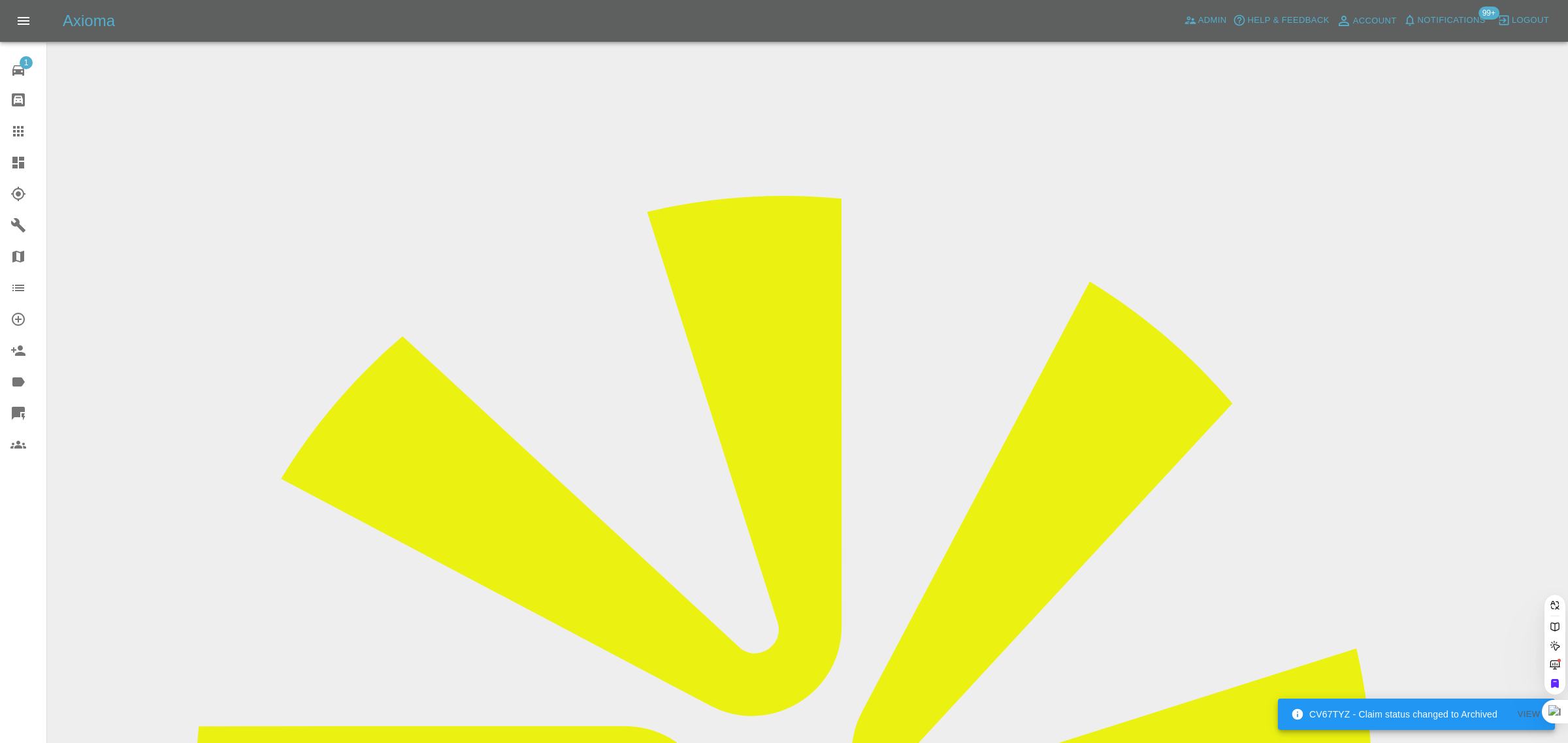
paste input "janeph101@gmail.com"
type input "janeph101@gmail.com"
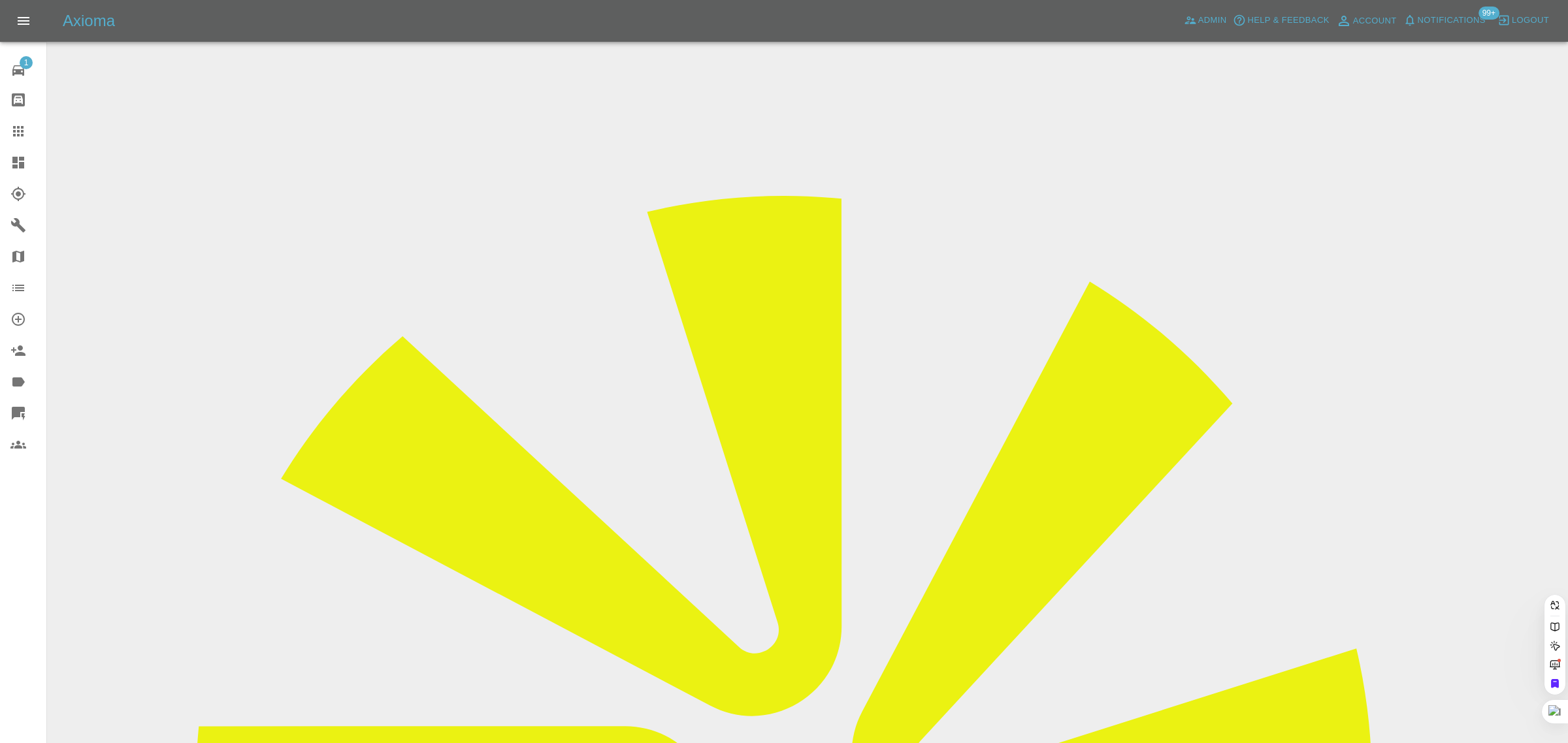
click at [34, 590] on div "1 Repair home Bodyshop home Claims Dashboard Explorer Garages Map Organization …" at bounding box center [23, 372] width 47 height 743
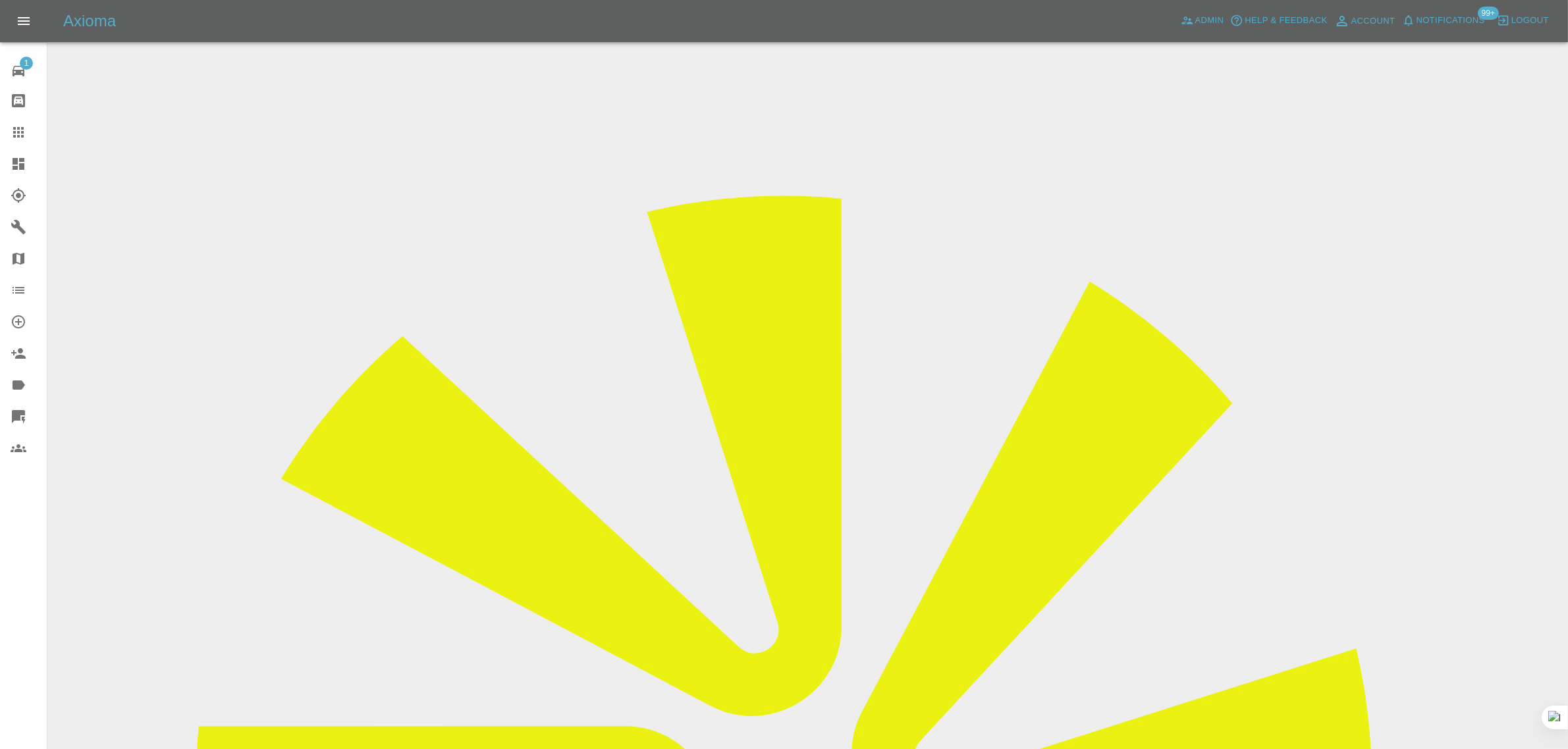
click at [11, 126] on icon at bounding box center [18, 132] width 16 height 16
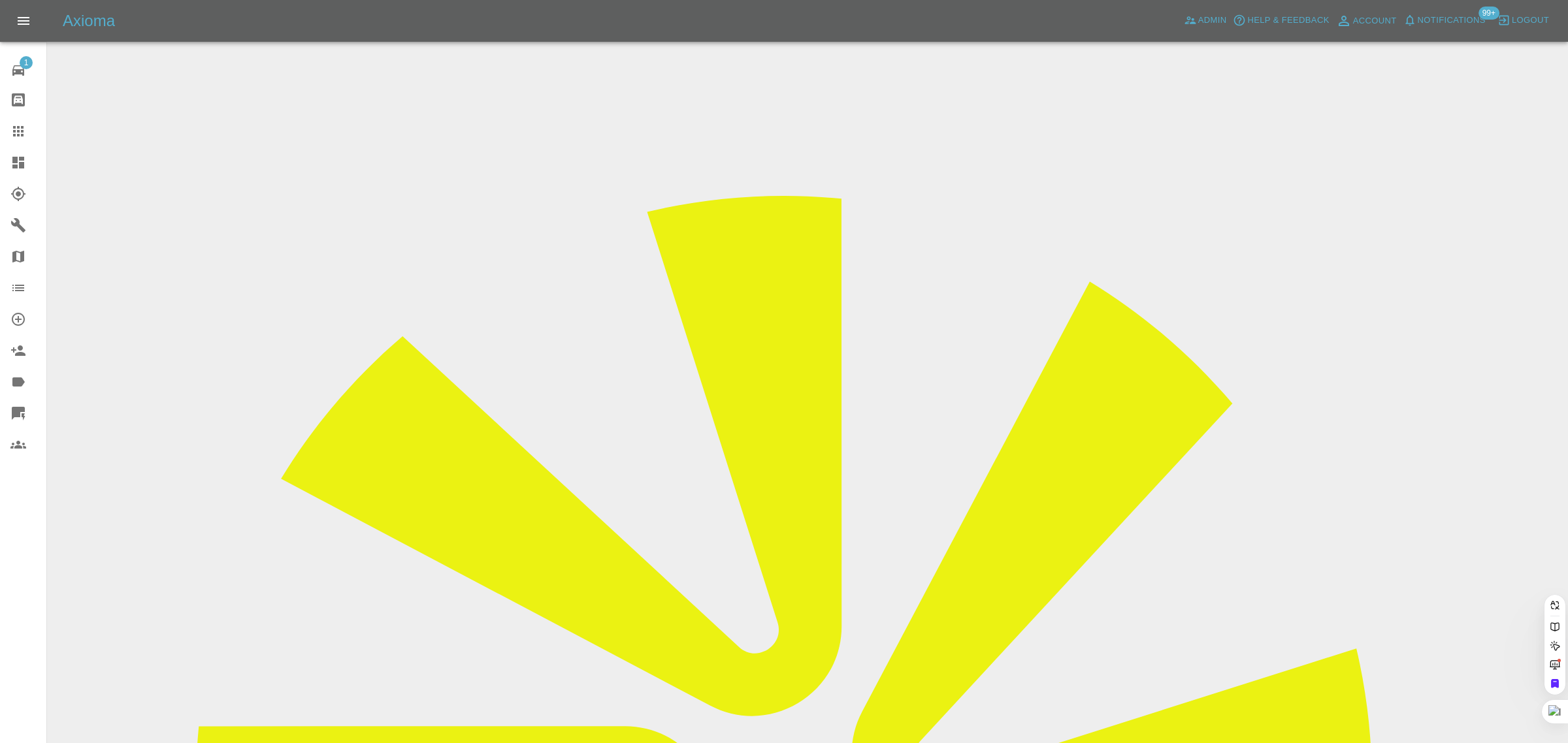
paste input "nicholas.towers@gmail.com"
type input "nicholas.towers@gmail.com"
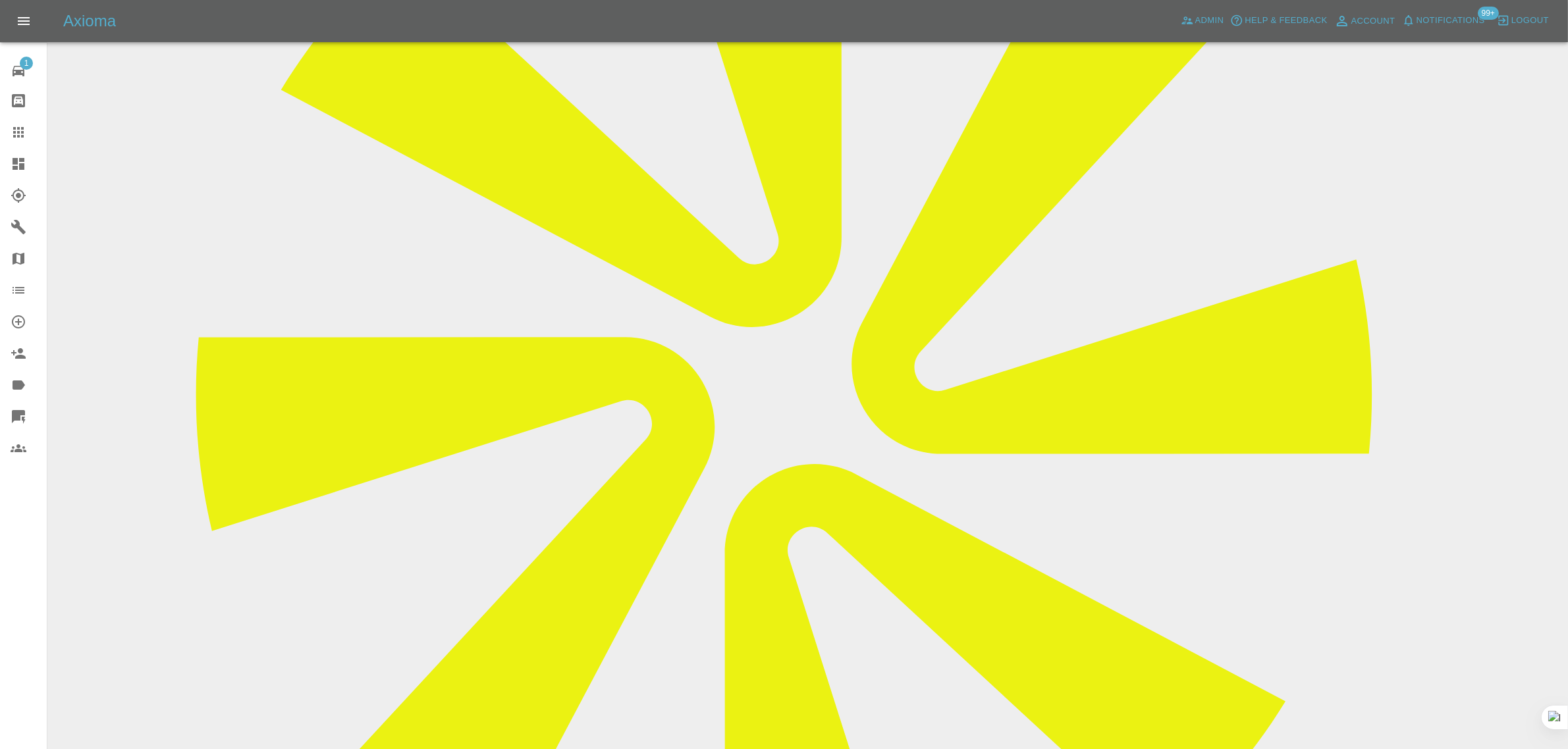
scroll to position [83, 0]
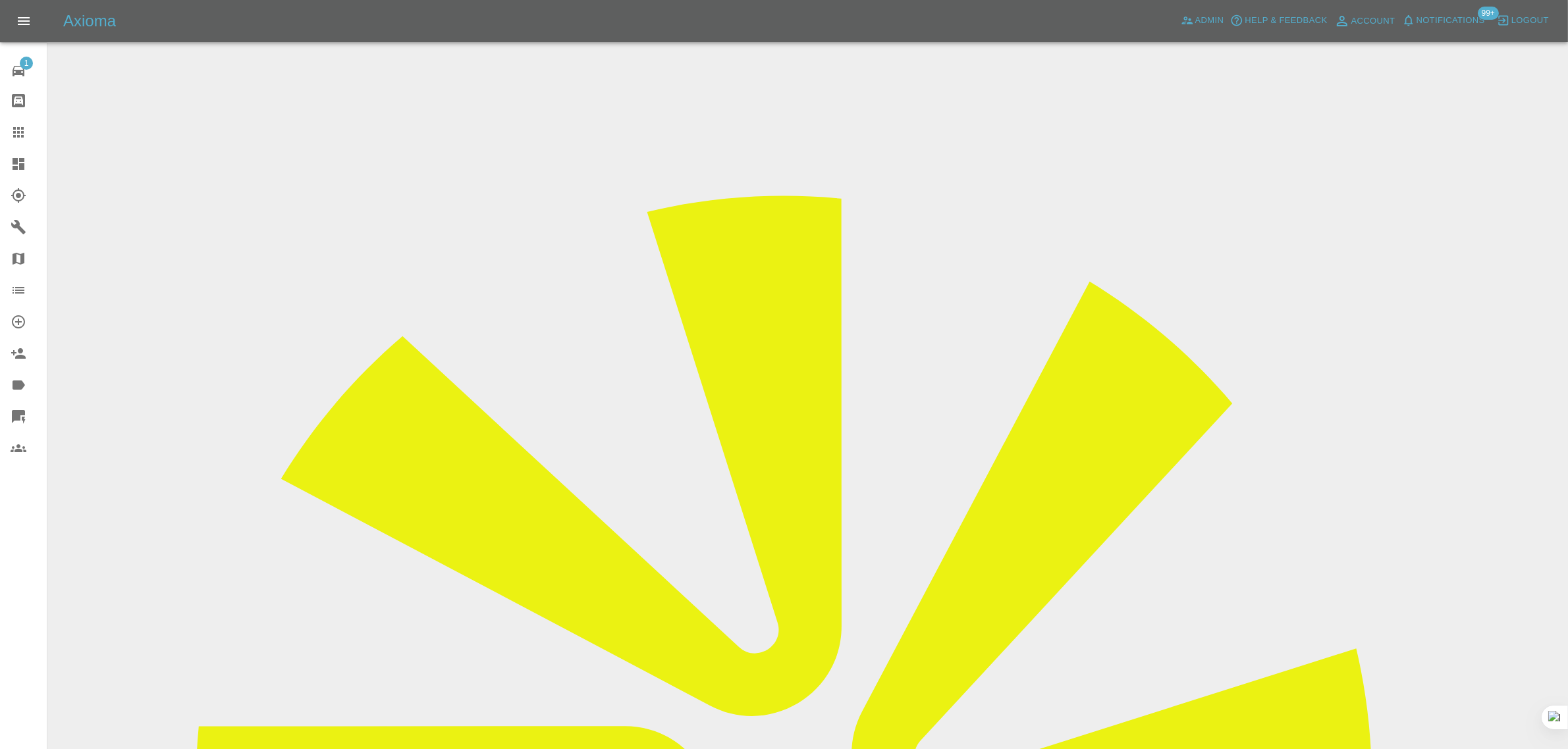
drag, startPoint x: 465, startPoint y: 392, endPoint x: 306, endPoint y: 378, distance: 159.6
paste input "377180042"
type input "07377180042"
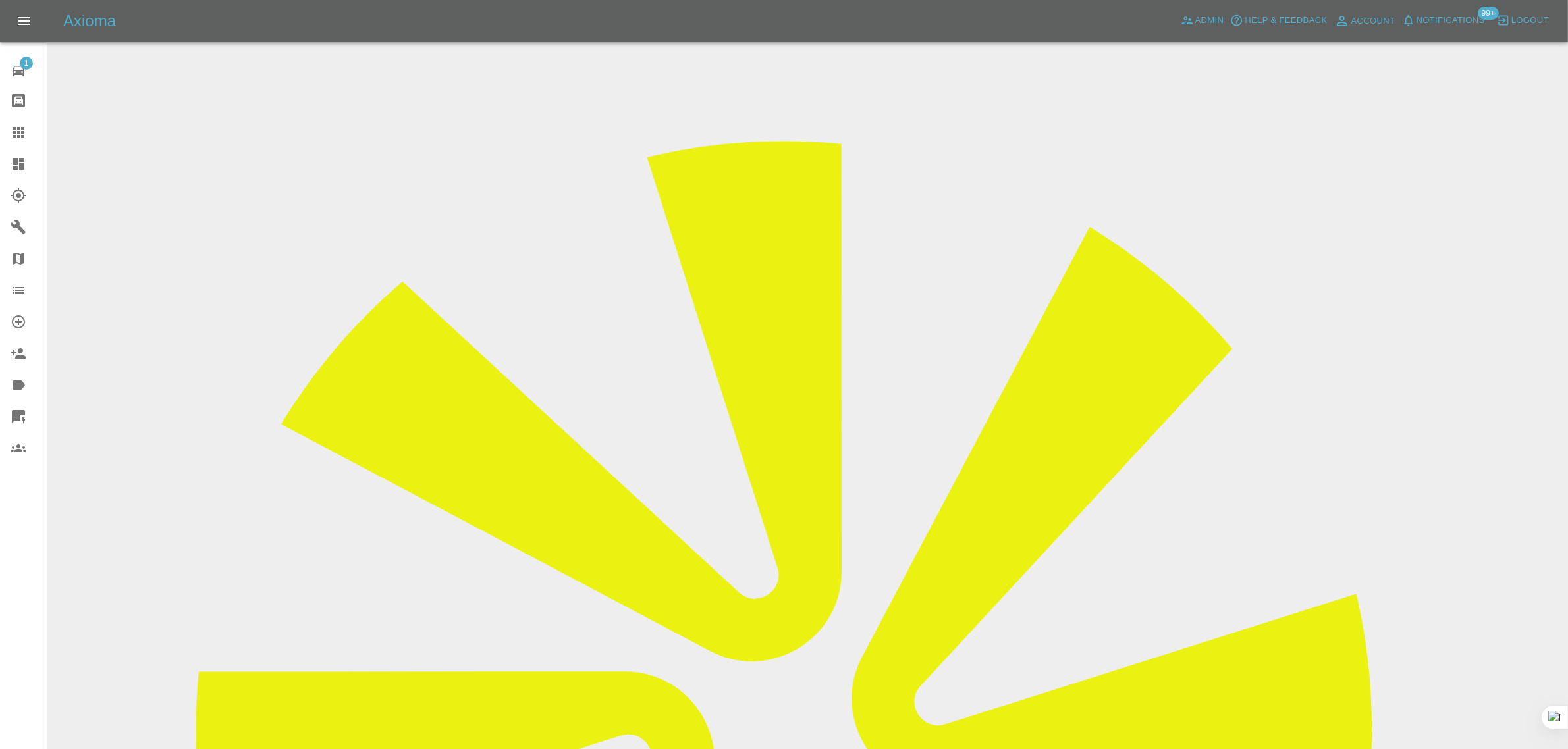
scroll to position [65, 0]
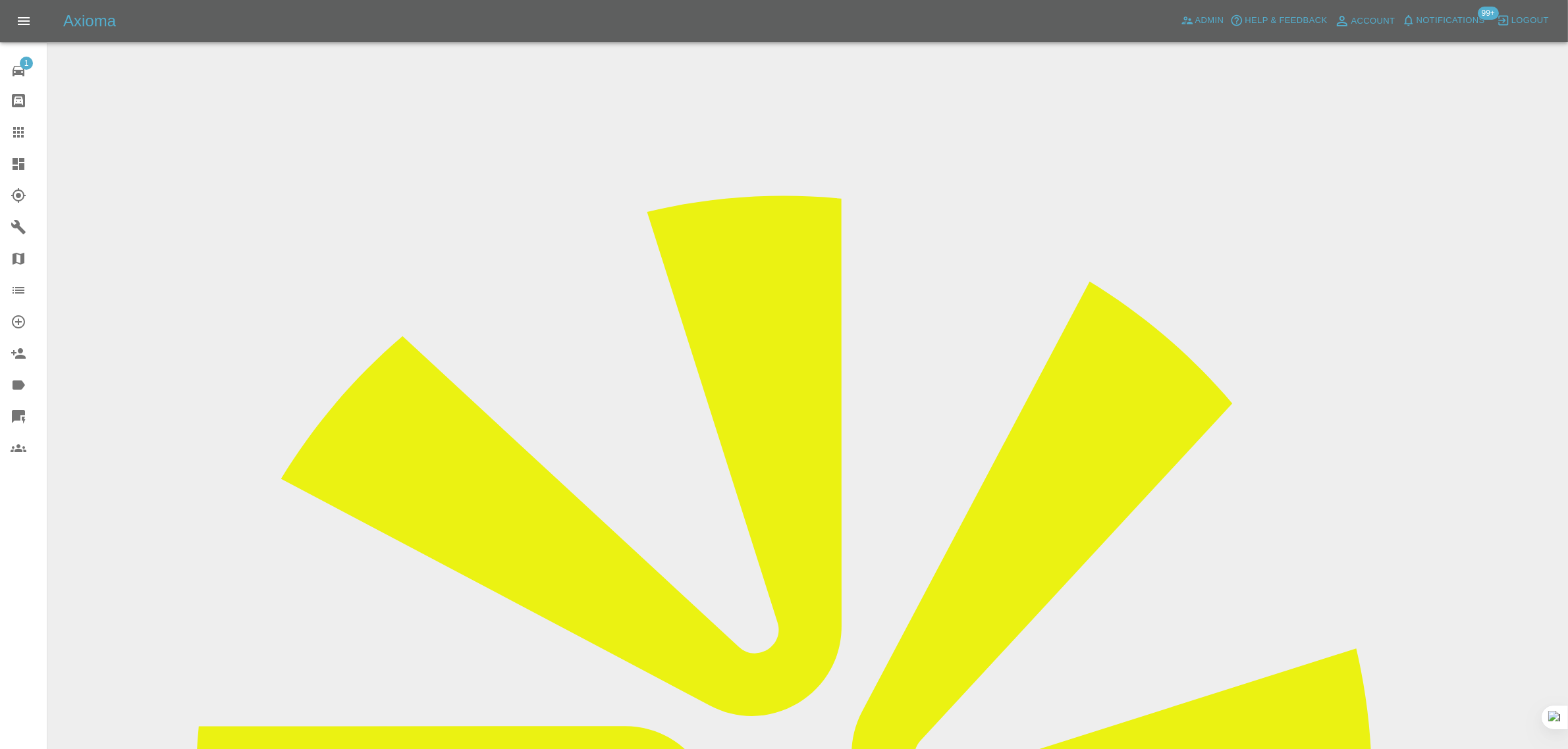
click at [20, 140] on icon at bounding box center [18, 132] width 16 height 16
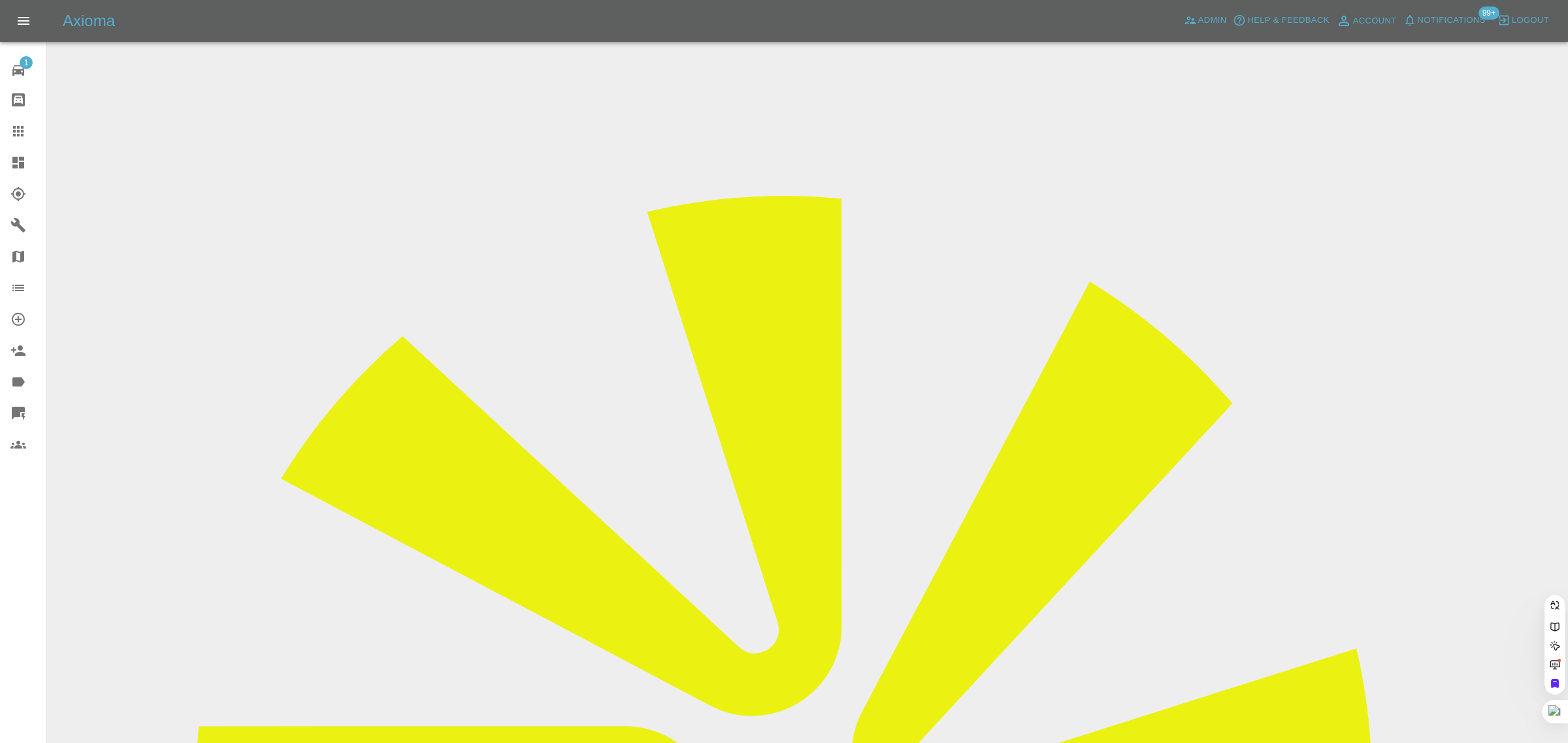
paste input "denise.atkinson123@gmail.com"
type input "denise.atkinson123@gmail.com"
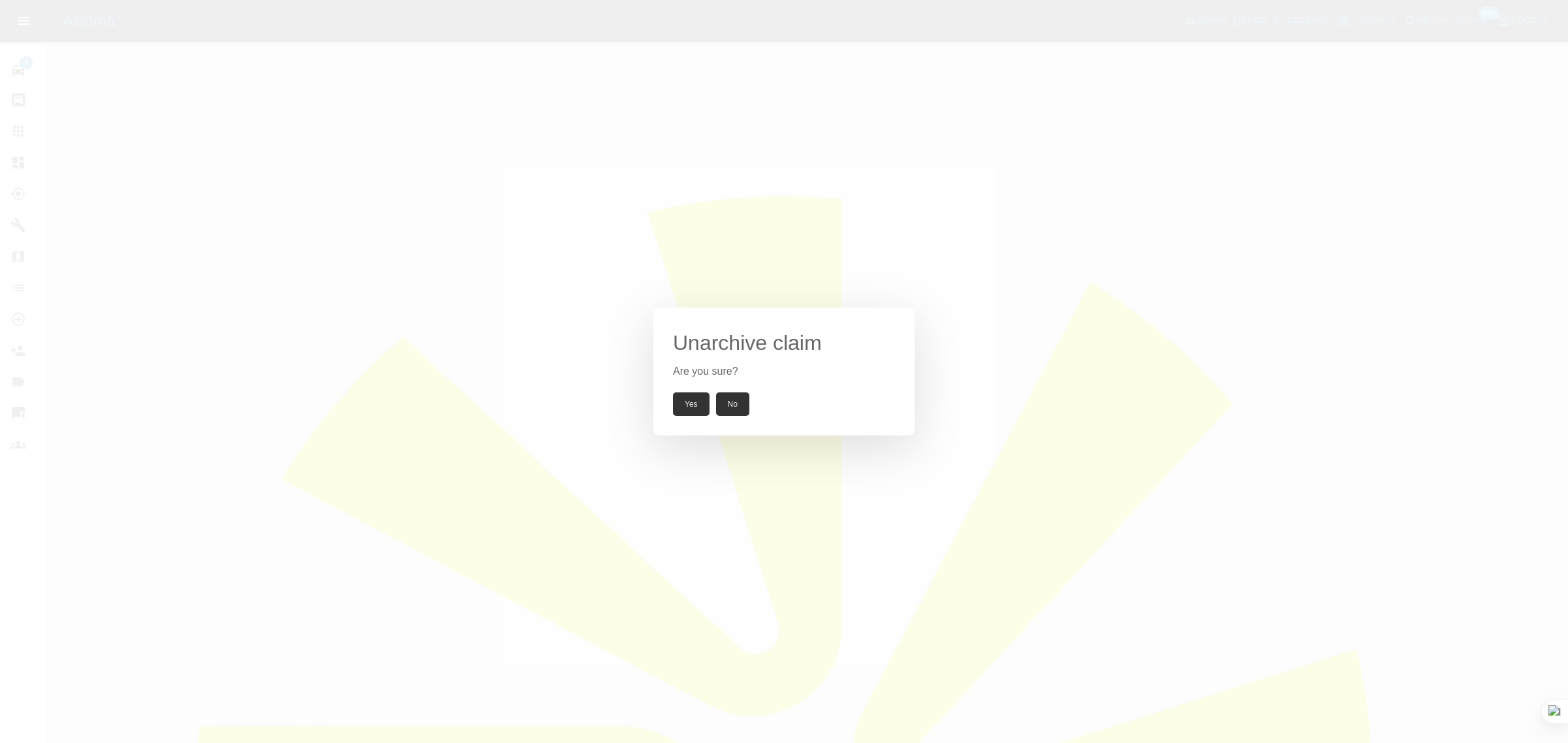
click at [691, 406] on button "Yes" at bounding box center [691, 404] width 36 height 24
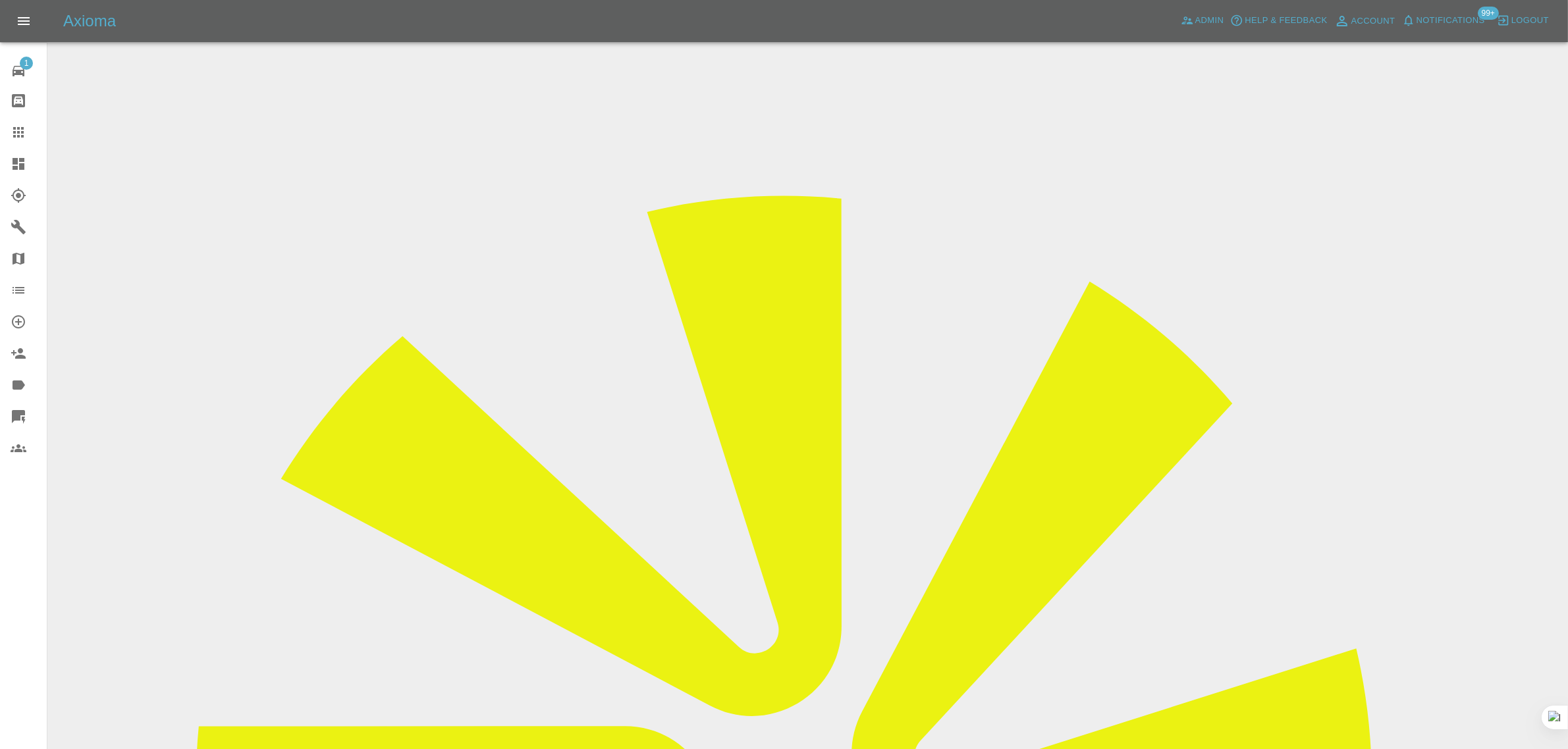
scroll to position [494, 0]
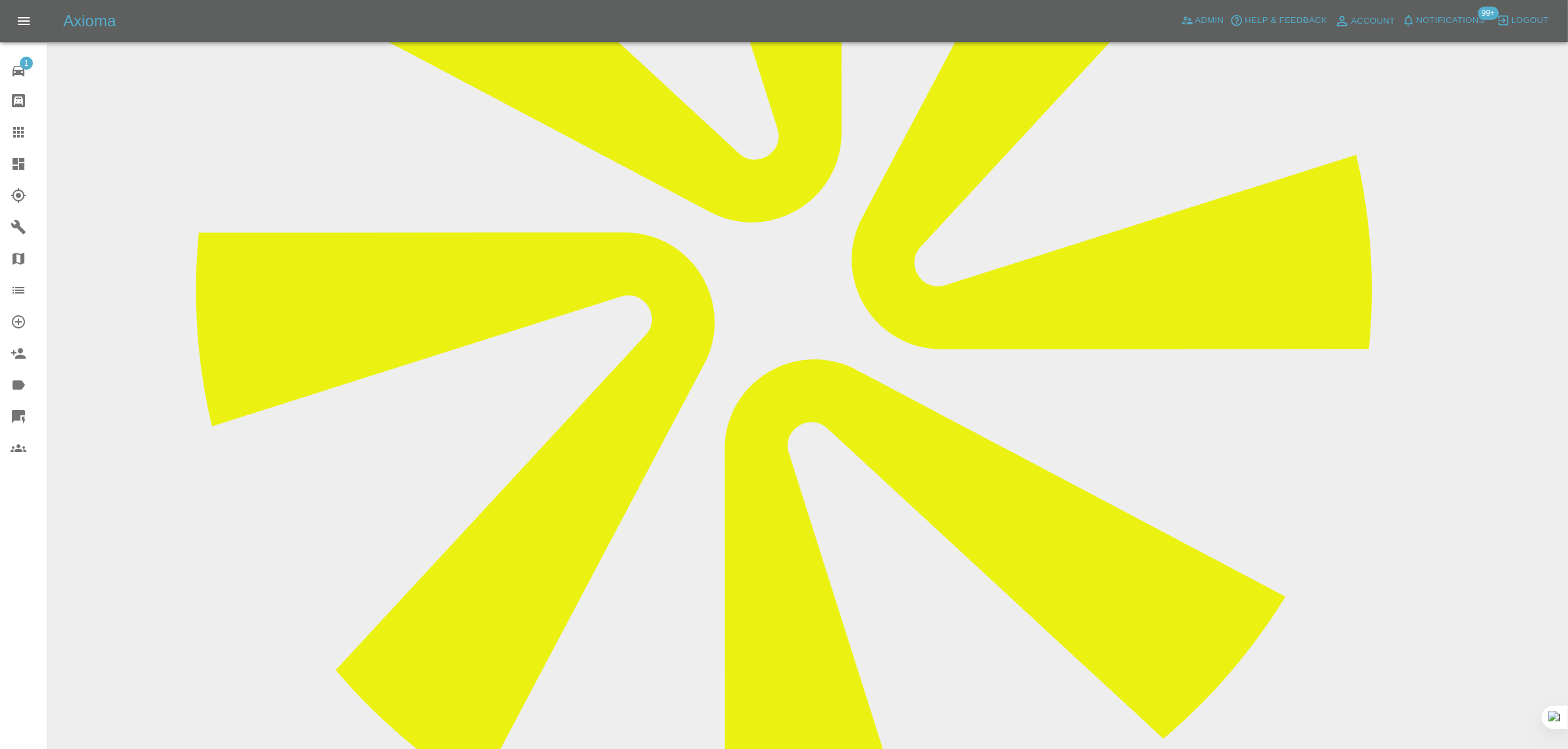
paste textarea "I do have off road parking."
paste textarea "13 lyme st Newton-le-willows WA12 9HB"
type textarea "I do have off road parking. 13 lyme st Newton-le-willows WA12 9HB"
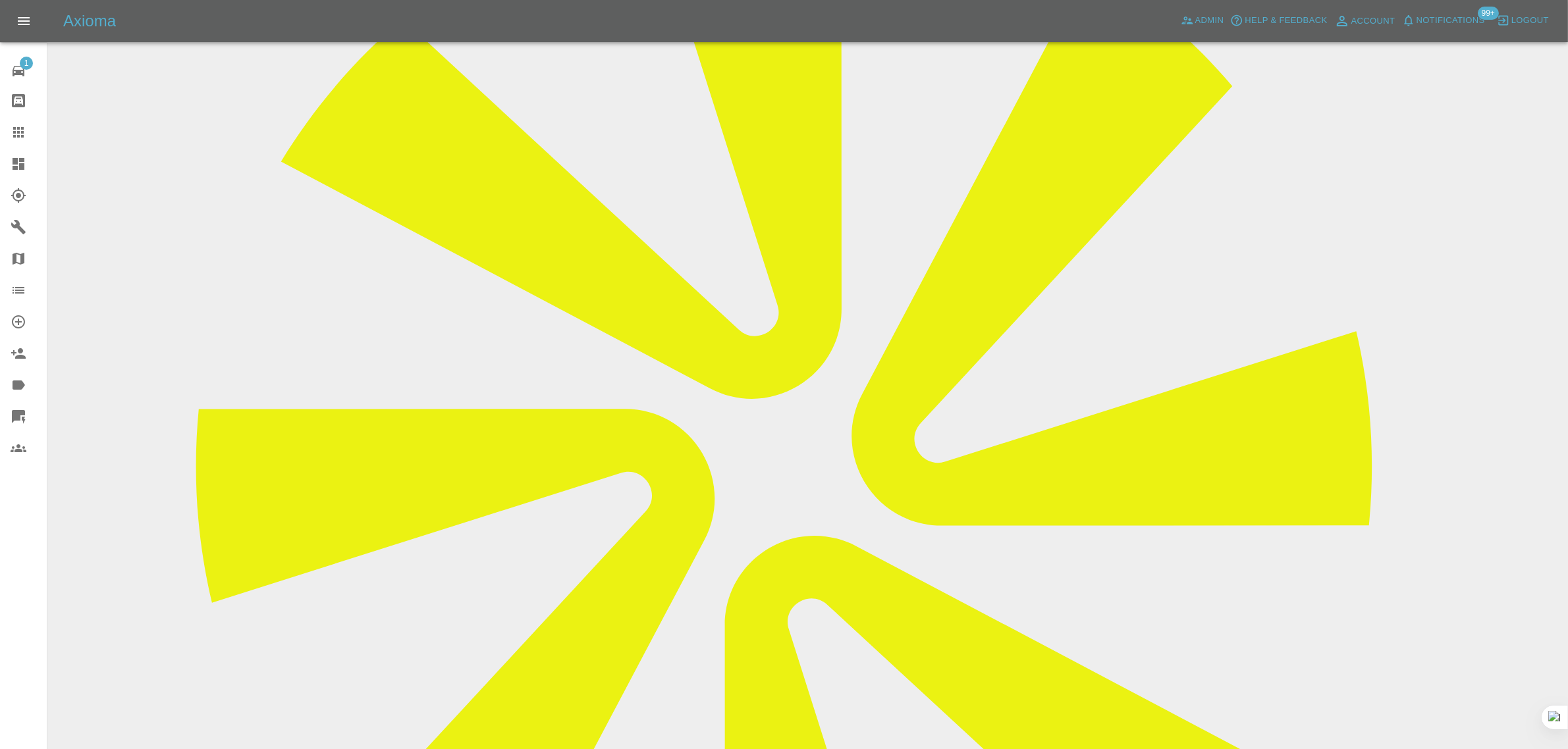
scroll to position [0, 0]
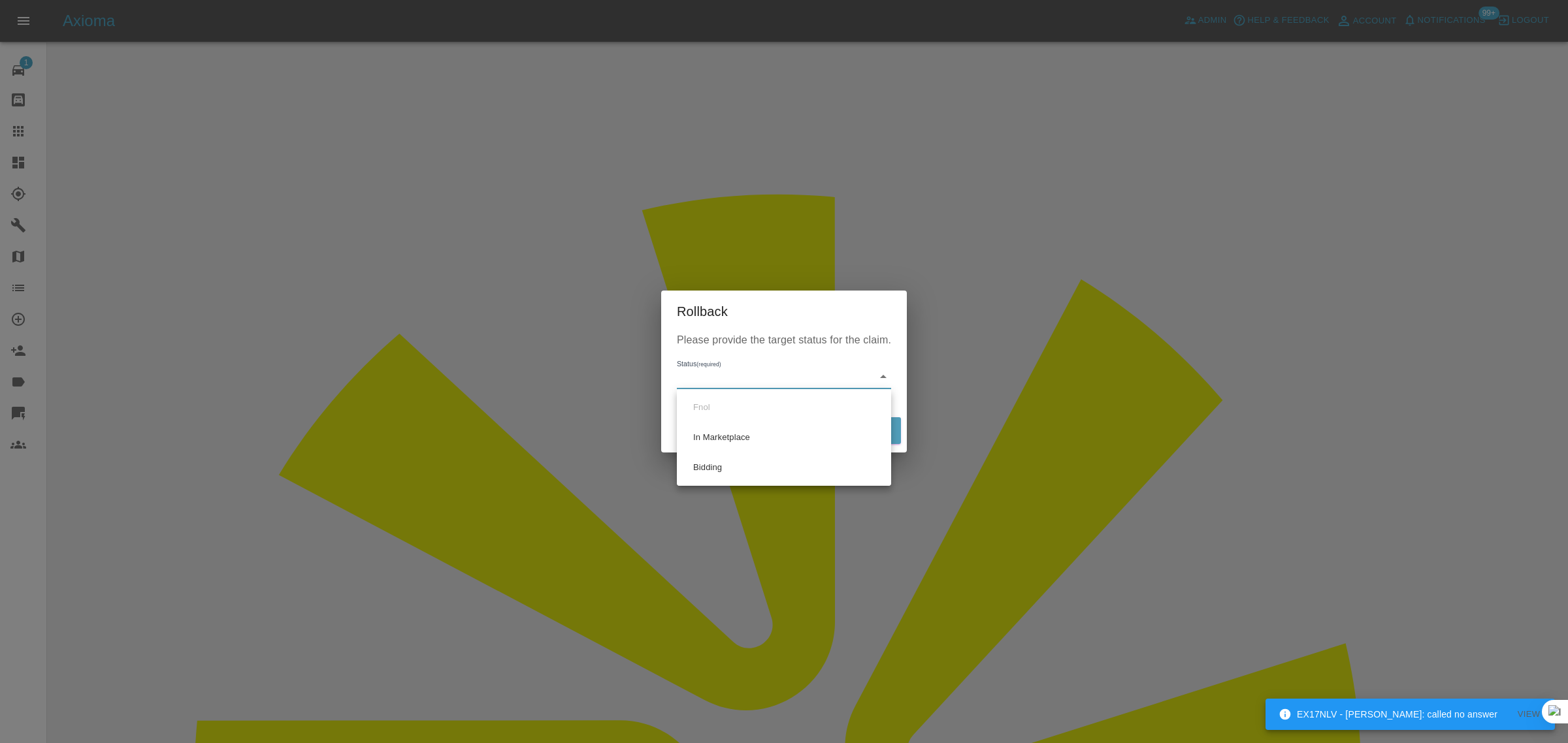
click at [714, 469] on li "Bidding" at bounding box center [784, 468] width 208 height 30
type input "bidding"
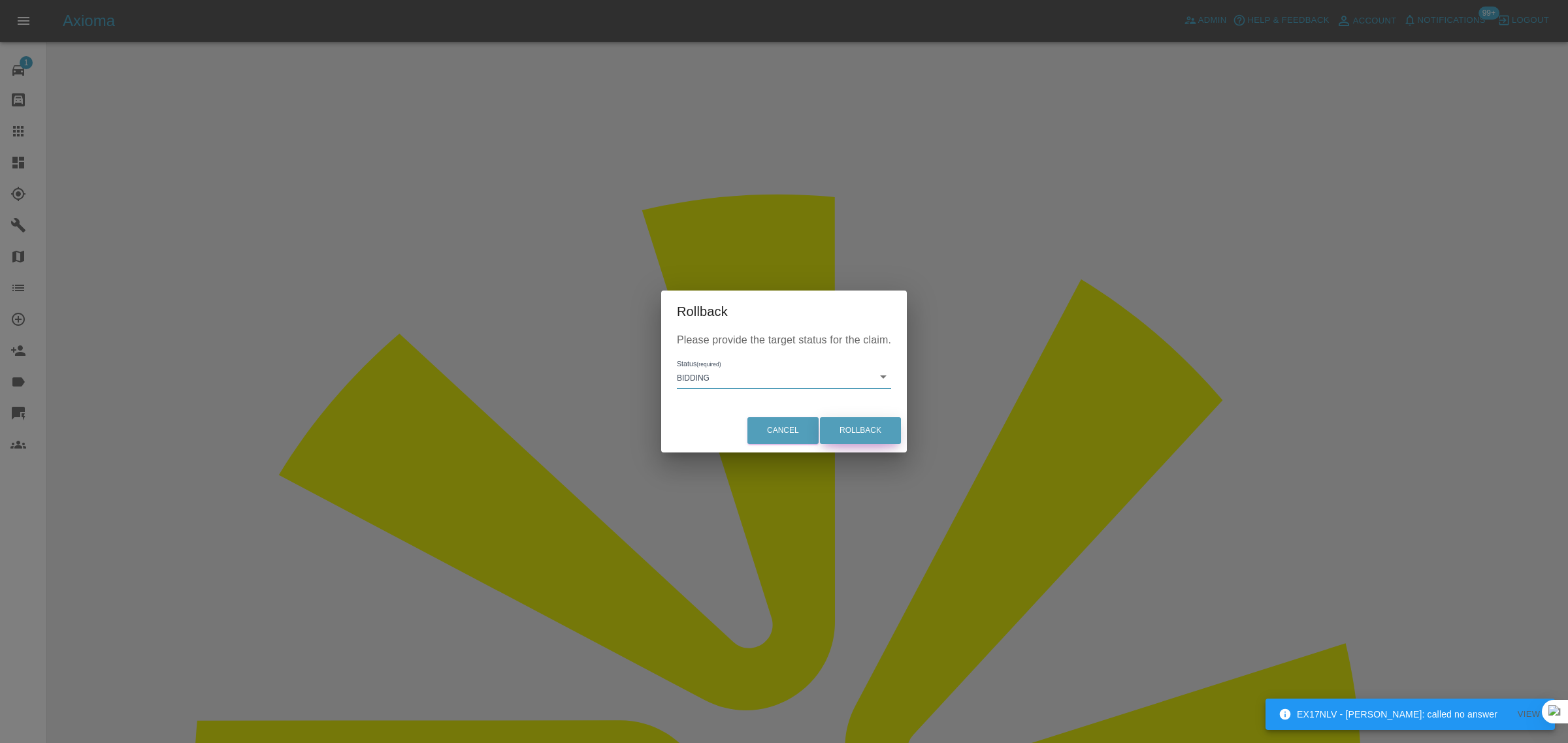
click at [854, 435] on button "Rollback" at bounding box center [860, 431] width 81 height 27
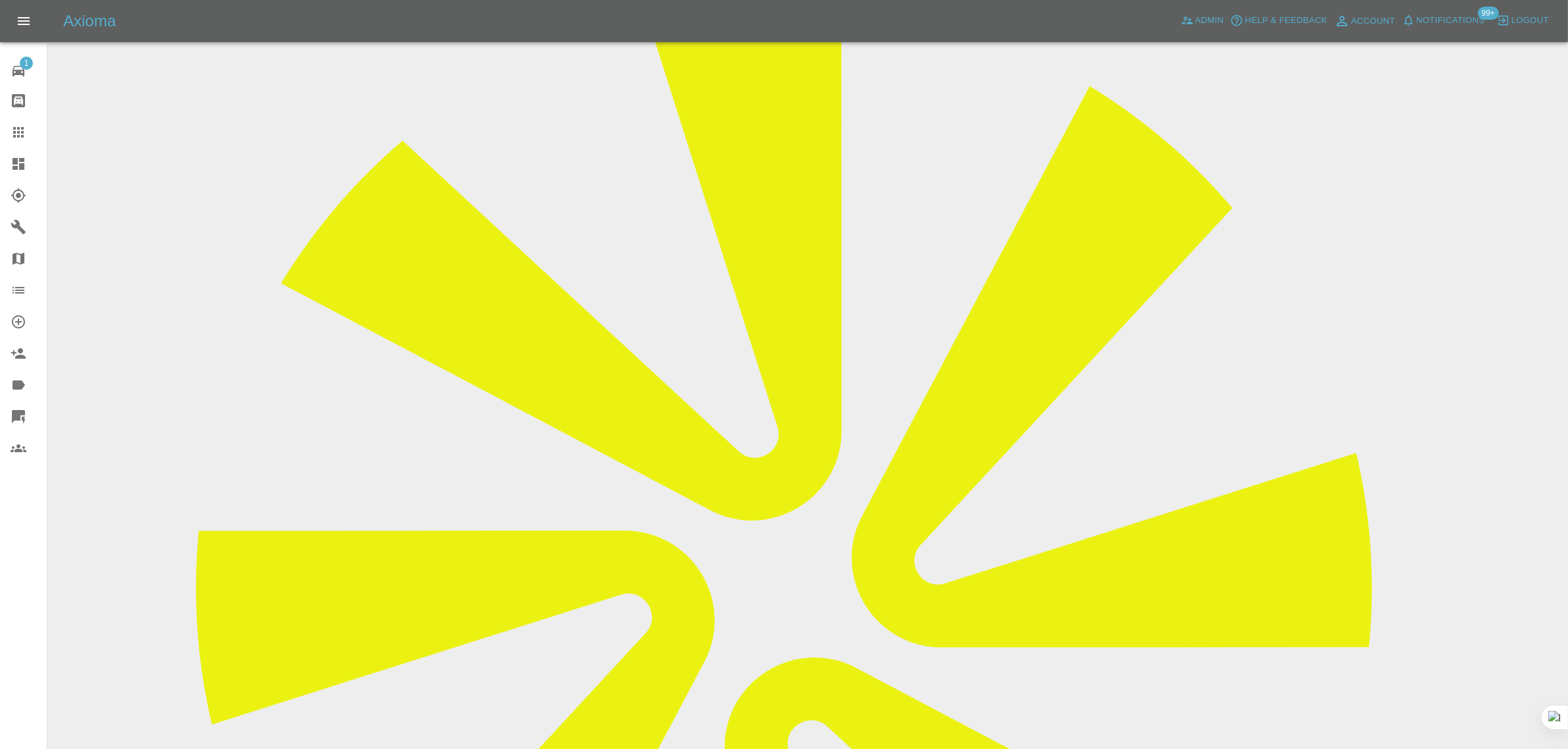
scroll to position [494, 0]
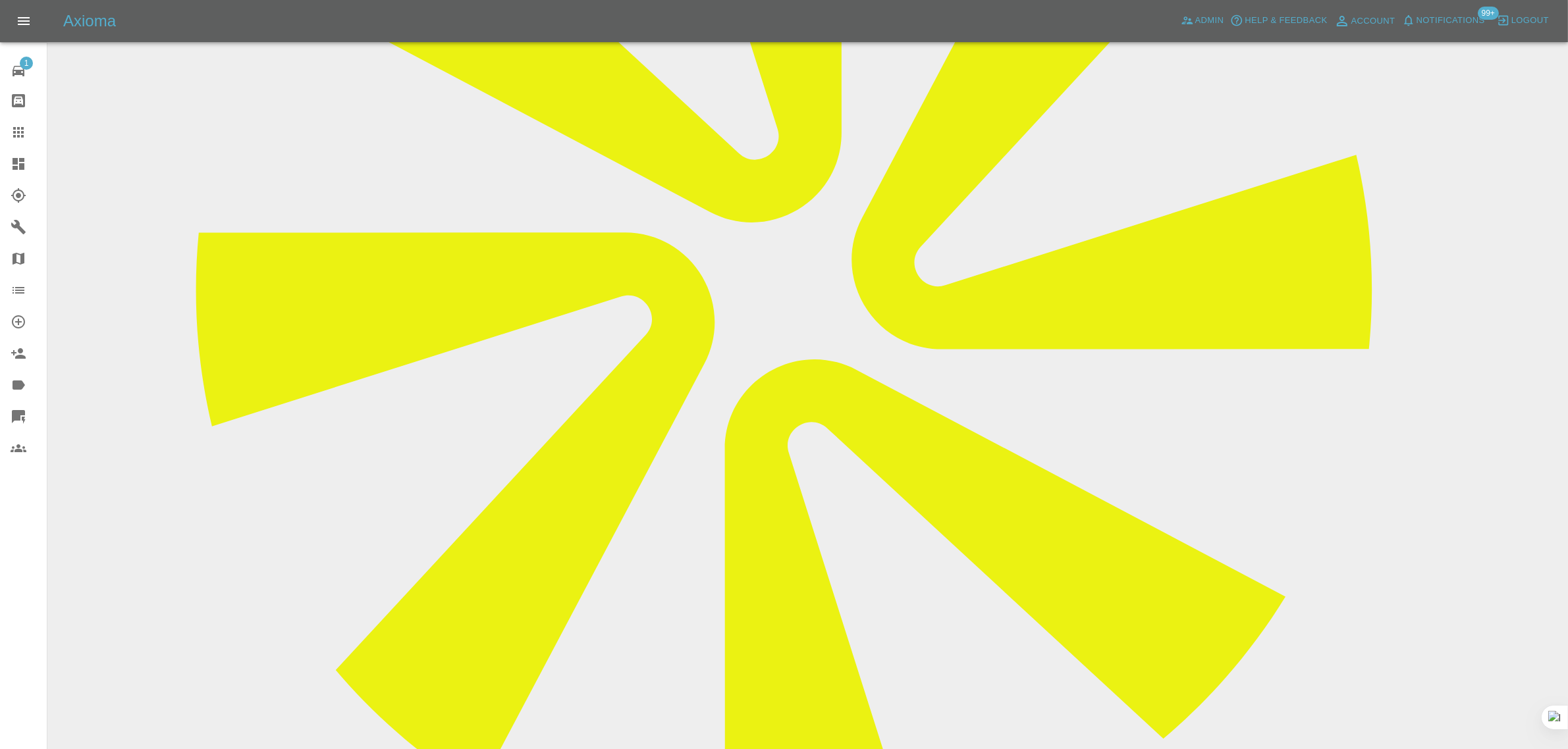
paste textarea "Hi. Could you send me some more dates please. Kind regards"
type textarea "Hi. Could you send me some more dates please. Kind regards"
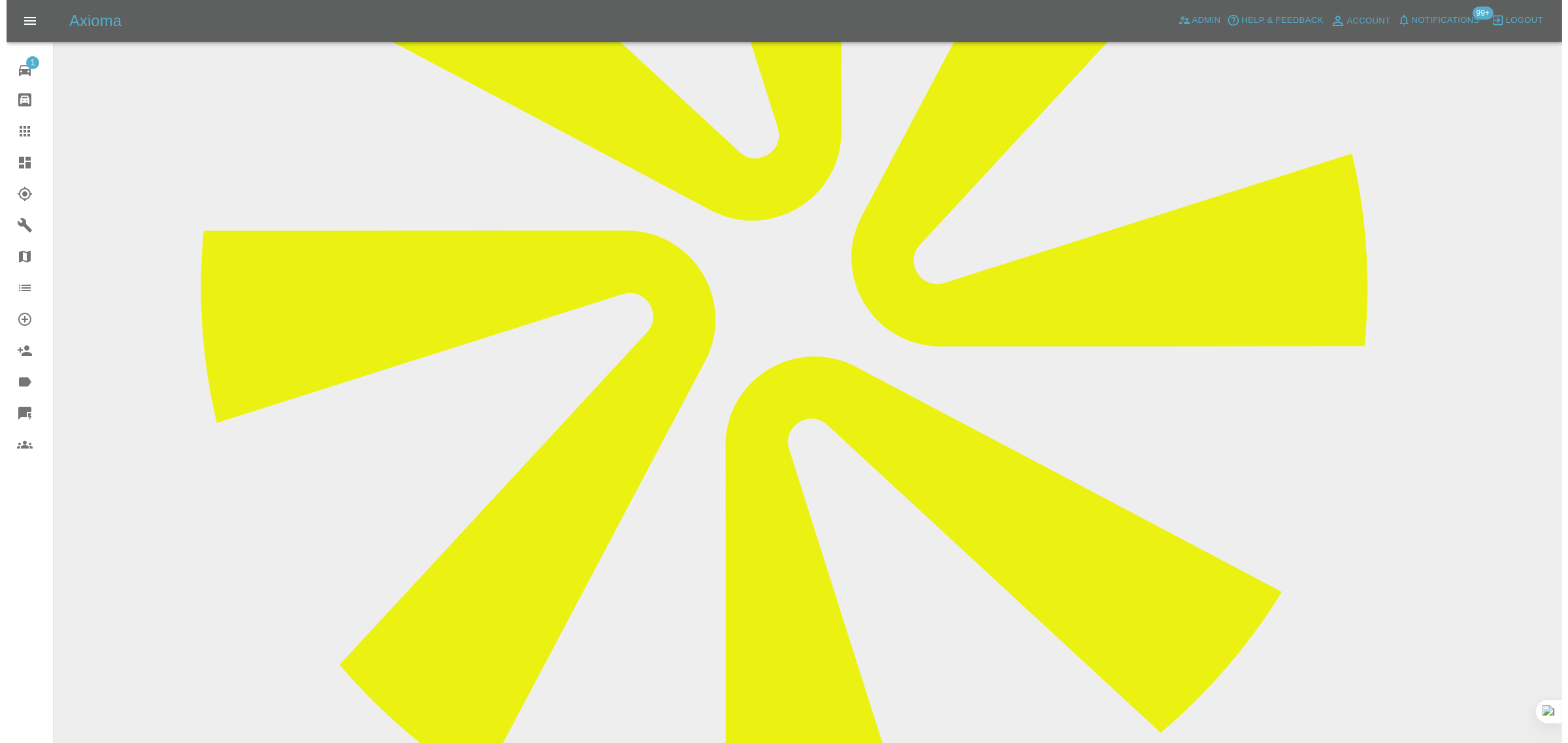
scroll to position [0, 0]
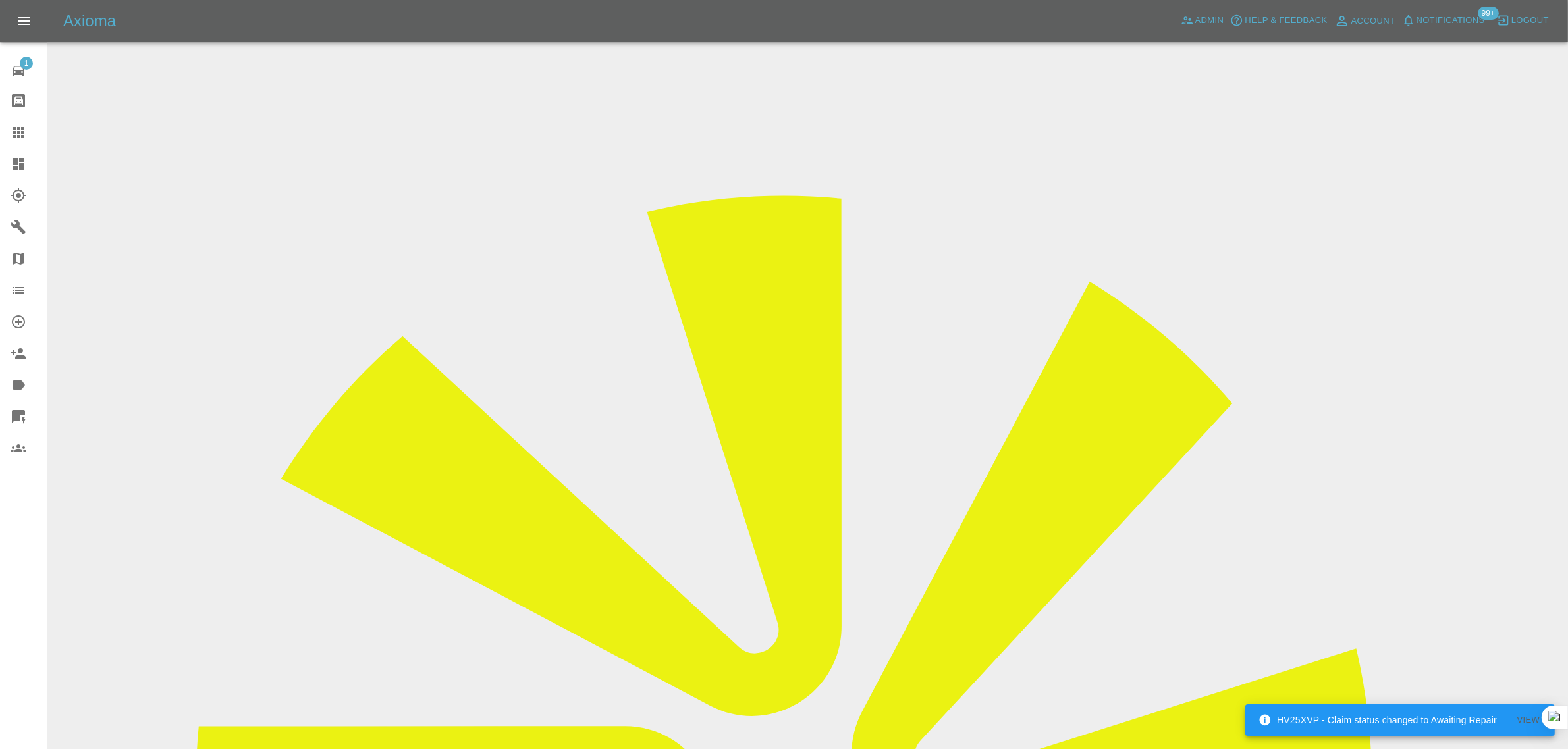
click at [17, 131] on icon at bounding box center [18, 132] width 16 height 16
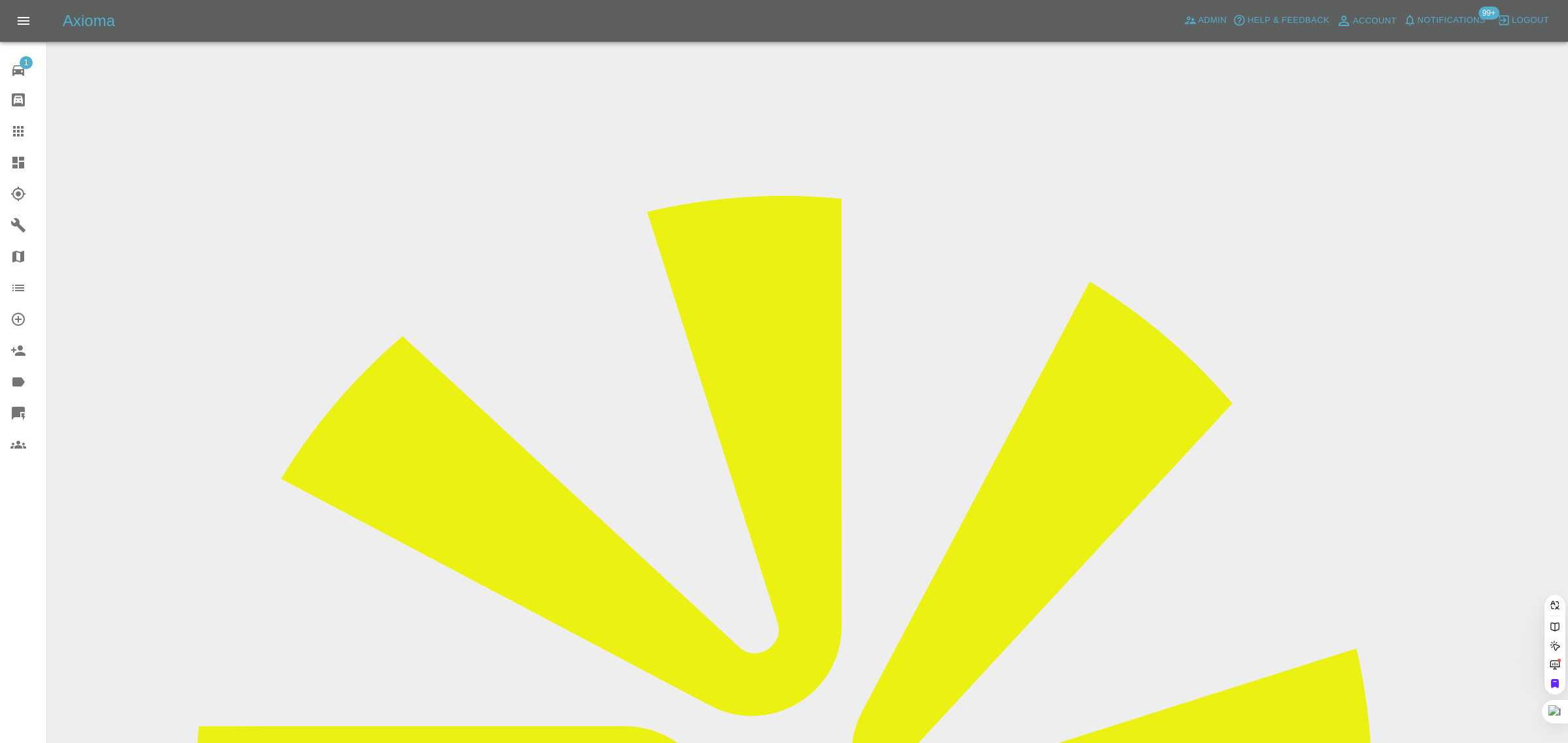
paste input "marjorie.osullivan1958@gmail.com"
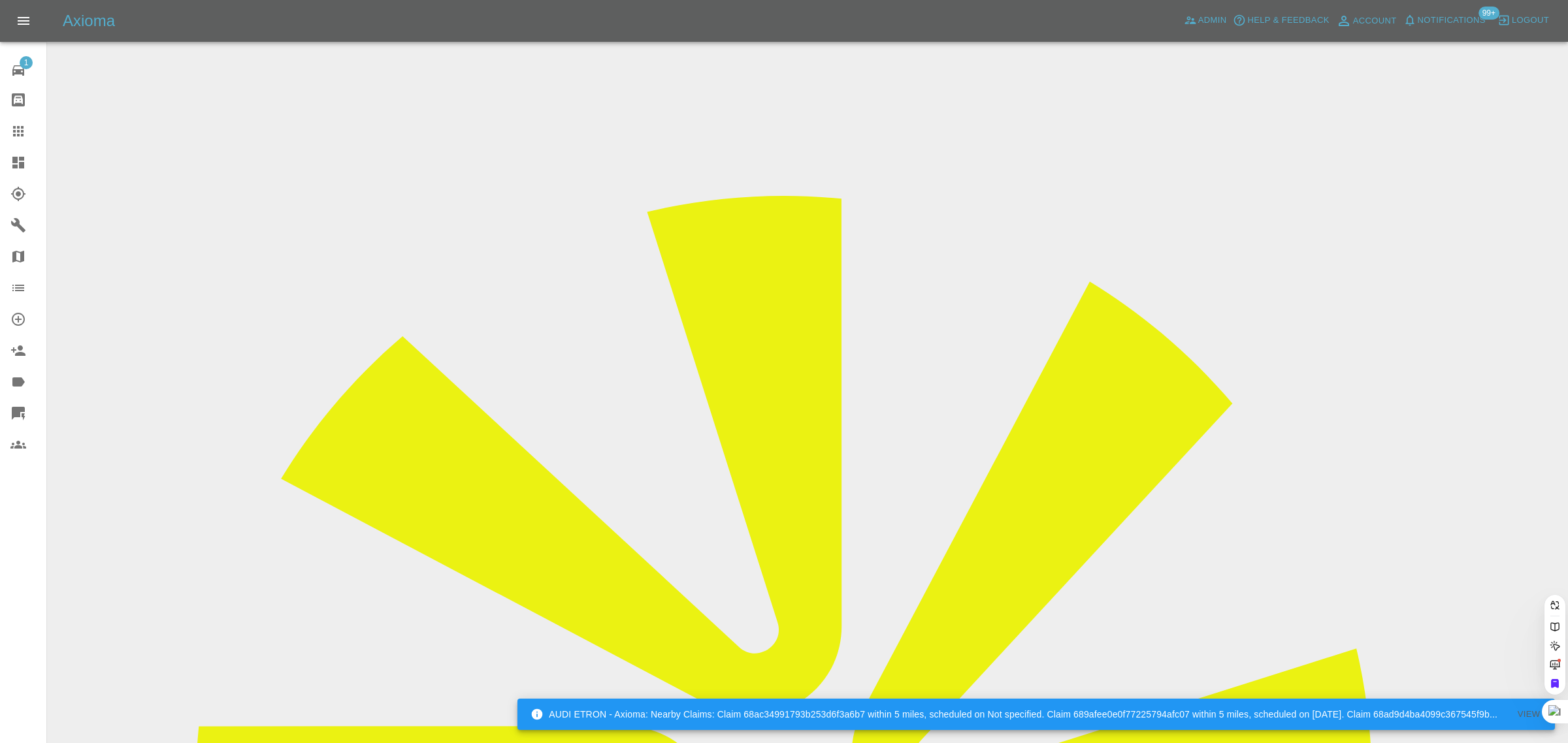
type input "marjorie.osullivan1958@gmail.com"
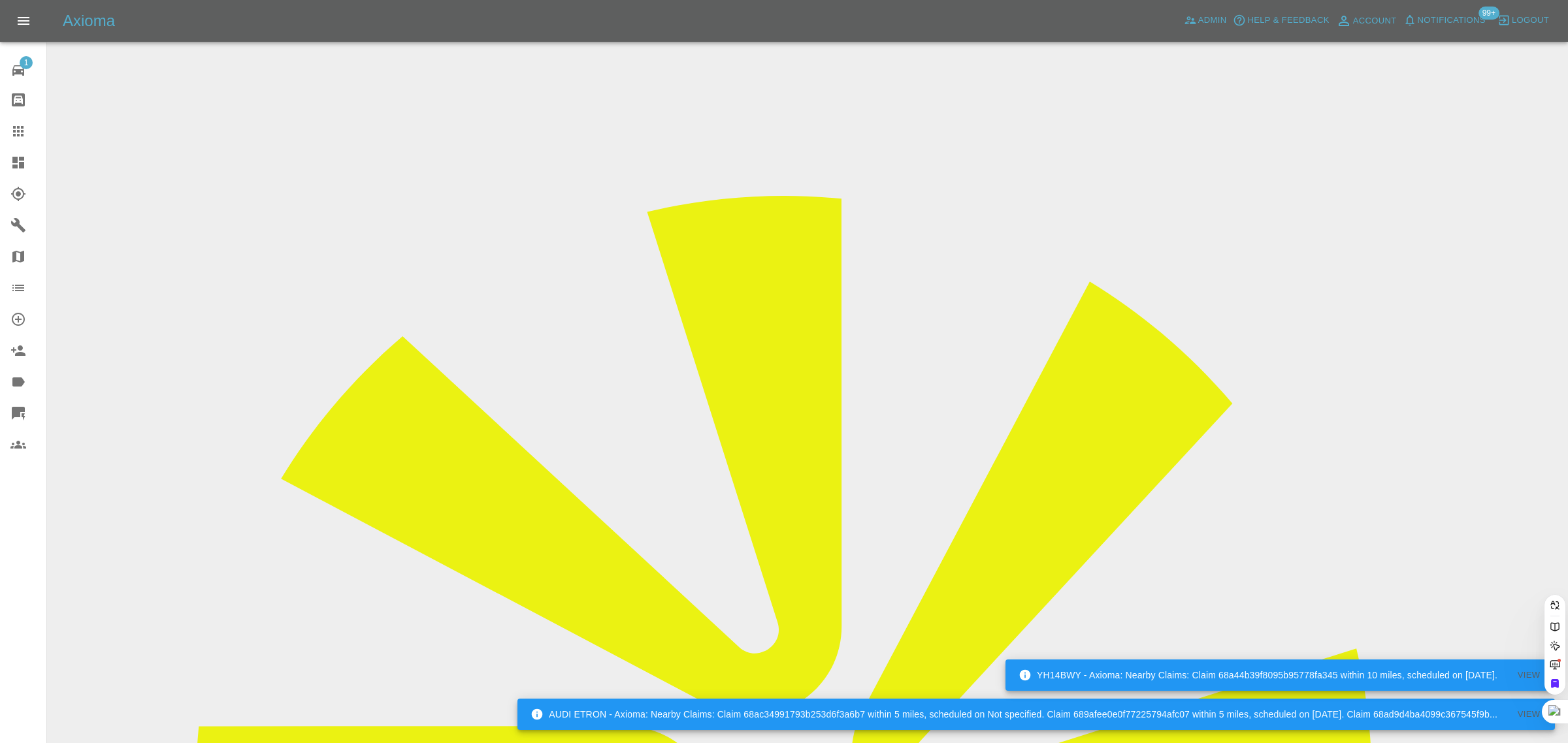
scroll to position [0, 60]
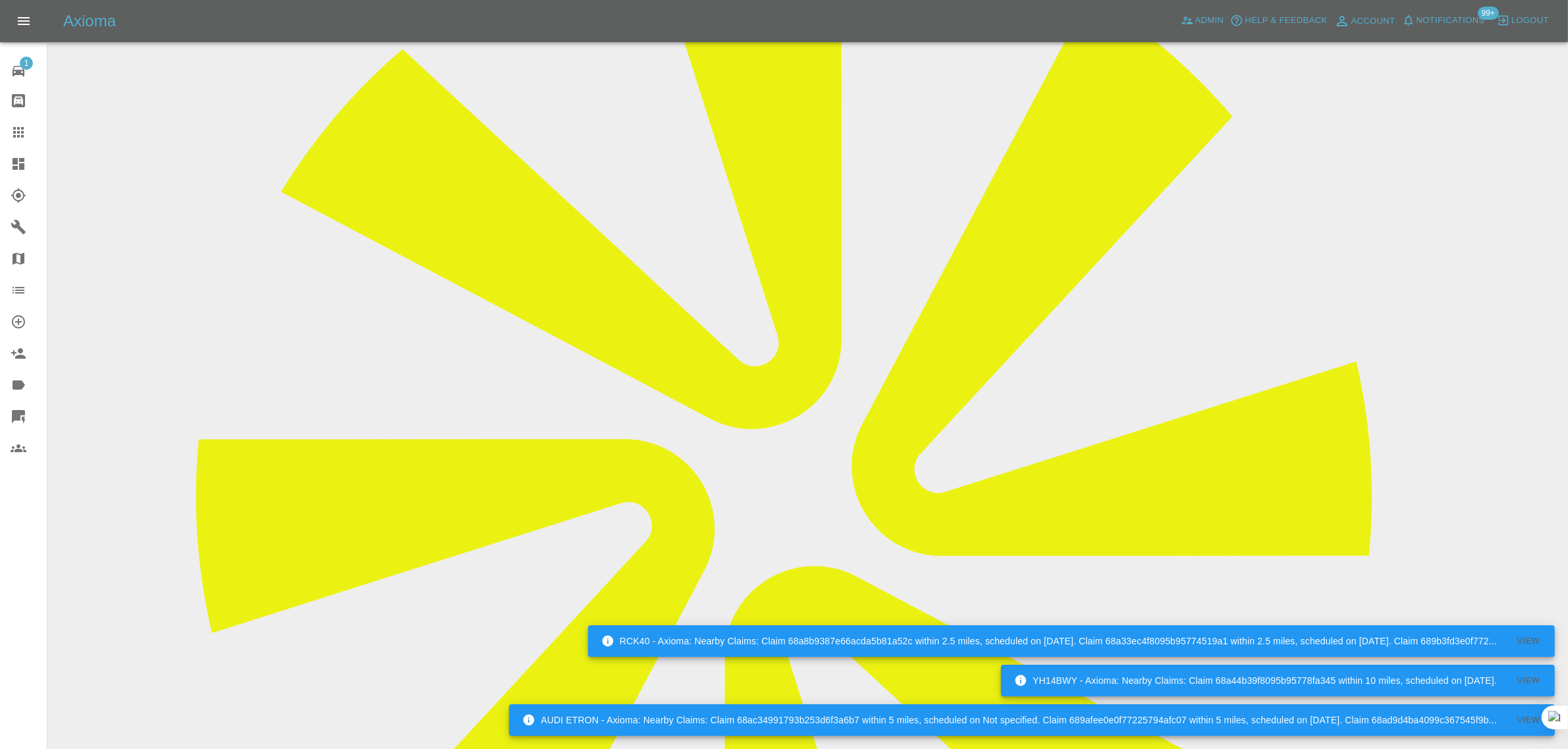
scroll to position [494, 0]
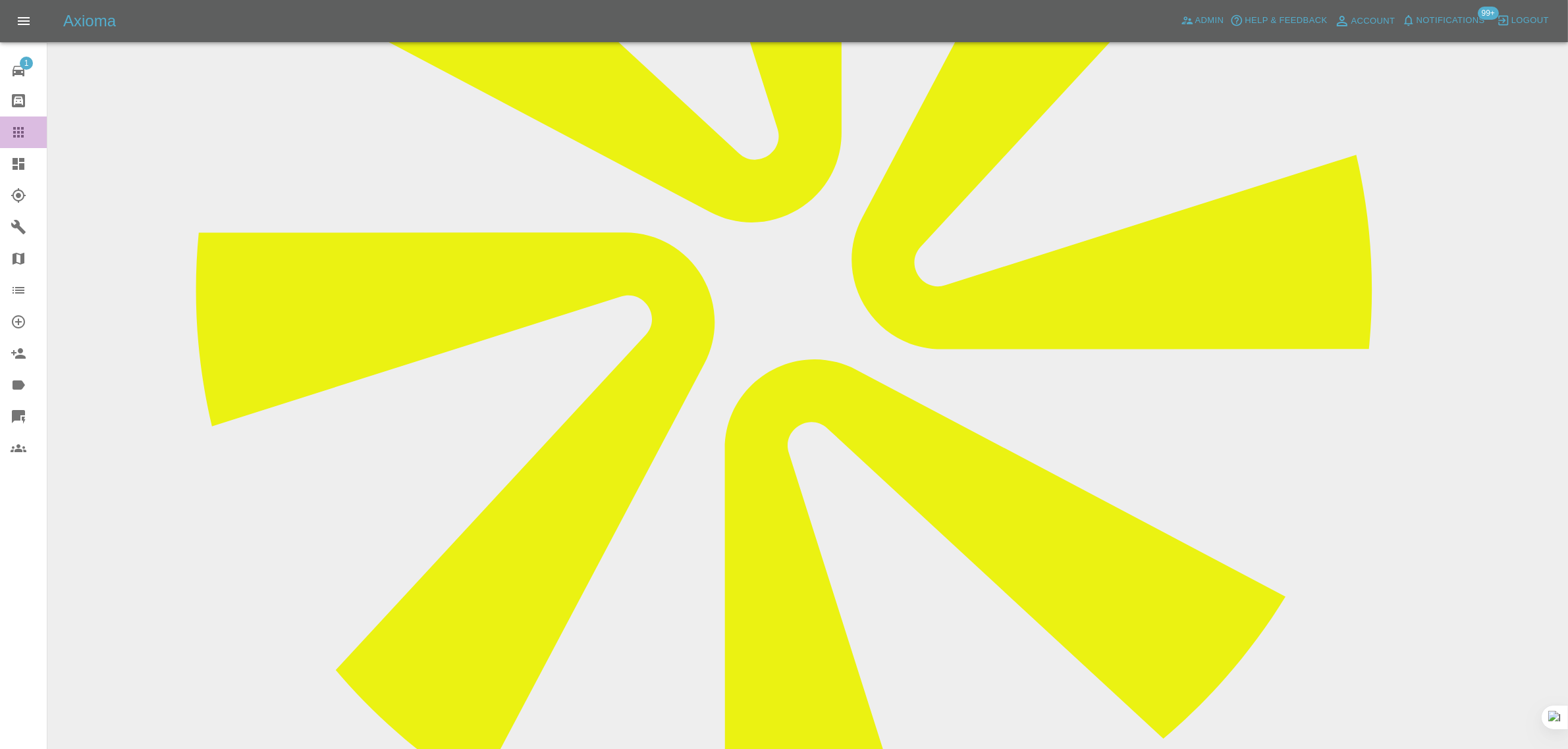
click at [14, 138] on icon at bounding box center [18, 132] width 16 height 16
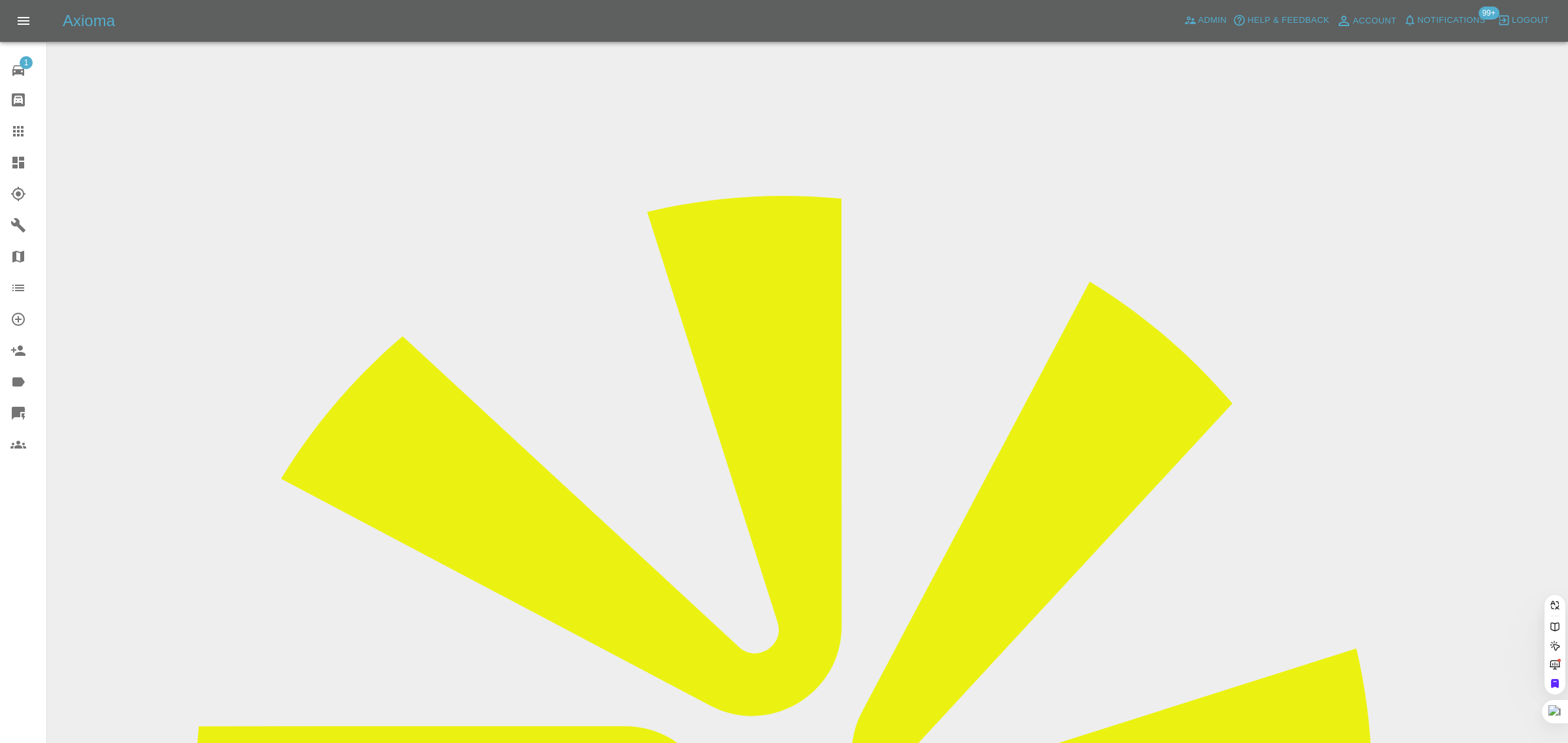
paste input "toby.hambridge@riggingservices.co.uk"
type input "toby.hambridge@riggingservices.co.uk"
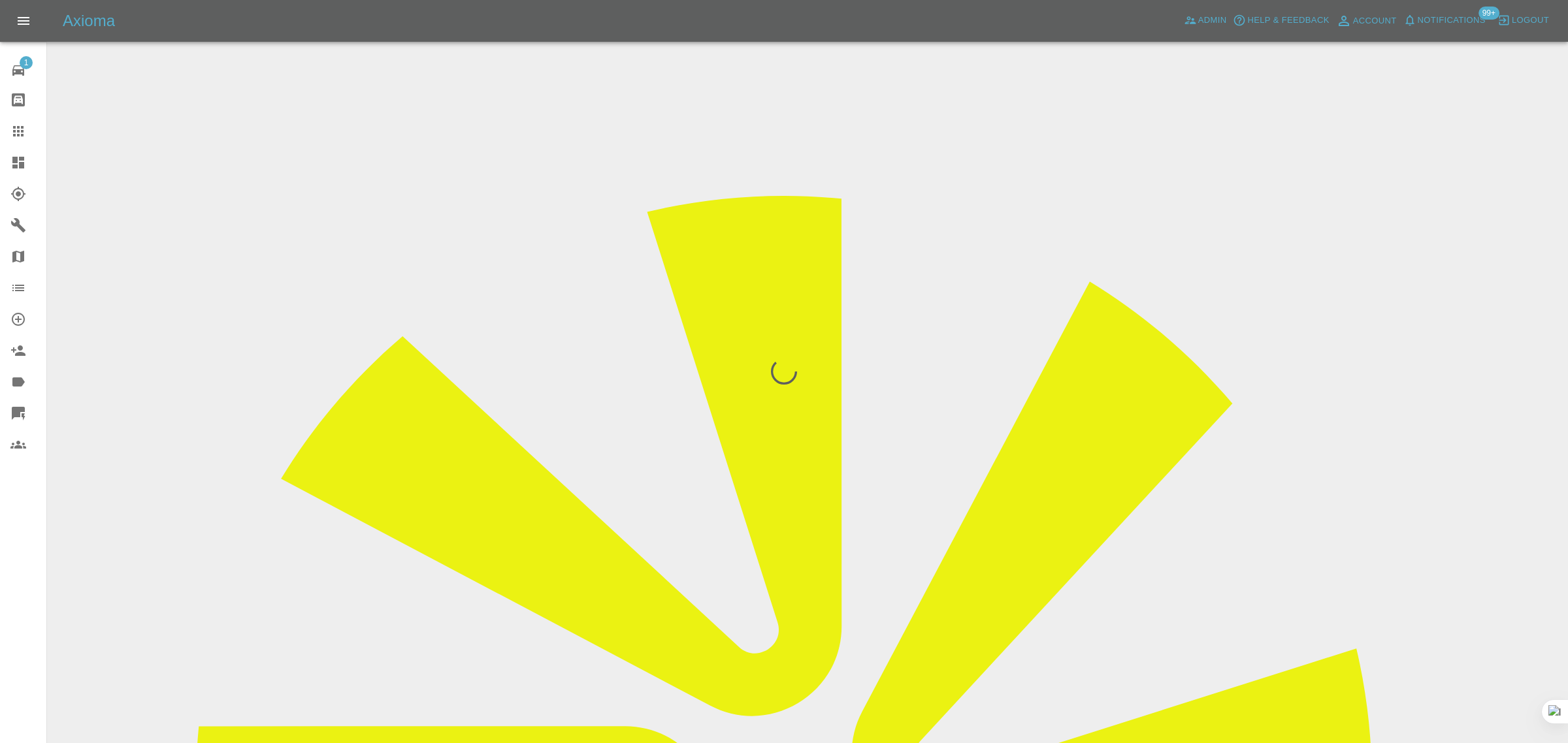
click at [24, 549] on div "1 Repair home Bodyshop home Claims Dashboard Explorer Garages Map Organization …" at bounding box center [23, 372] width 47 height 743
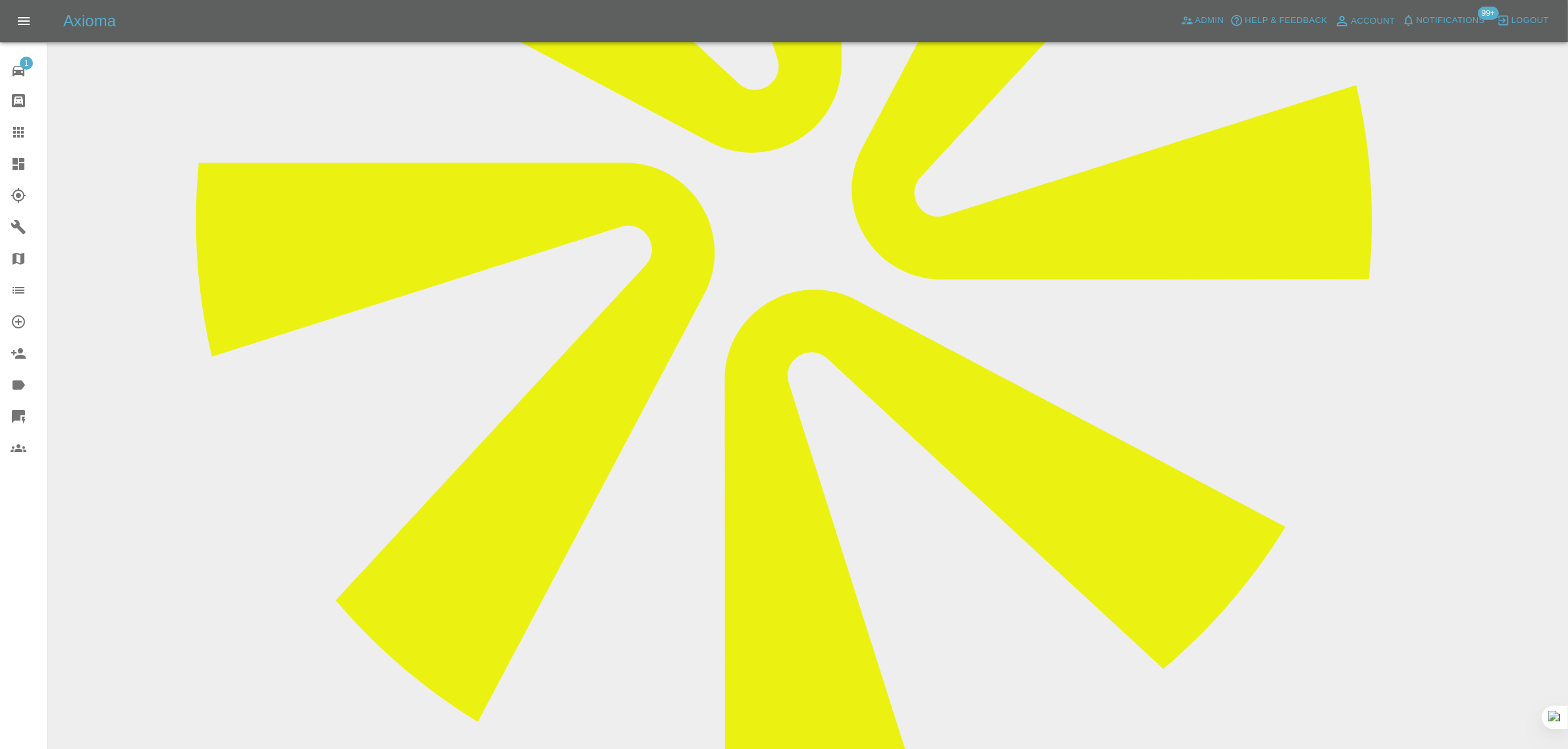
scroll to position [576, 0]
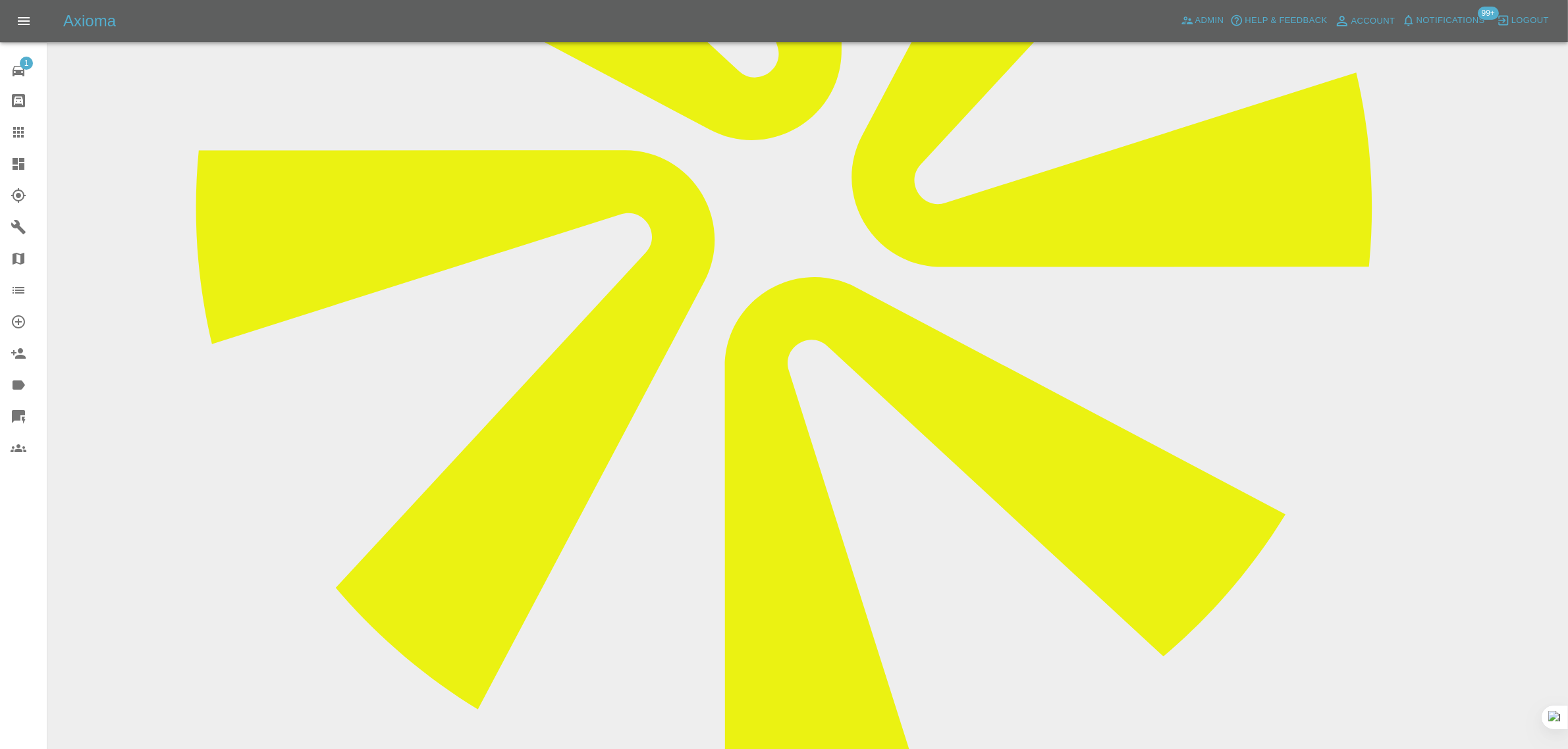
click at [14, 130] on icon at bounding box center [18, 132] width 16 height 16
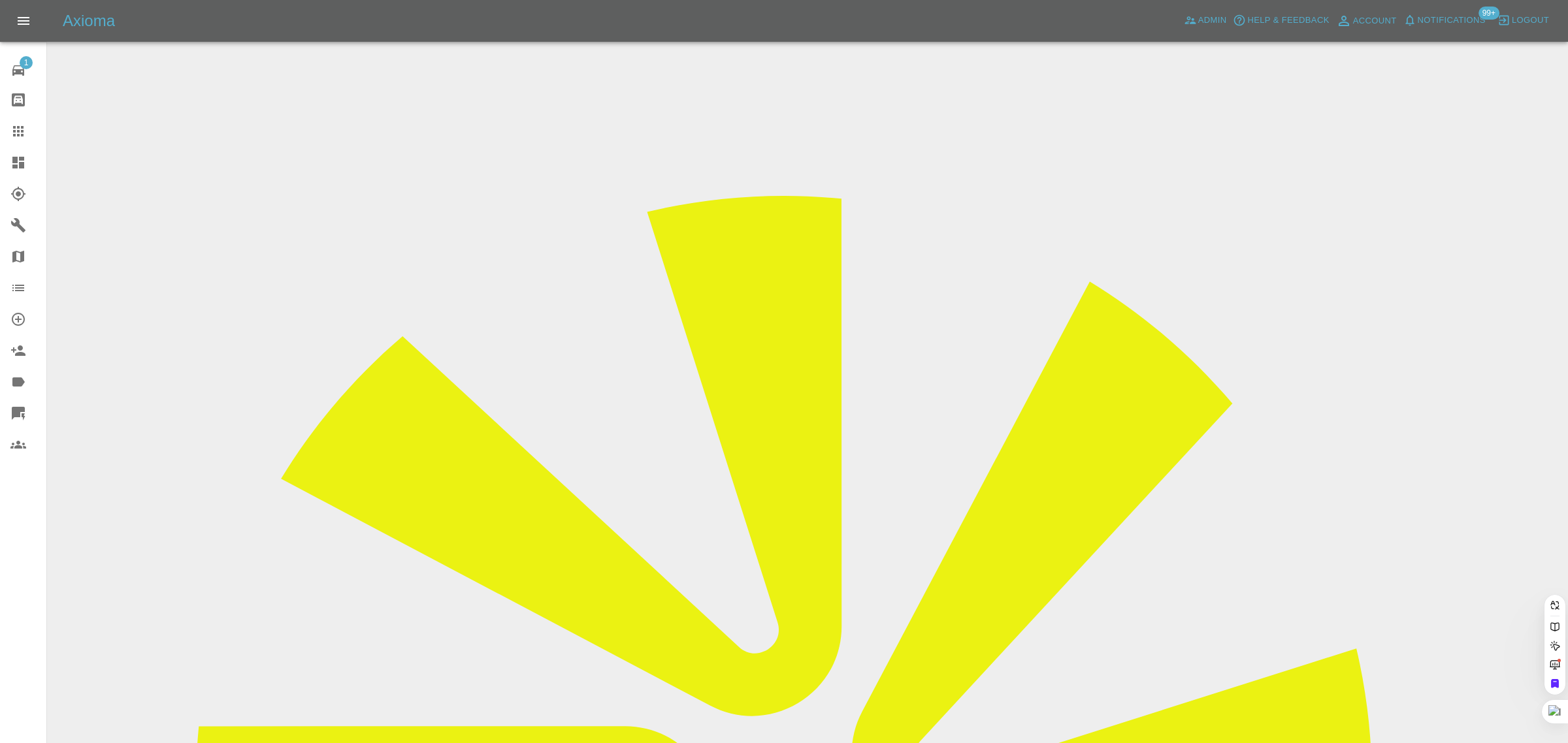
paste input "pbithrey@gmail.com"
type input "pbithrey@gmail.com"
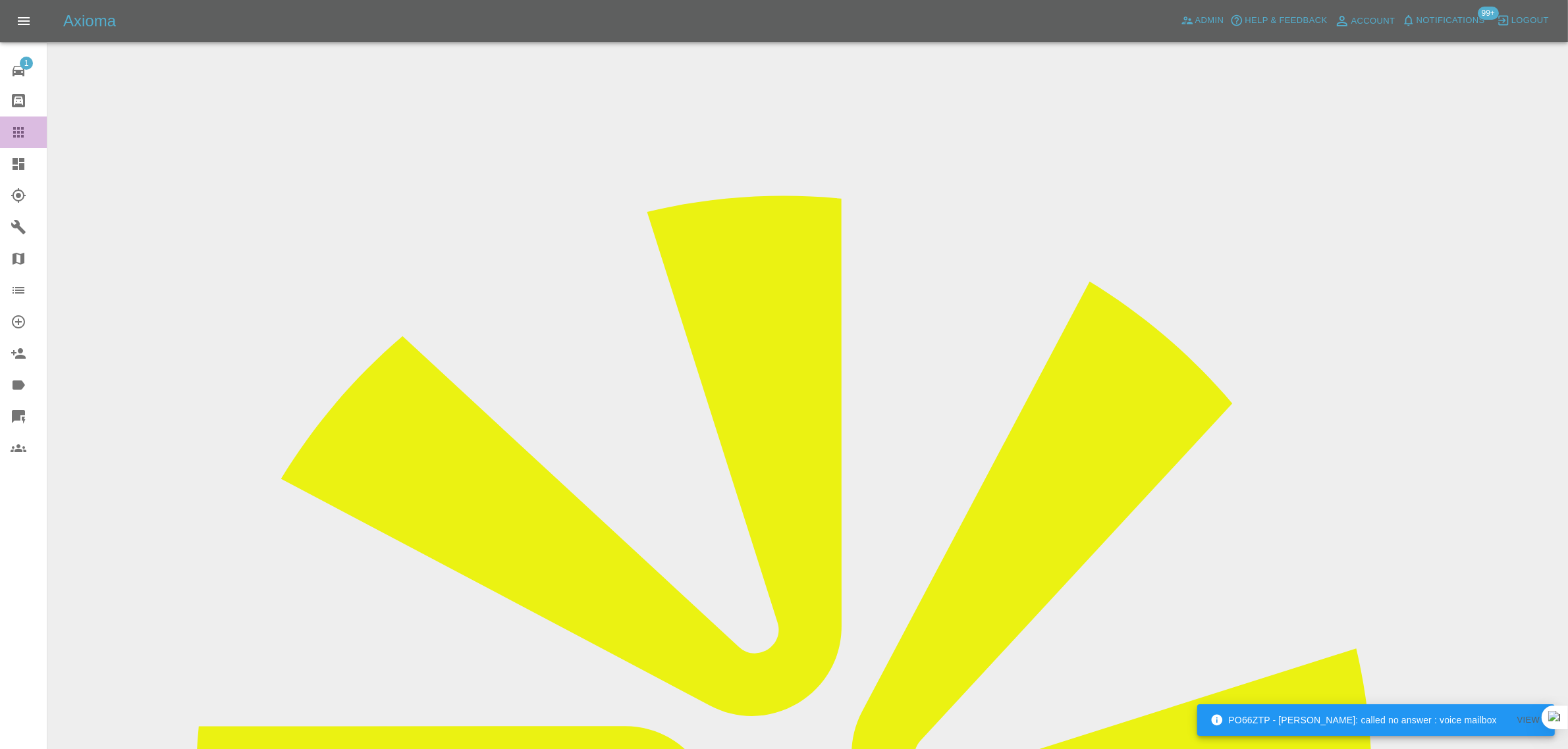
click at [21, 127] on icon at bounding box center [19, 132] width 11 height 11
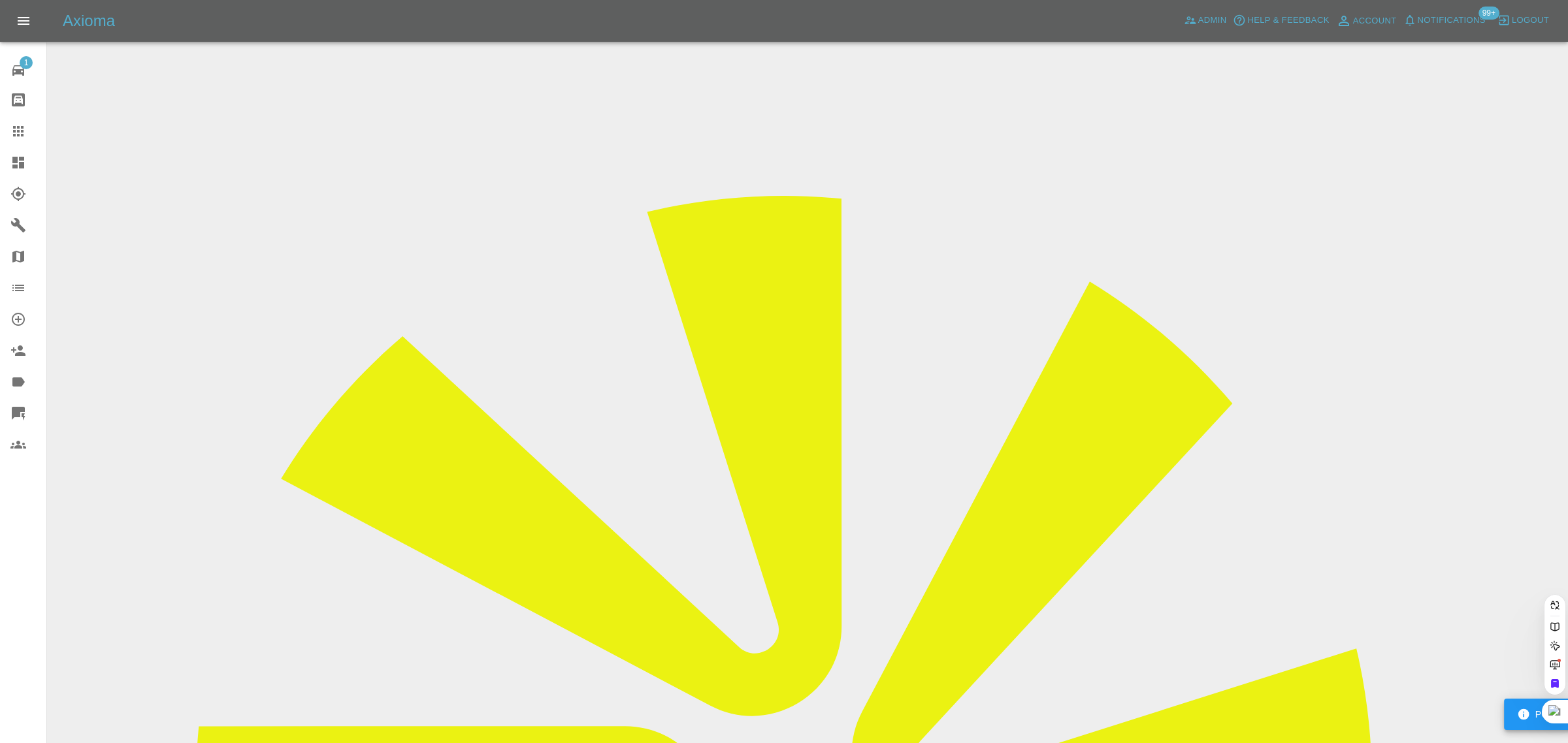
paste input "ybird_1@hotmail.co.uk"
type input "ybird_1@hotmail.co.uk"
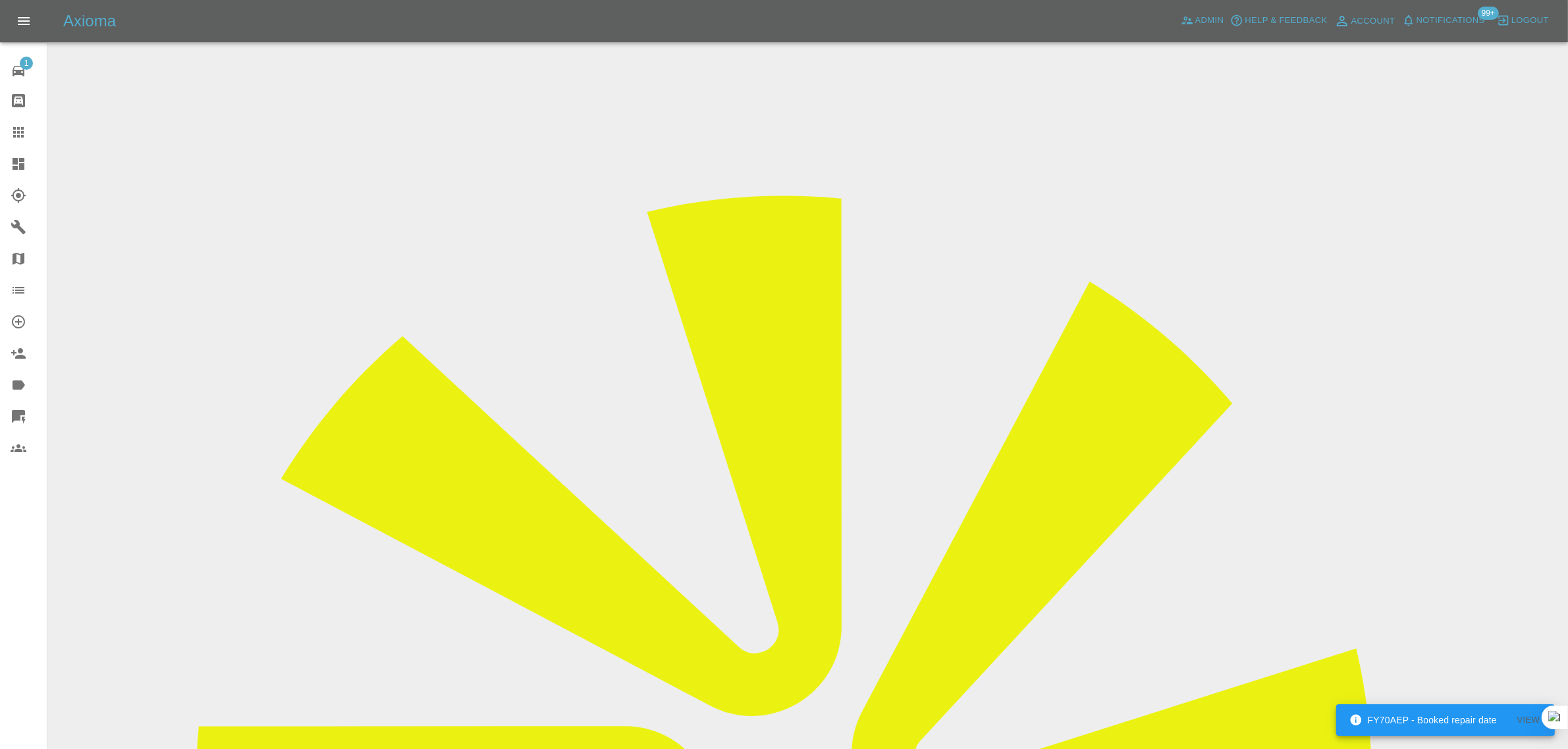
click at [19, 131] on icon at bounding box center [18, 132] width 16 height 16
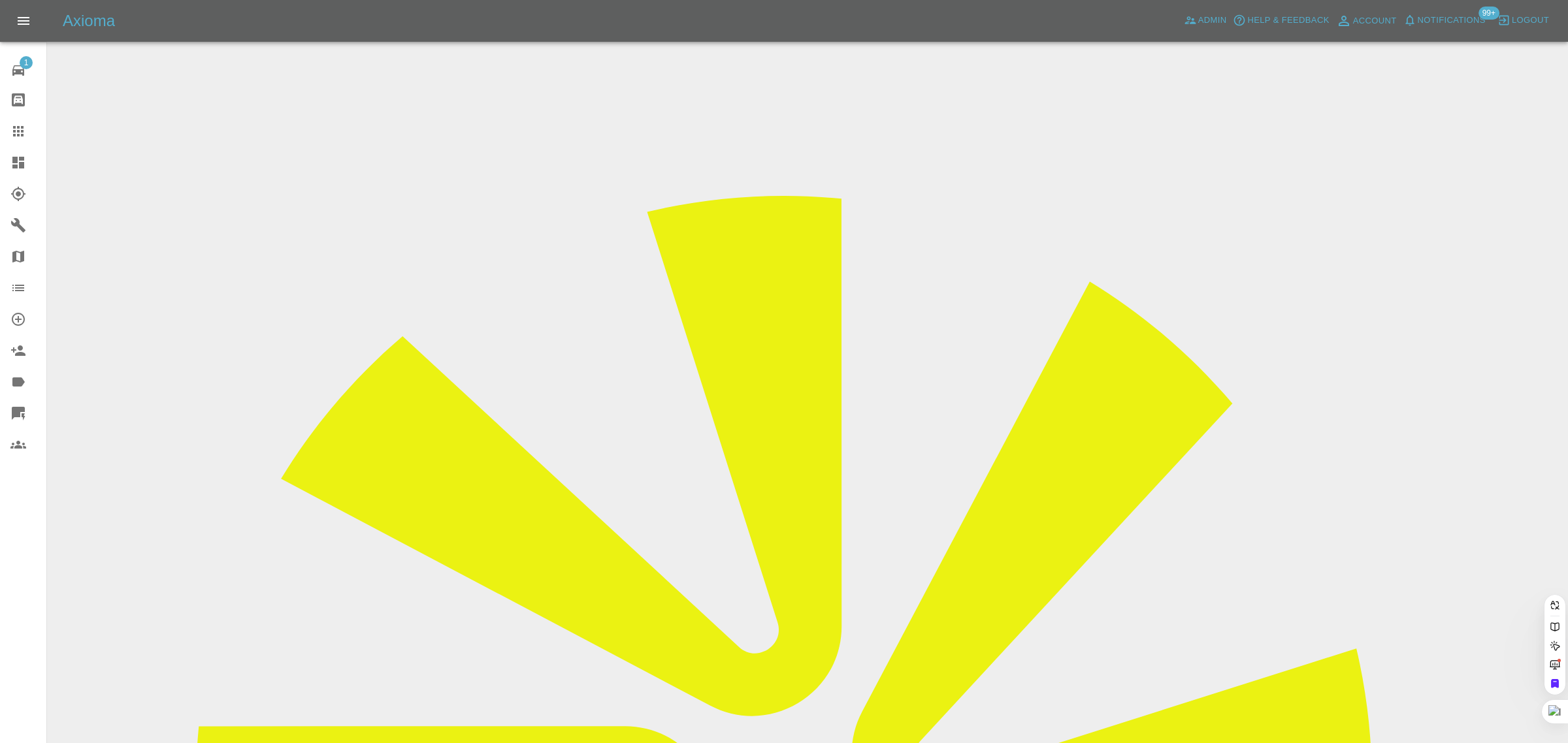
paste input "ianswaters@ntlworld.com"
type input "ianswaters@ntlworld.com"
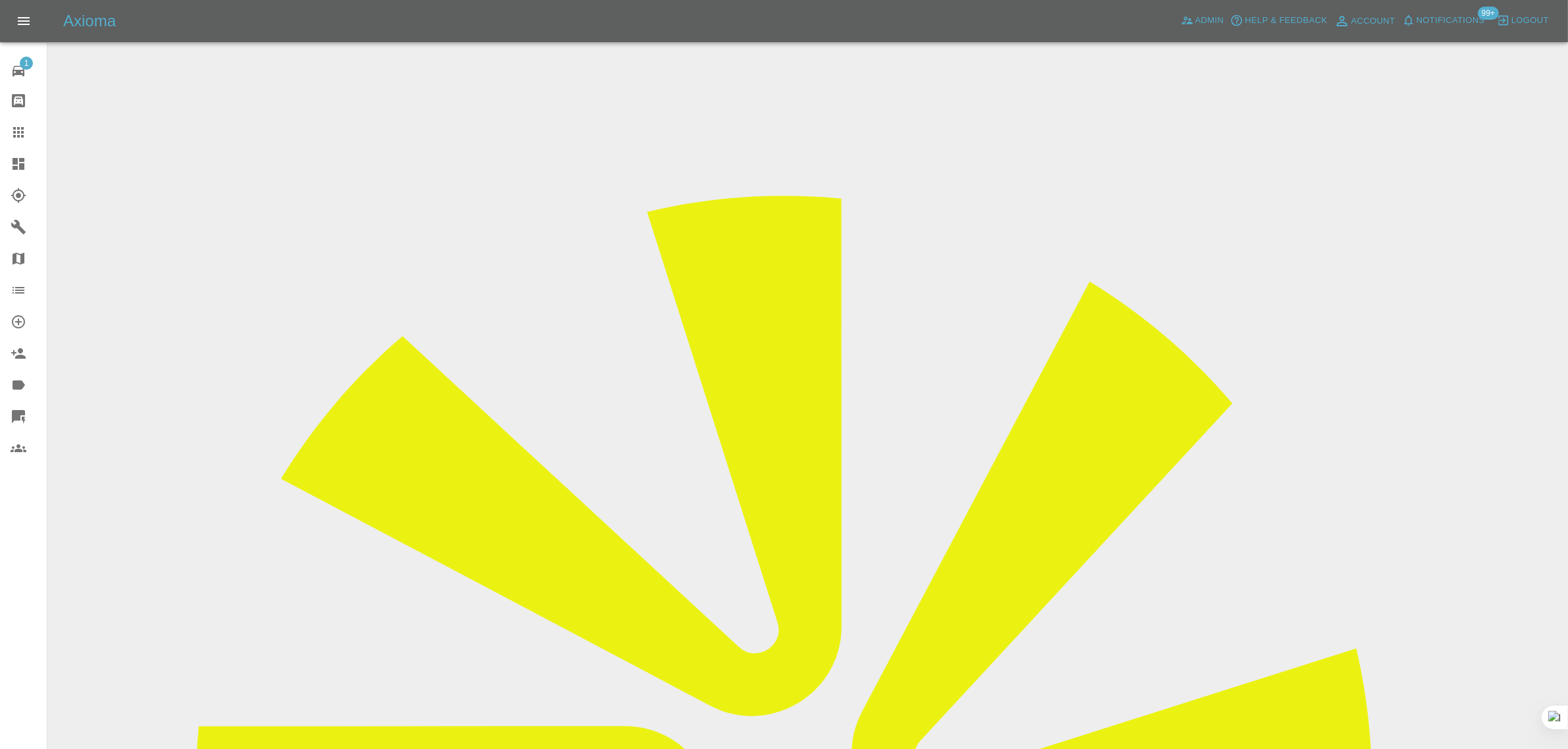
click at [0, 0] on input "Choose images" at bounding box center [0, 0] width 0 height 0
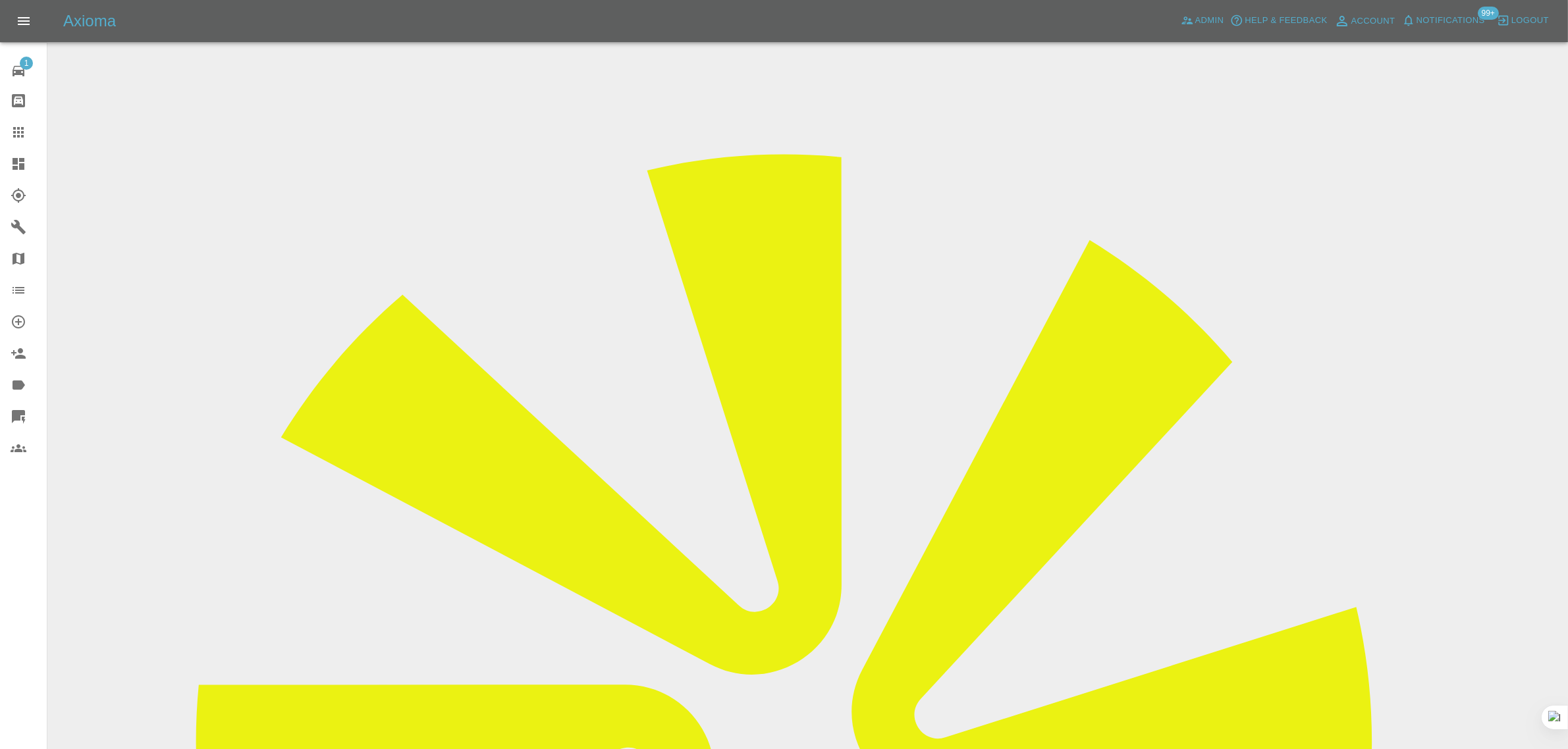
scroll to position [65, 0]
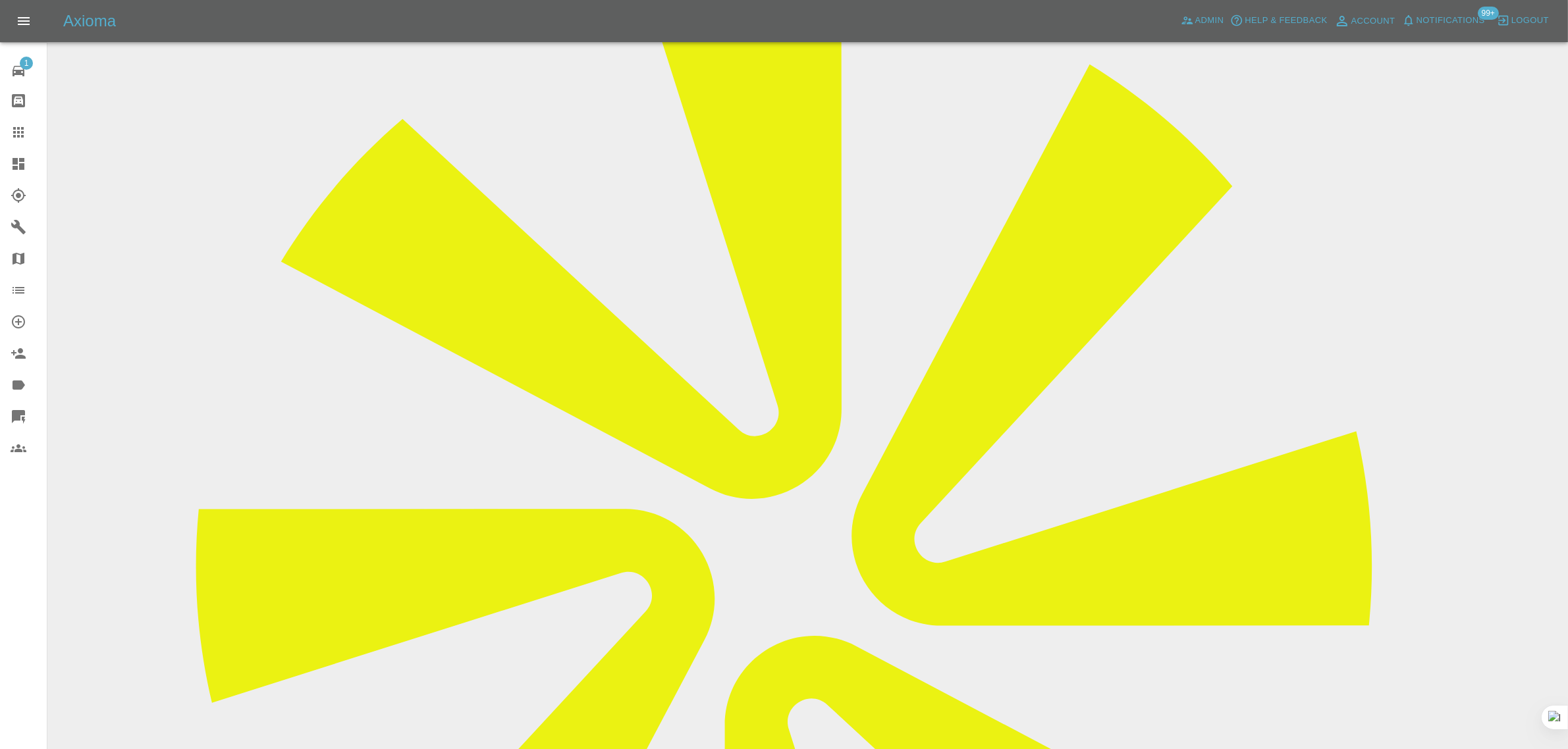
scroll to position [494, 0]
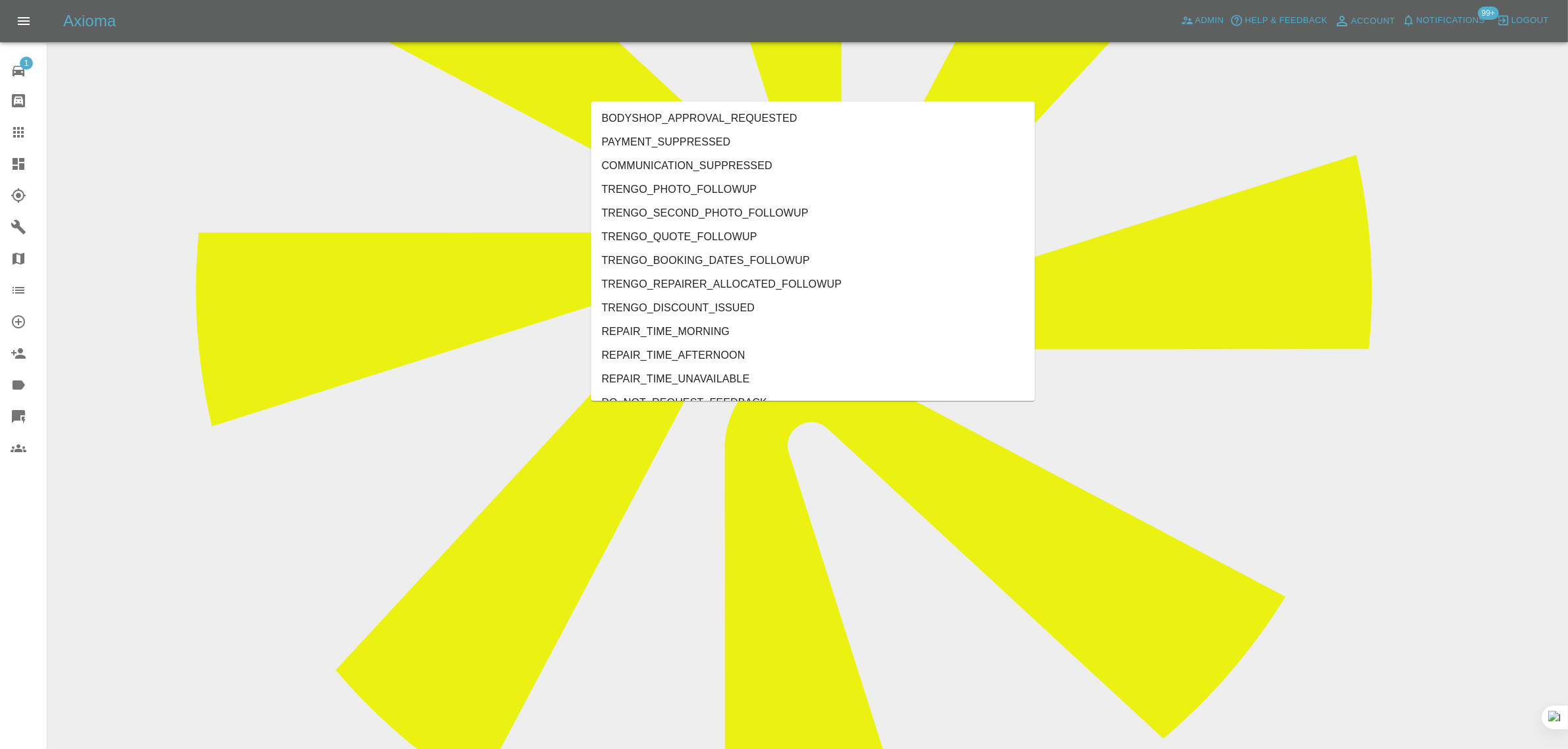
type input "rec"
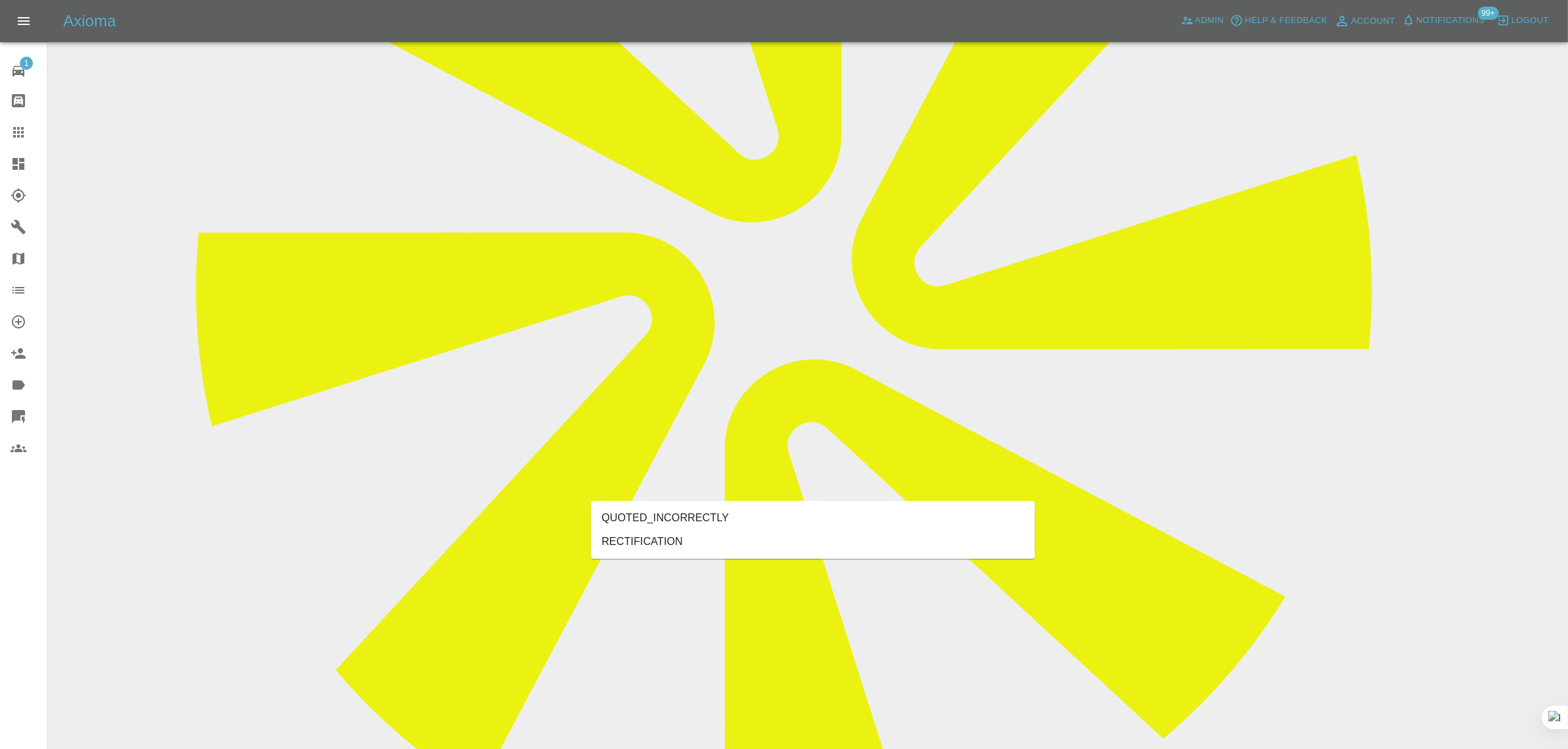
click at [656, 549] on li "RECTIFICATION" at bounding box center [813, 542] width 444 height 24
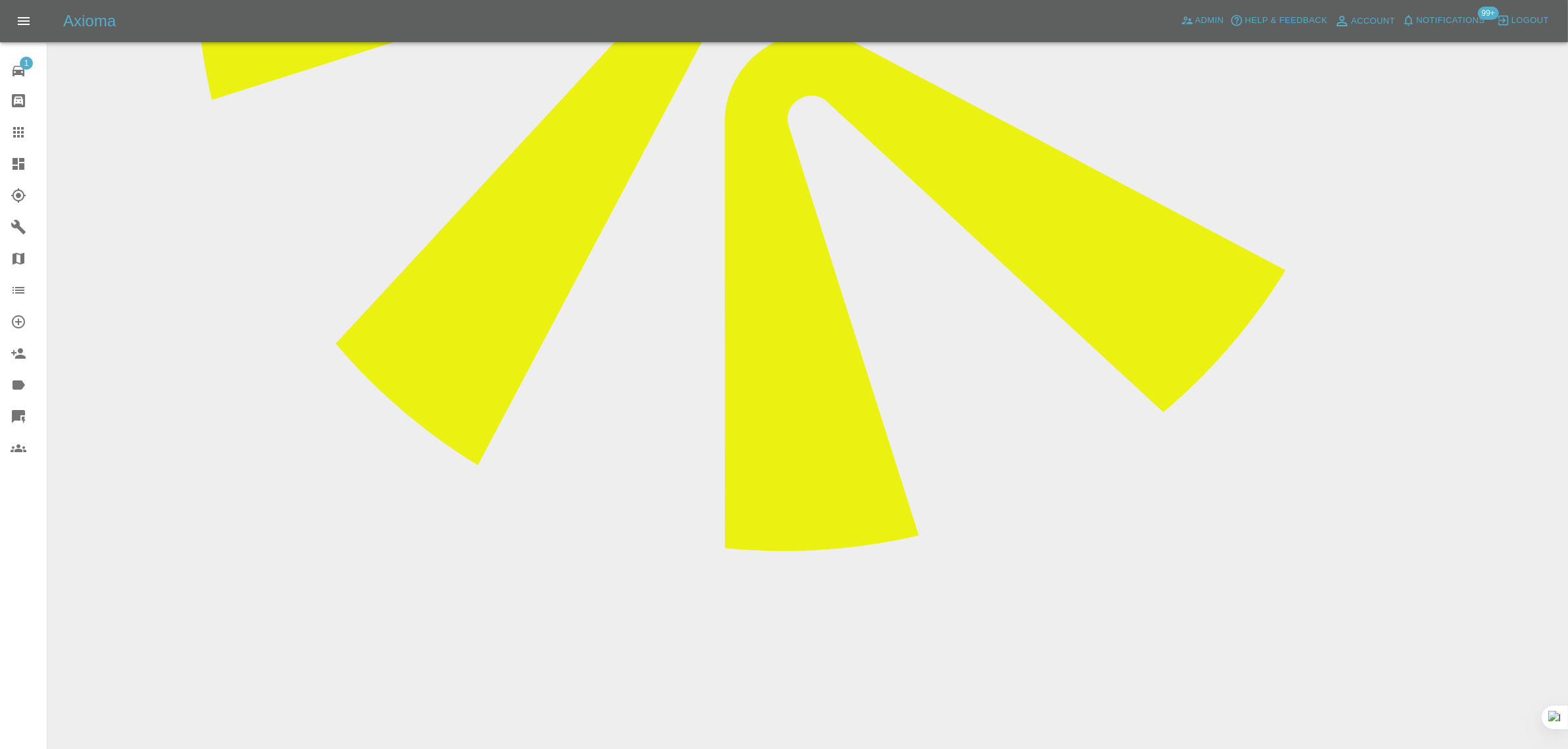
scroll to position [841, 0]
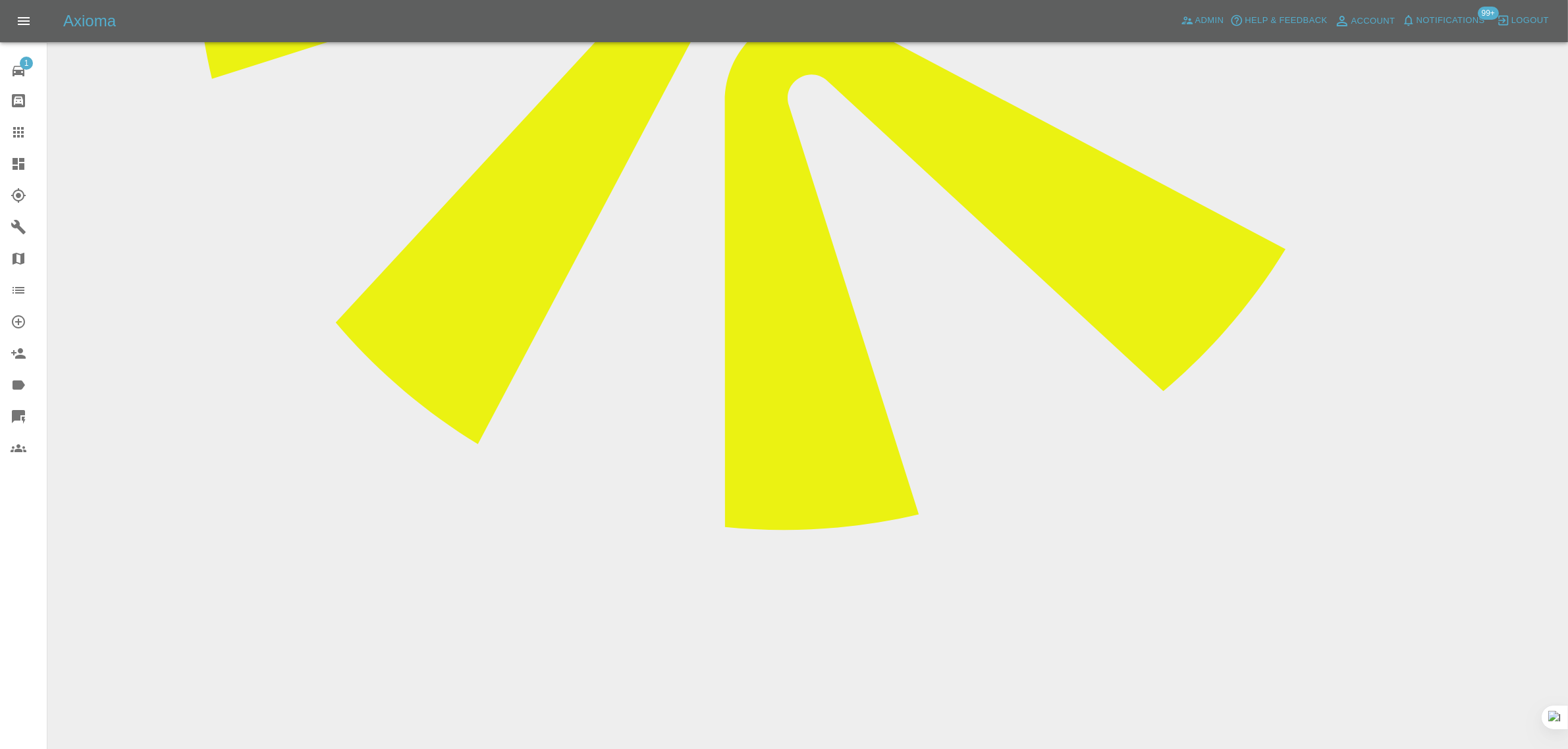
paste textarea "you repaired my Lexus a few months ago now the repair shows through the paint w…"
type textarea "you repaired my Lexus a few months ago now the repair shows through the paint w…"
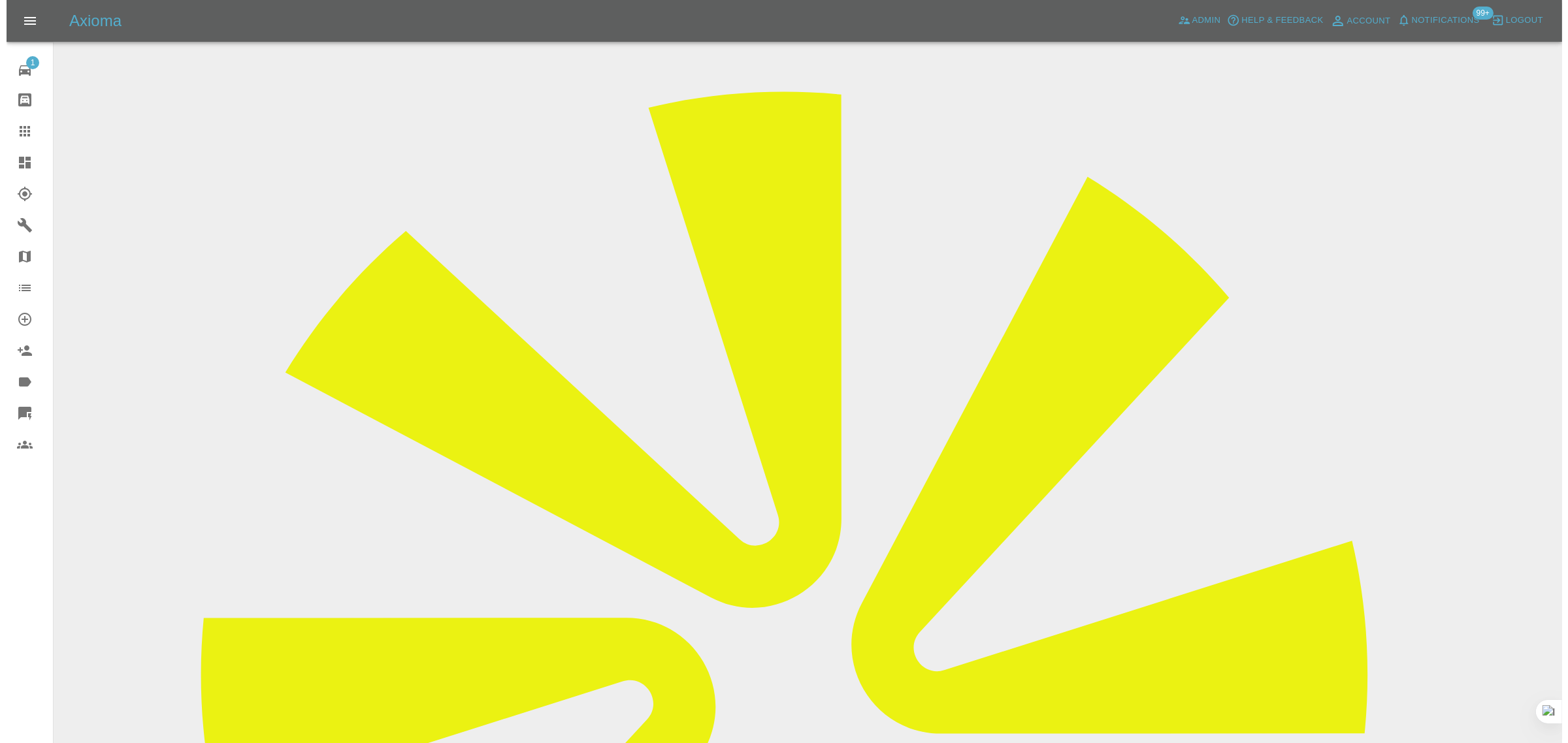
scroll to position [0, 0]
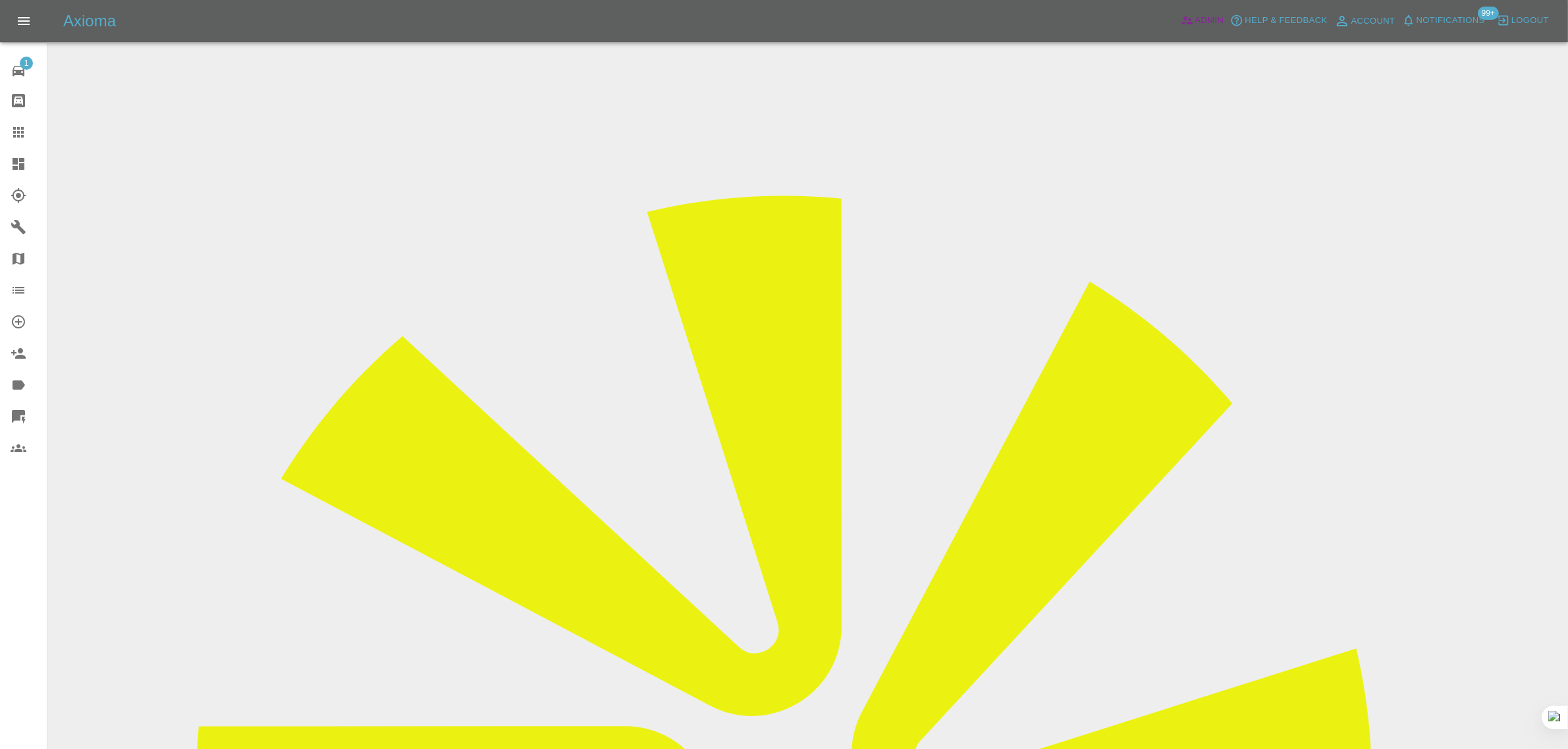
click at [1212, 20] on span "Admin" at bounding box center [1209, 21] width 29 height 15
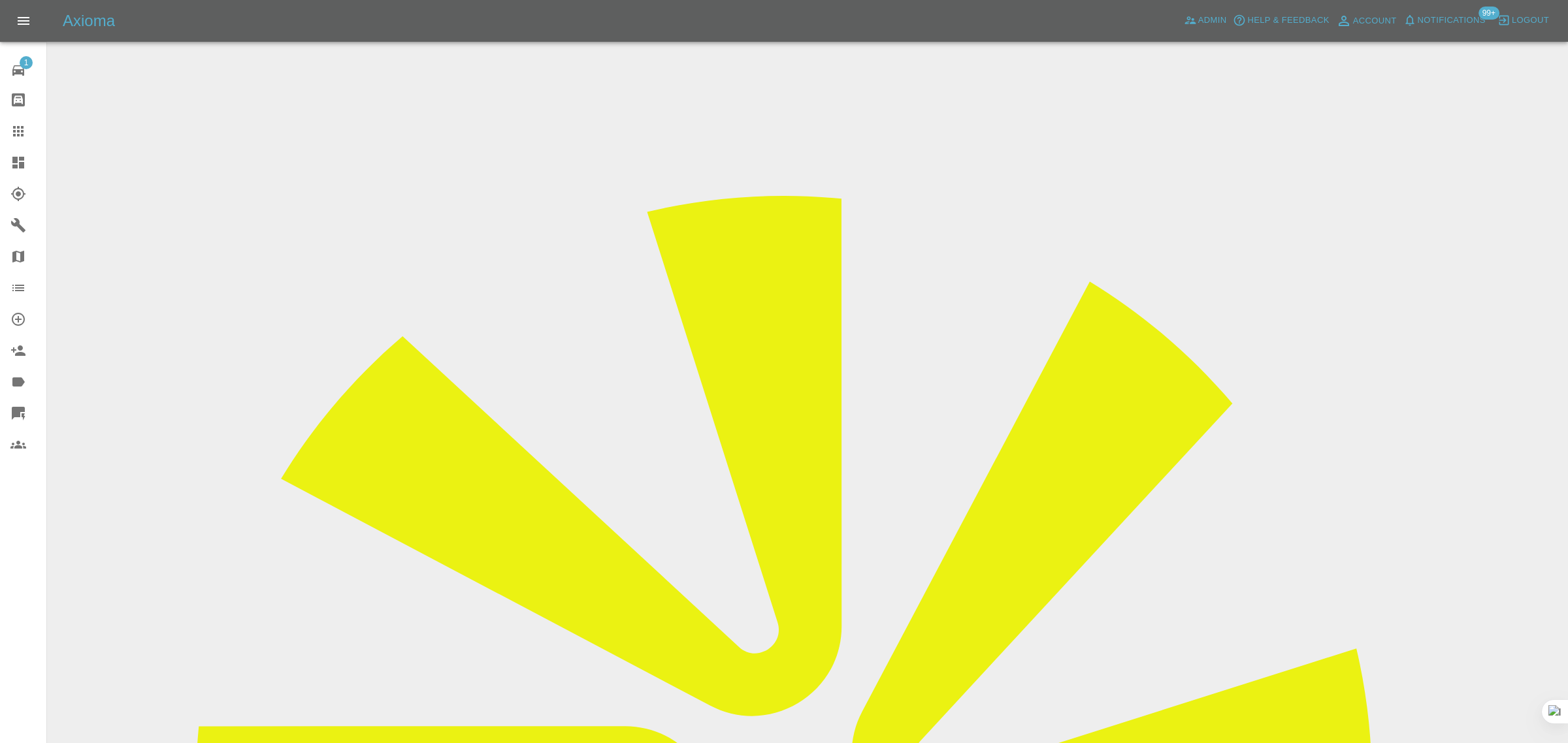
paste input "tony.porter2@btopenworld.com"
type input "tony.porter2@btopenworld.com"
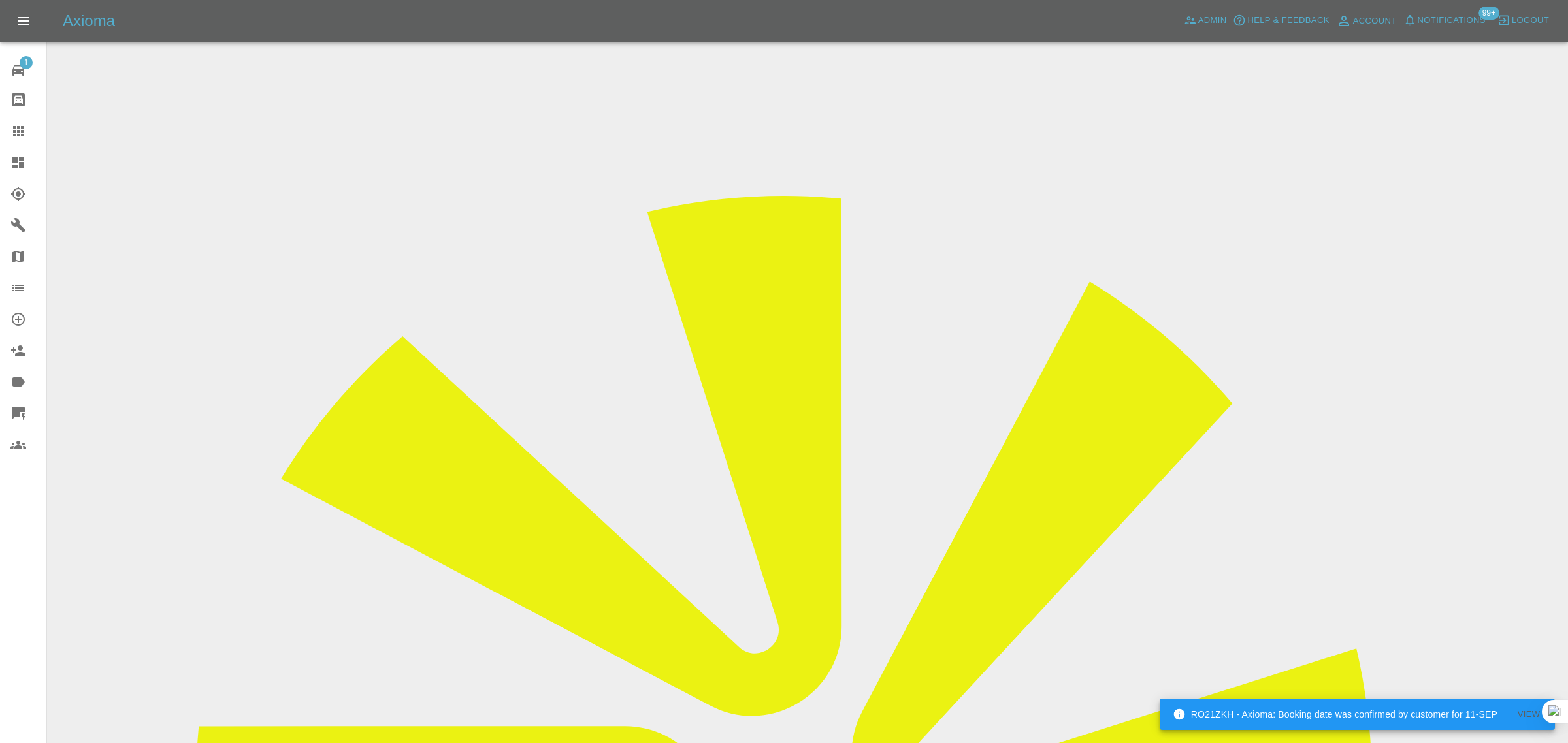
scroll to position [0, 0]
click at [21, 132] on icon at bounding box center [19, 131] width 10 height 10
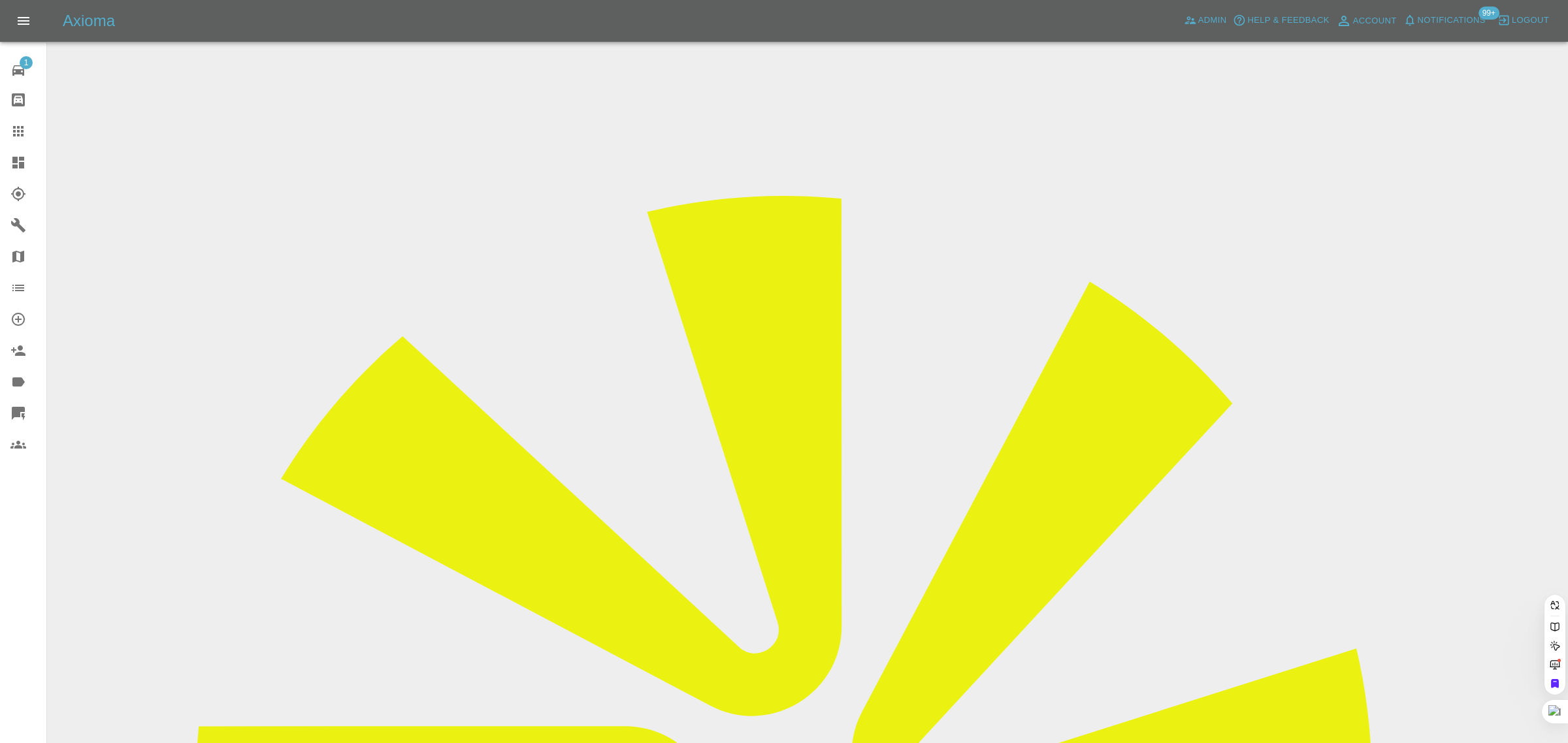
paste input "kathryn_rowan@outlook.com"
type input "kathryn_rowan@outlook.com"
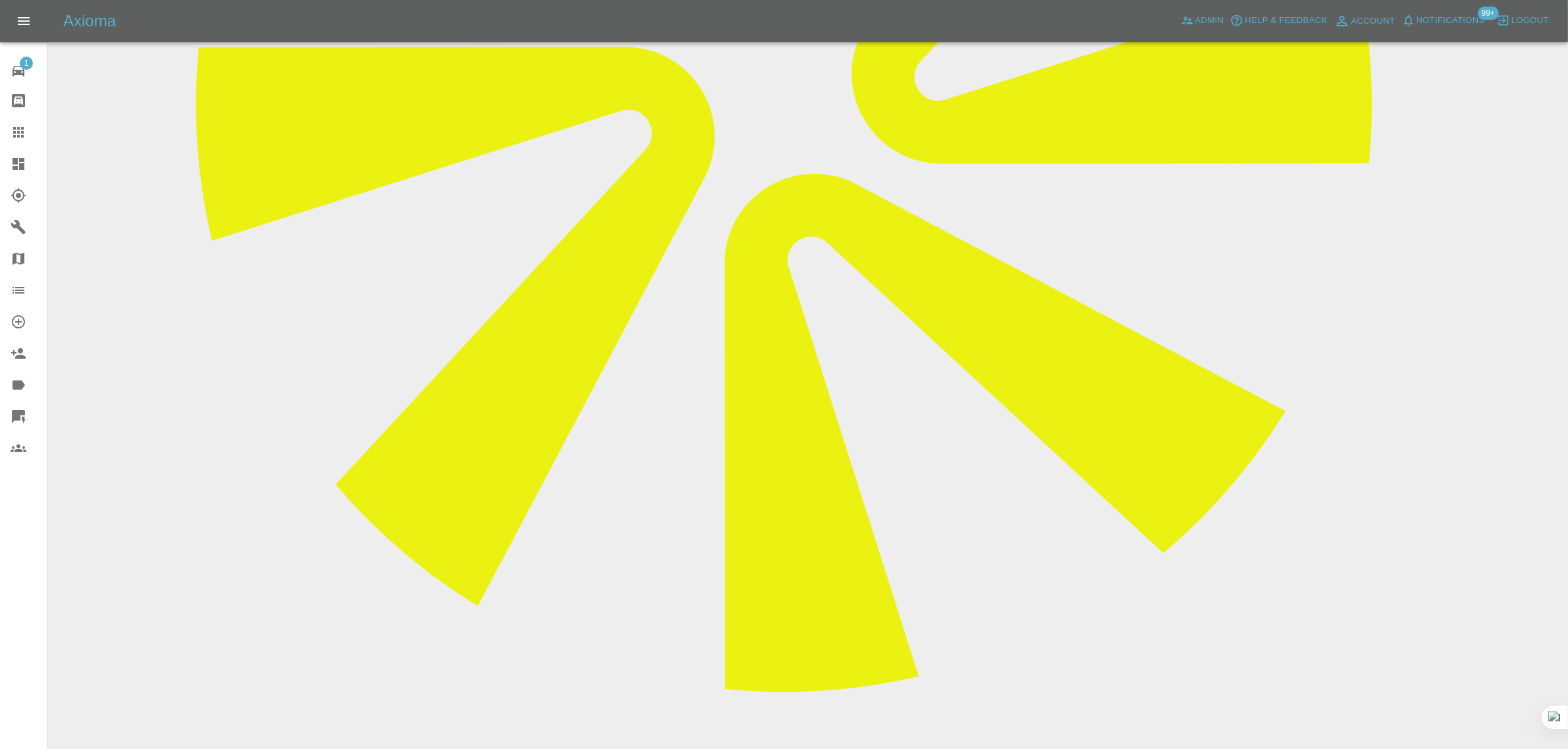
scroll to position [695, 0]
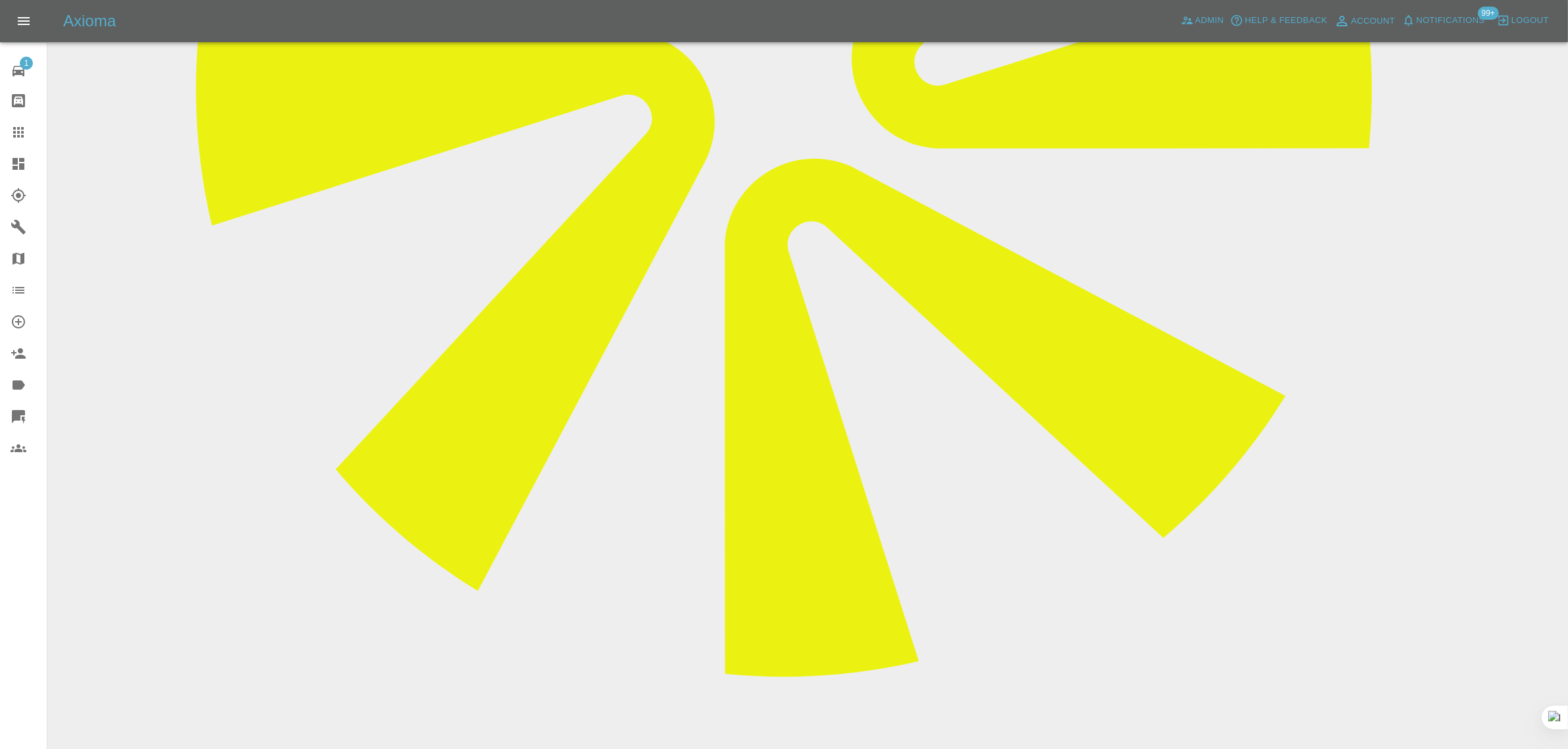
click at [11, 131] on icon at bounding box center [18, 132] width 16 height 16
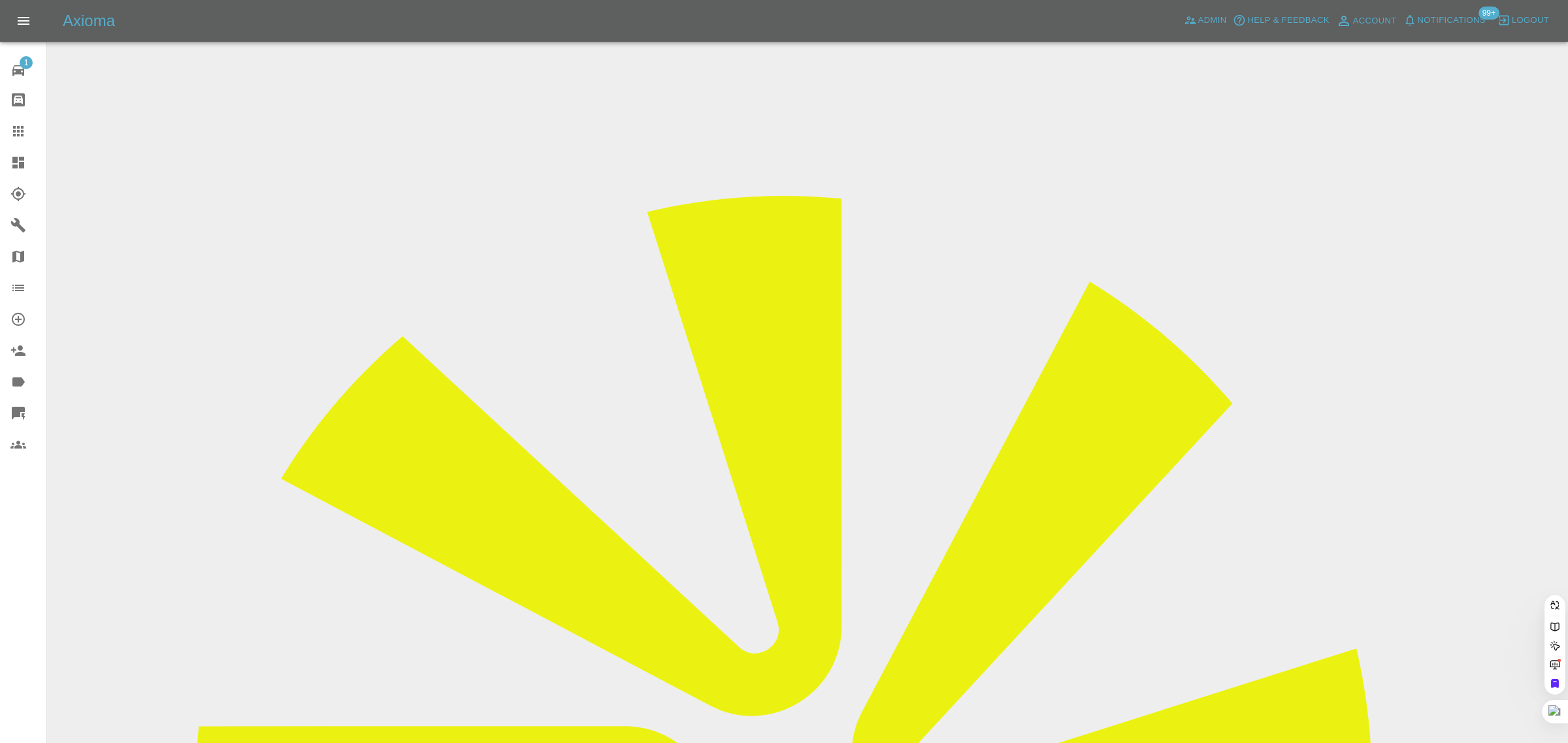
paste input "kathryn_rowan@outlook.com"
type input "kathryn_rowan@outlook.com"
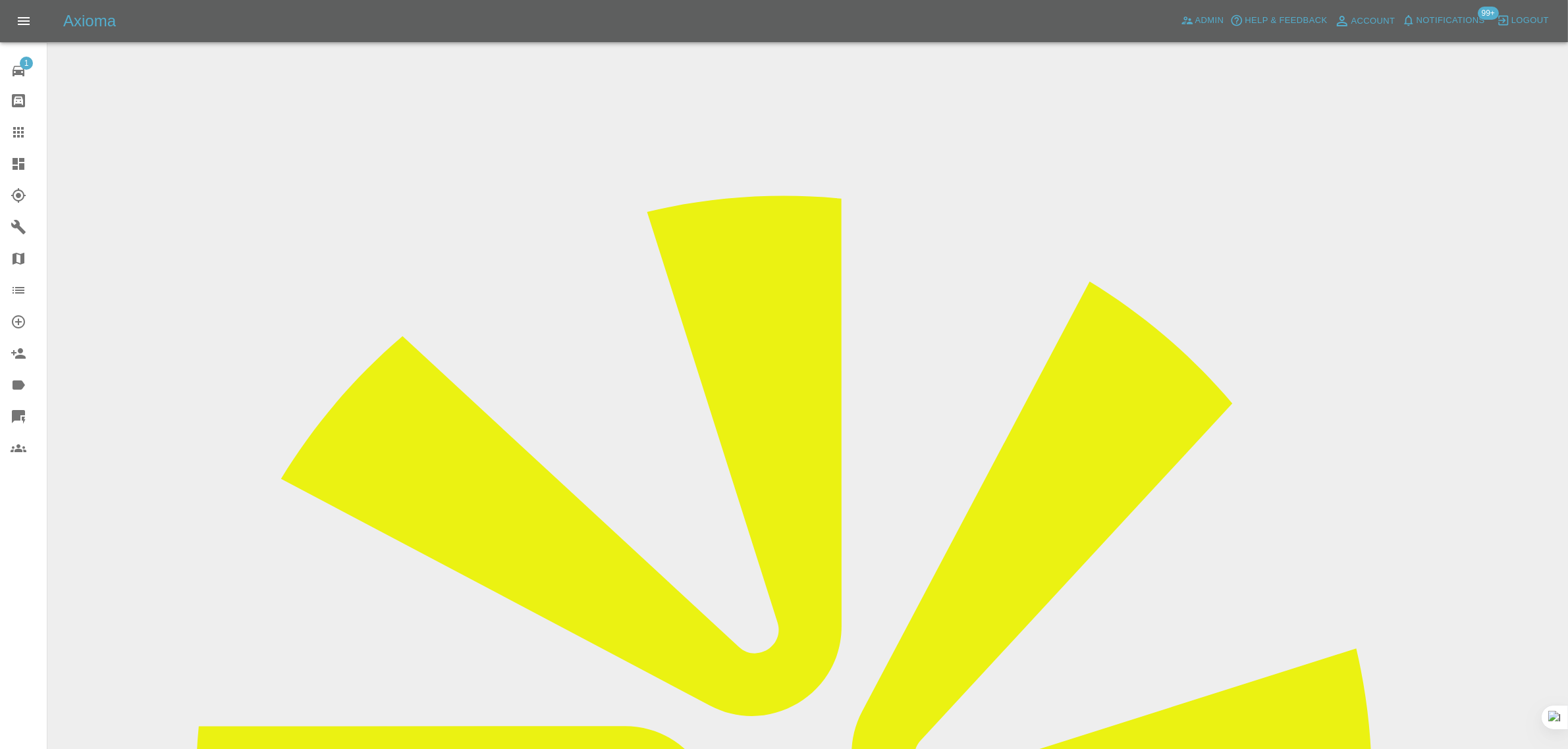
click at [0, 0] on input "Choose images" at bounding box center [0, 0] width 0 height 0
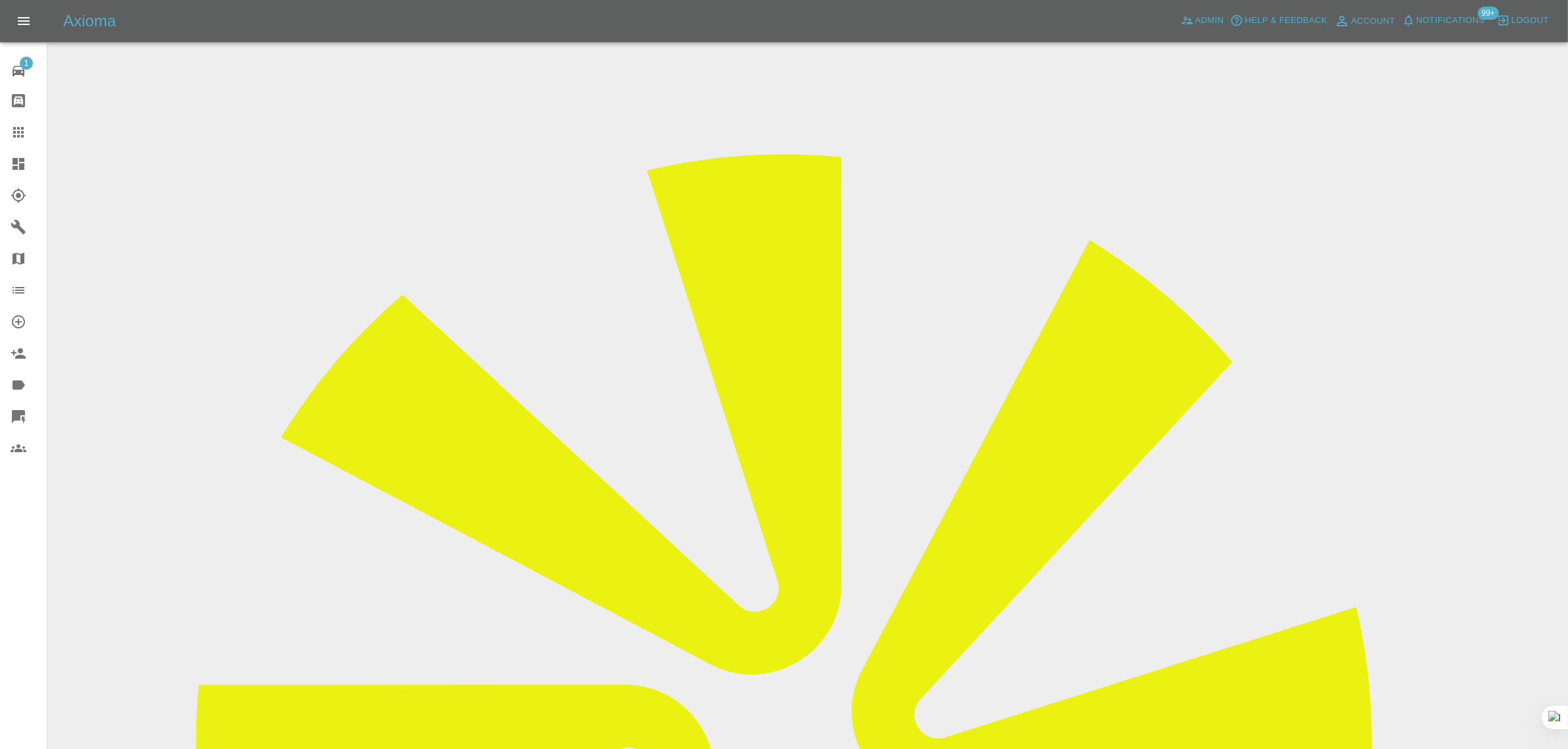
scroll to position [65, 0]
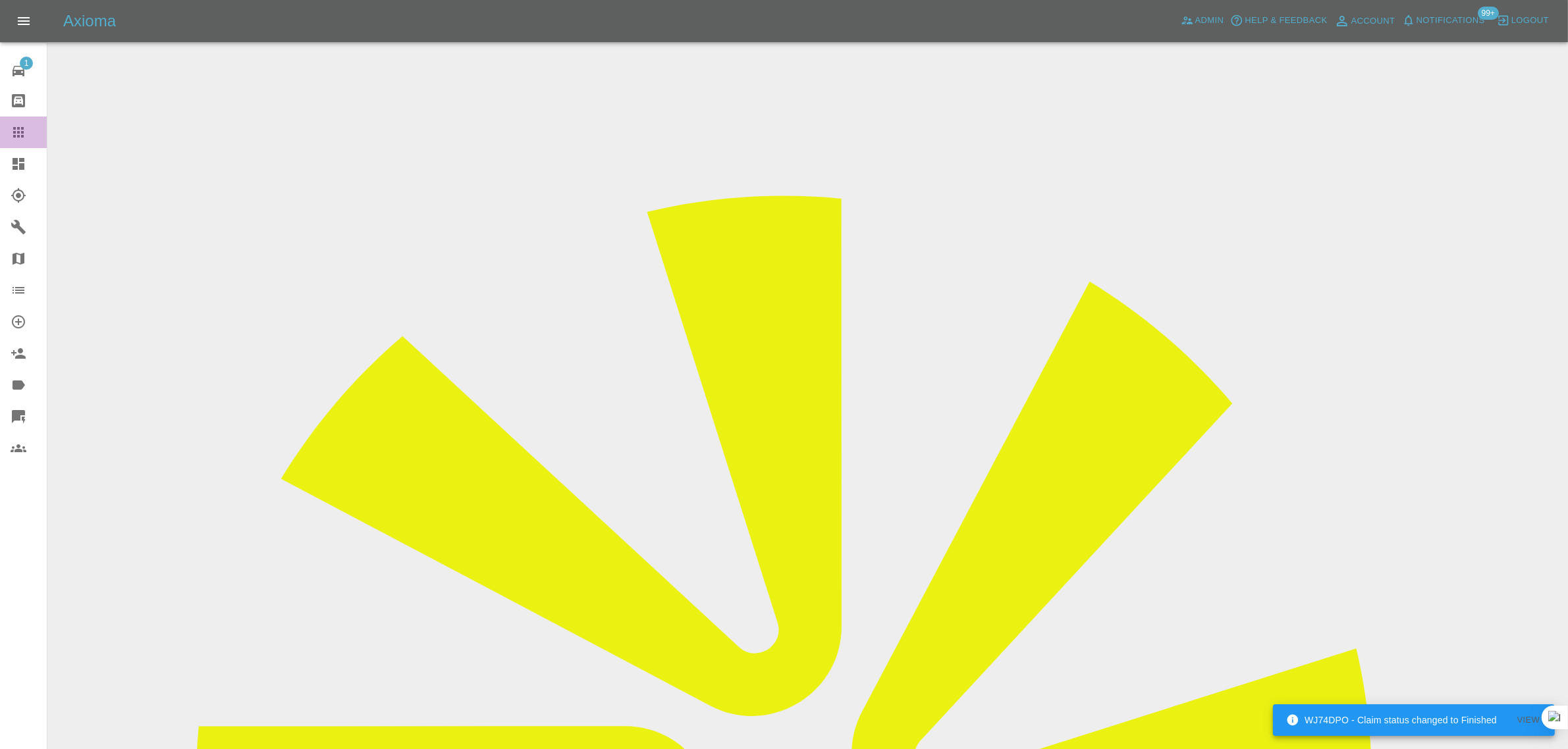
click at [19, 131] on icon at bounding box center [19, 132] width 11 height 11
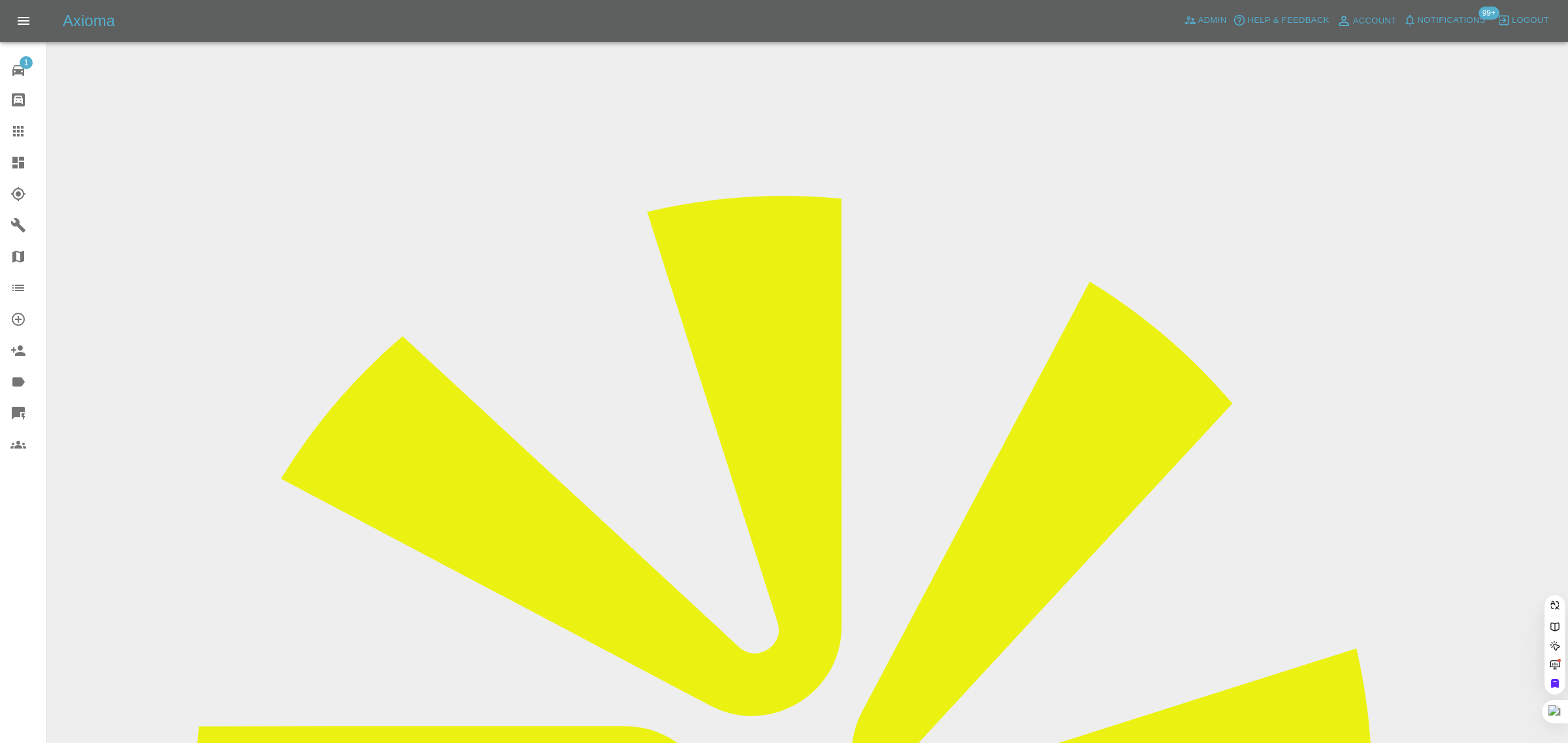
paste input "acocksedge12@gmail.com"
type input "acocksedge12@gmail.com"
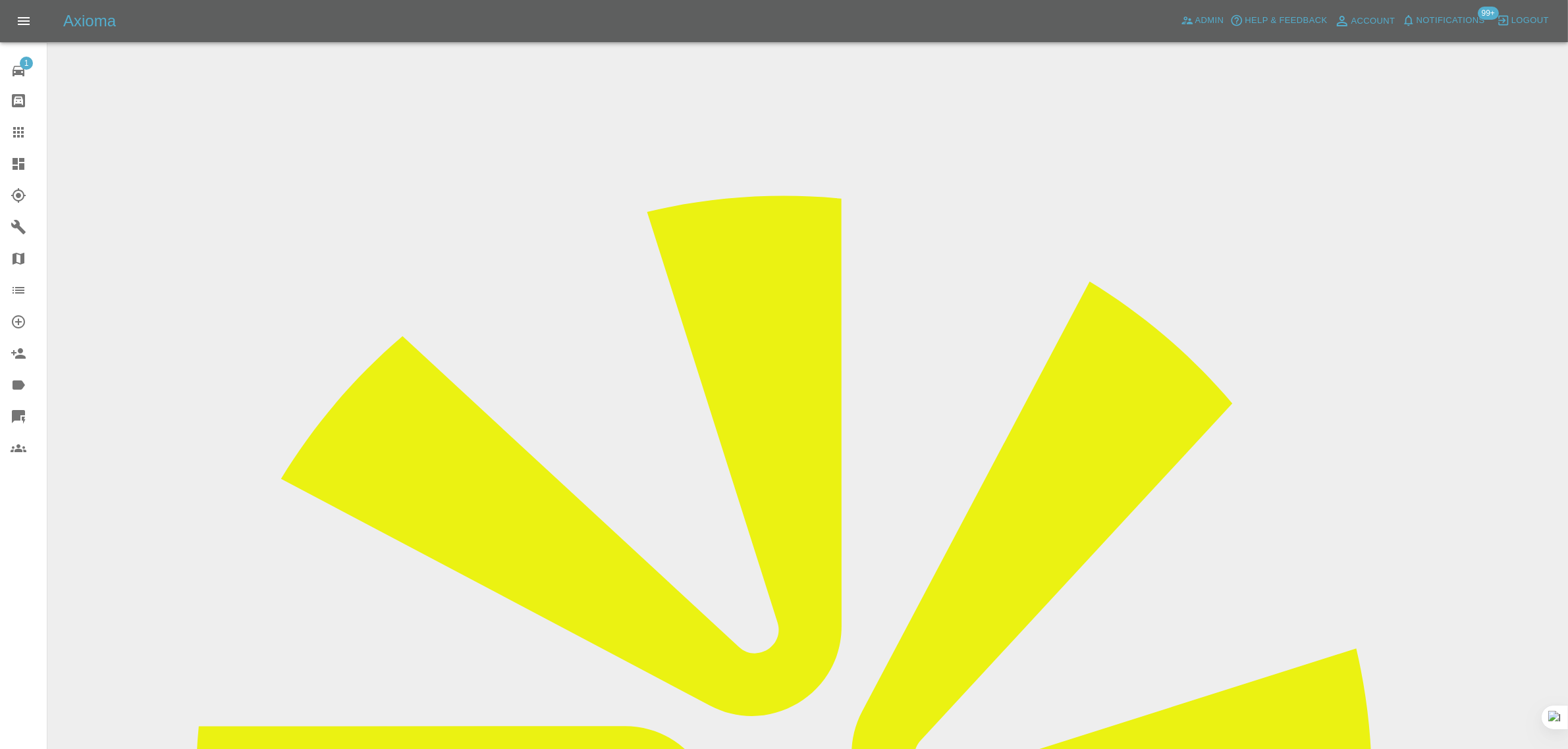
drag, startPoint x: 828, startPoint y: 445, endPoint x: 937, endPoint y: 445, distance: 109.0
copy tr "g.agasee@yahoo.com"
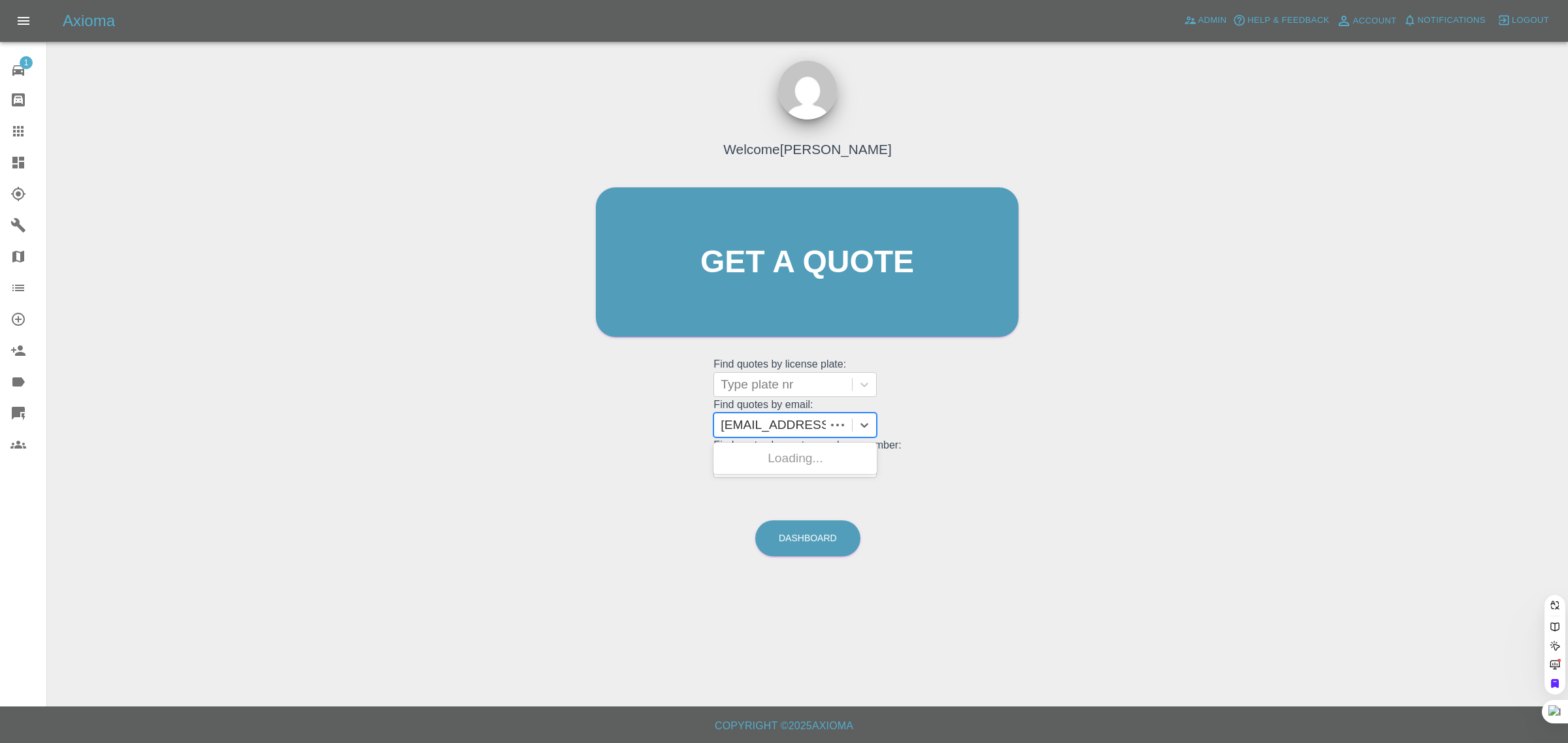
type input "ybird_1@hotmail.co.uk"
click at [780, 503] on div "AO21 XOE, Awaiting Authorisation" at bounding box center [795, 508] width 163 height 42
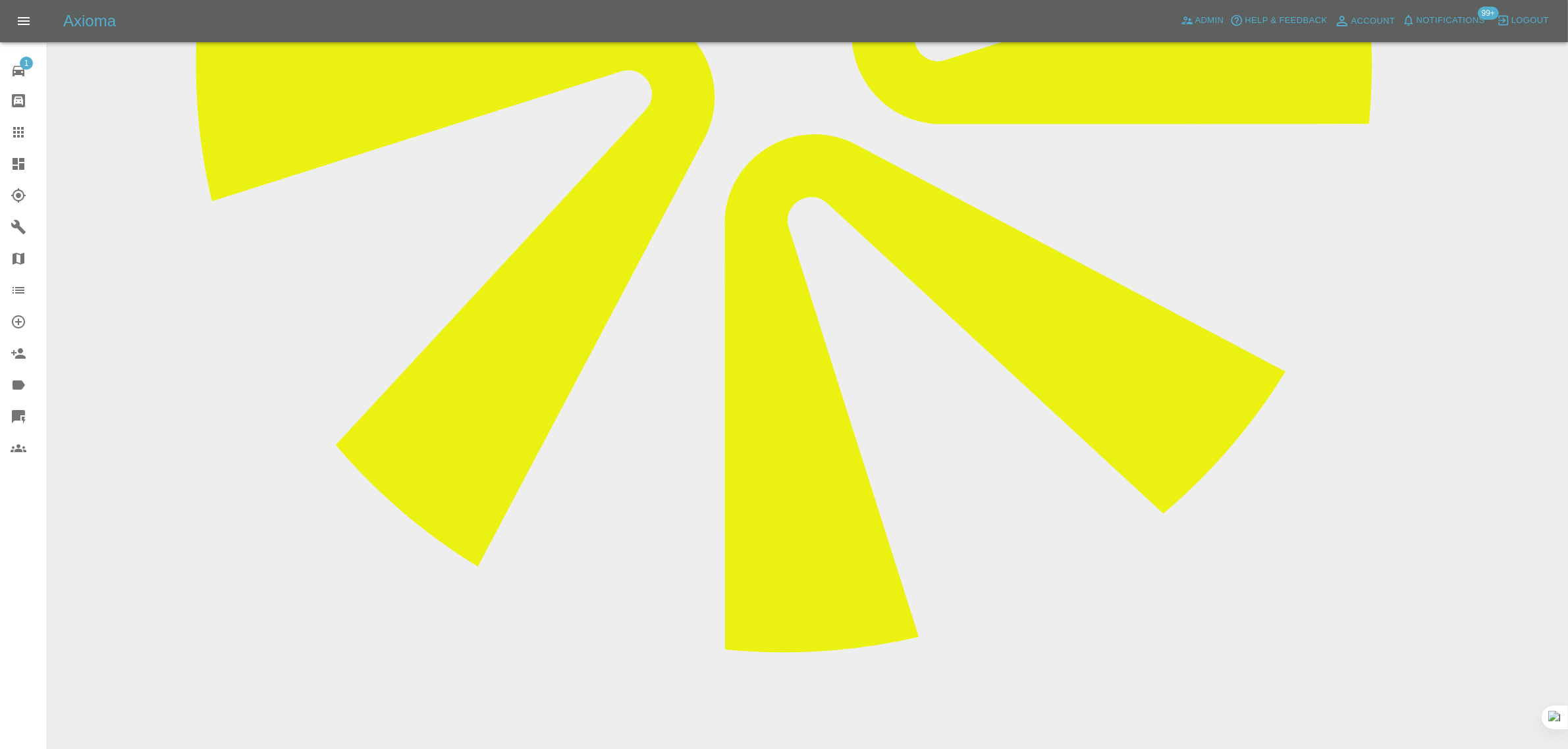
scroll to position [741, 0]
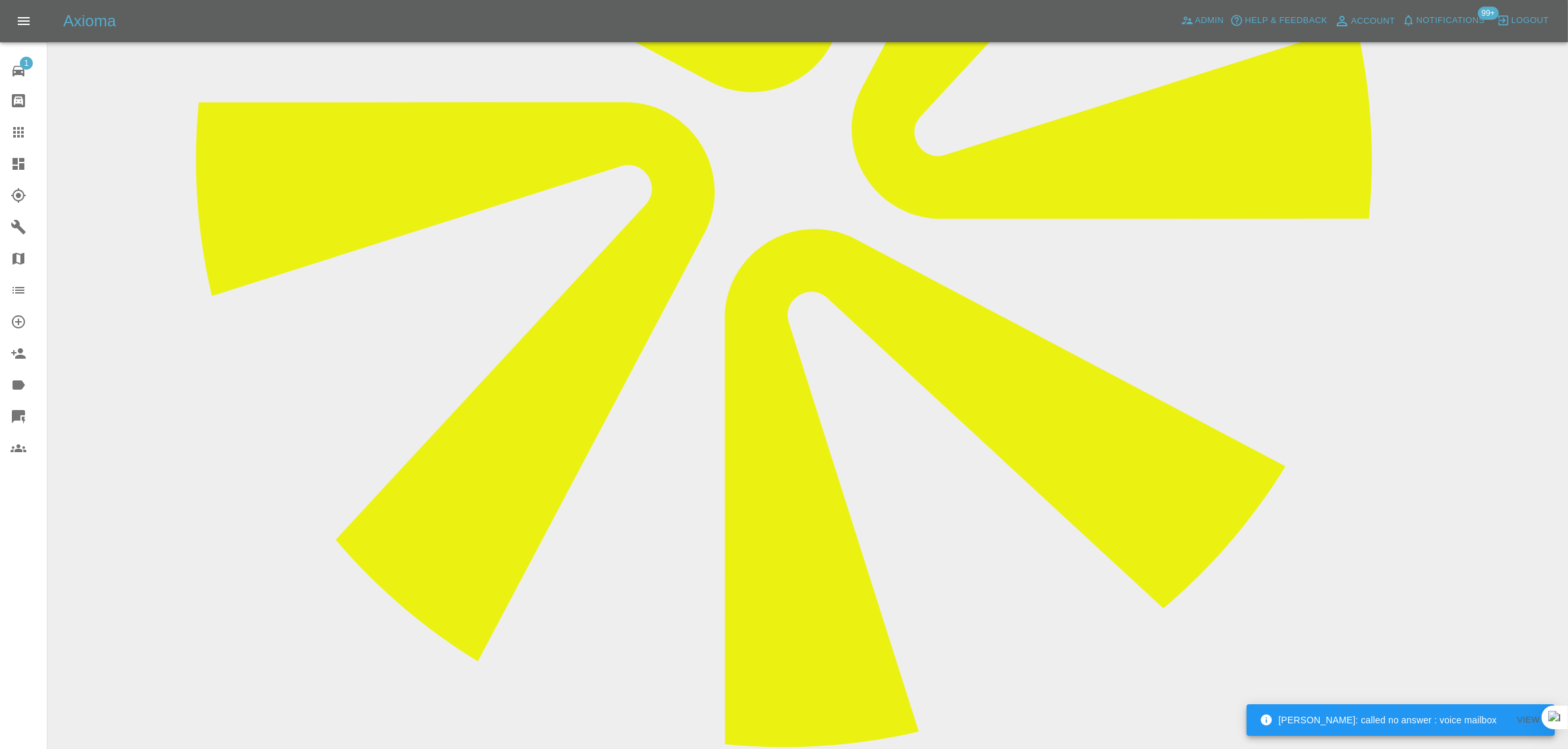
scroll to position [656, 0]
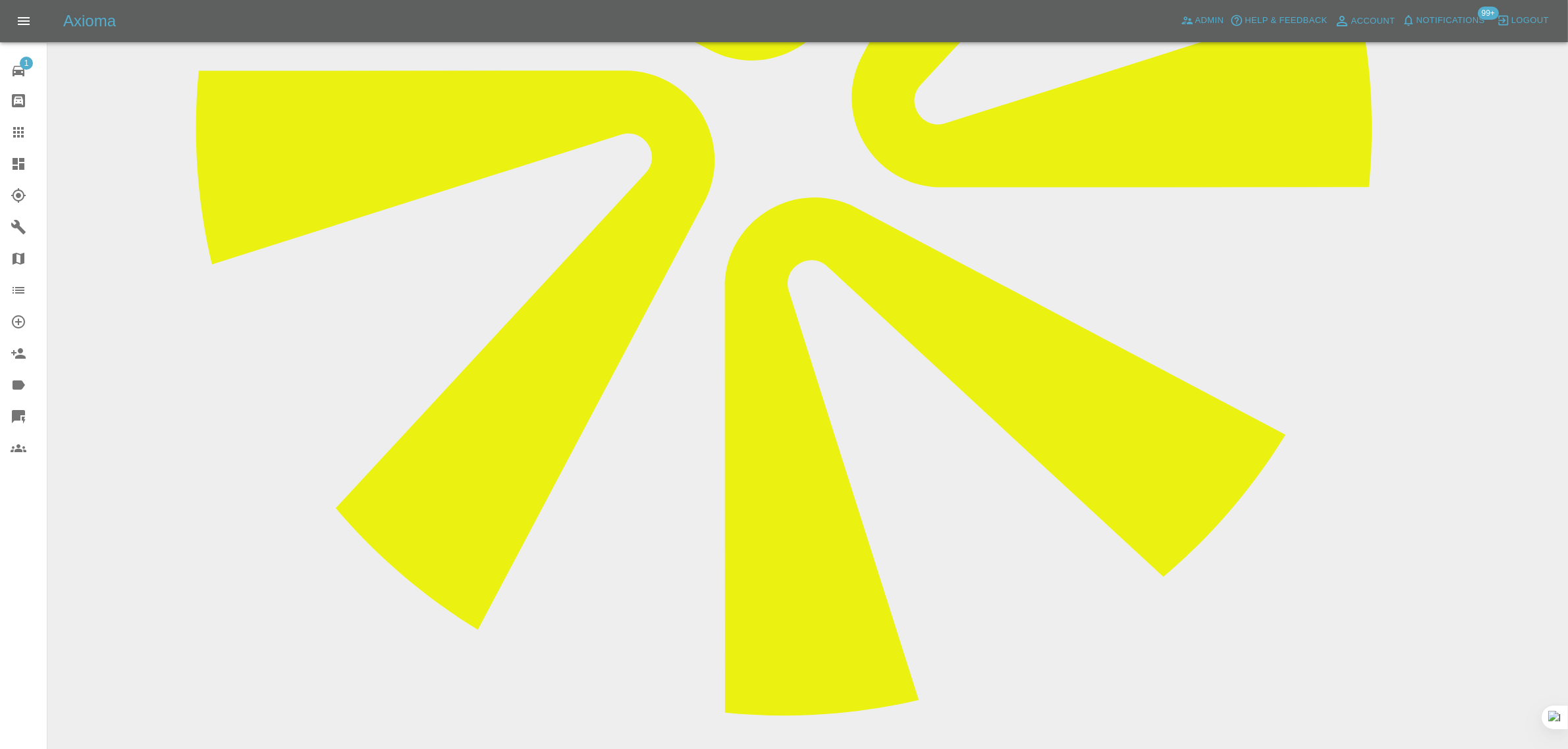
paste textarea "I was given a quote of £420 by yourselves to repair the dent and scratches on m…"
type textarea "I was given a quote of £xxx by yourselves to repair the dent and scratches on m…"
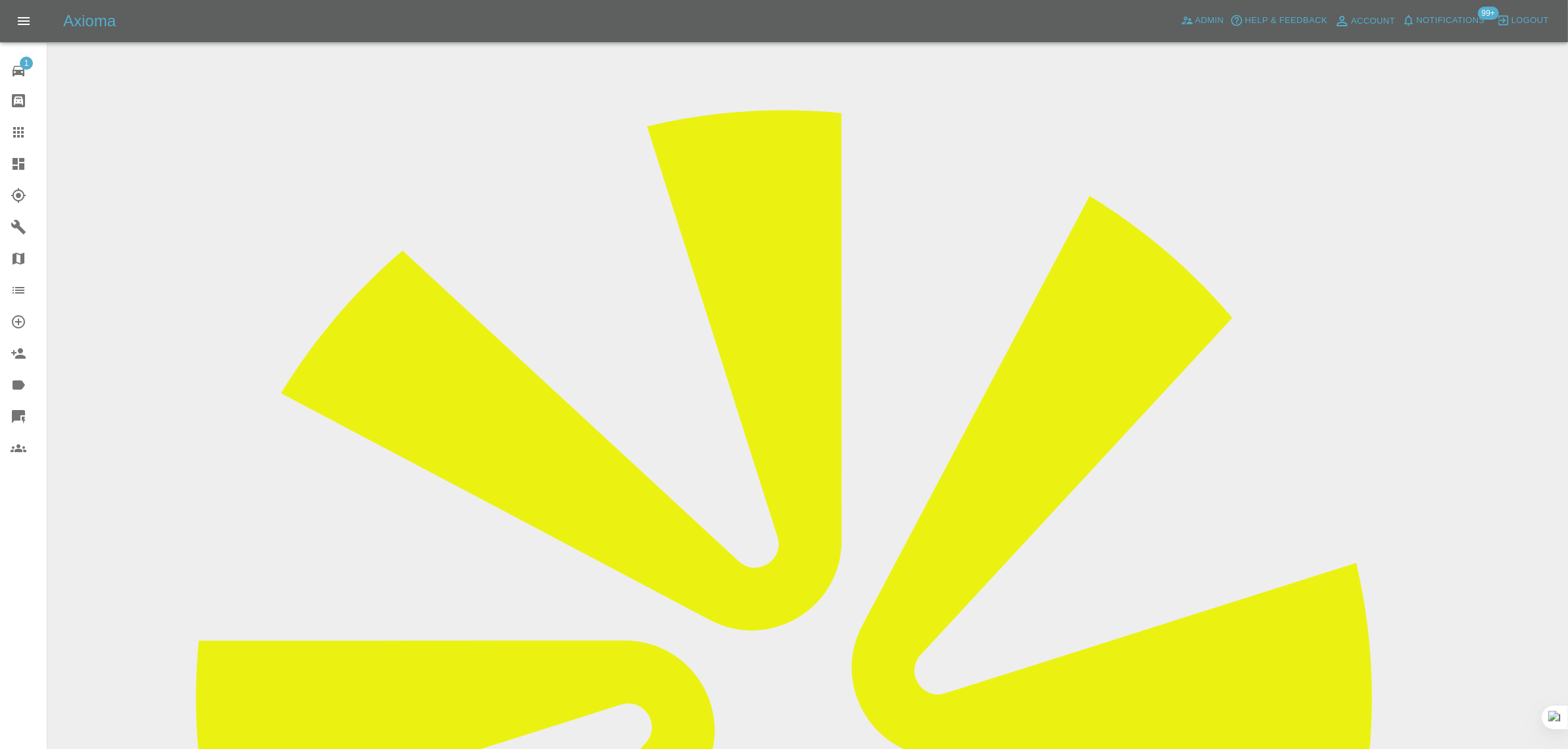
scroll to position [80, 0]
